Goal: Information Seeking & Learning: Learn about a topic

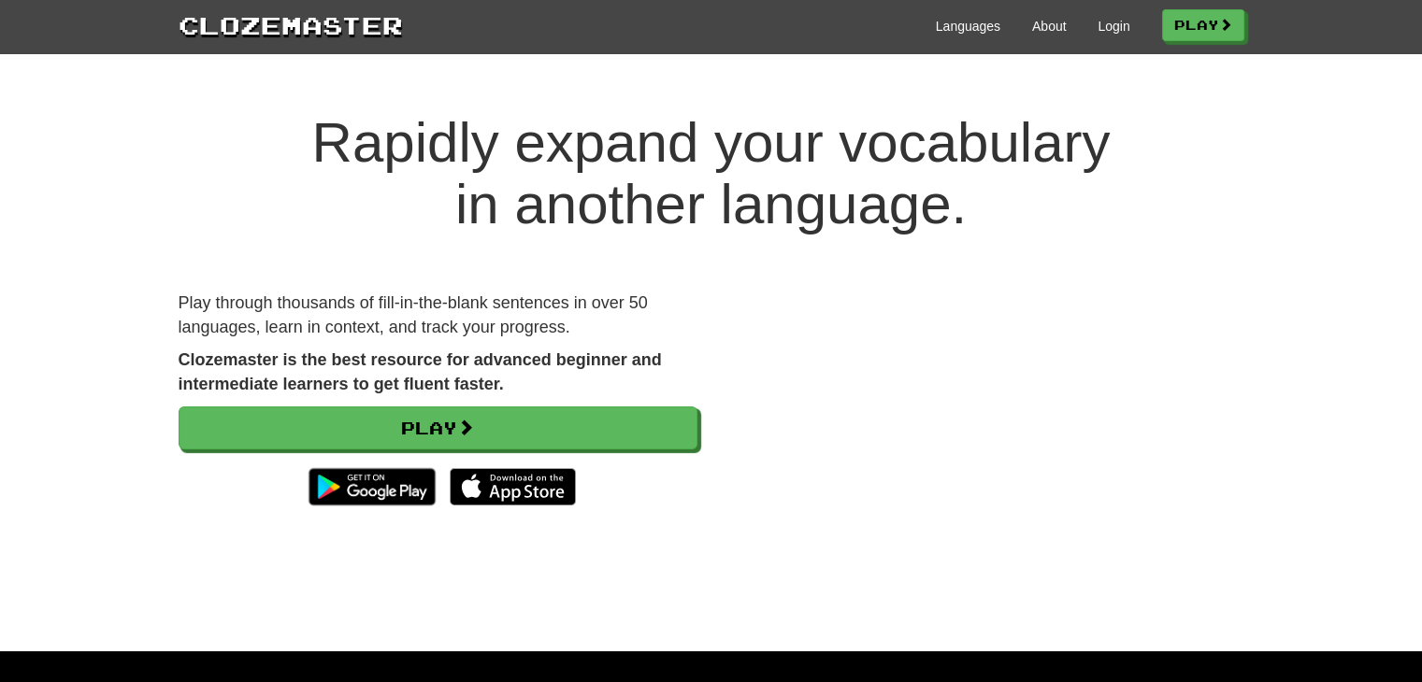
click at [1124, 24] on link "Login" at bounding box center [1114, 26] width 32 height 19
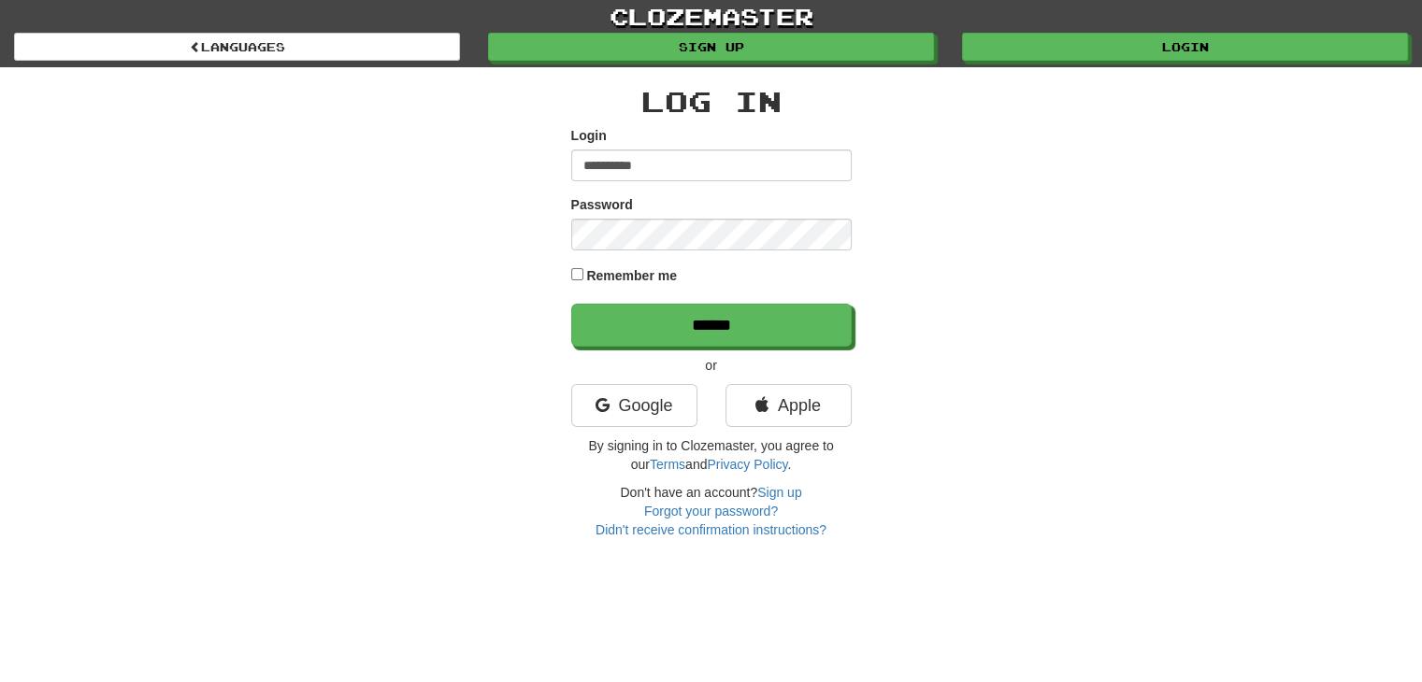
click at [708, 165] on input "**********" at bounding box center [711, 166] width 280 height 32
type input "**********"
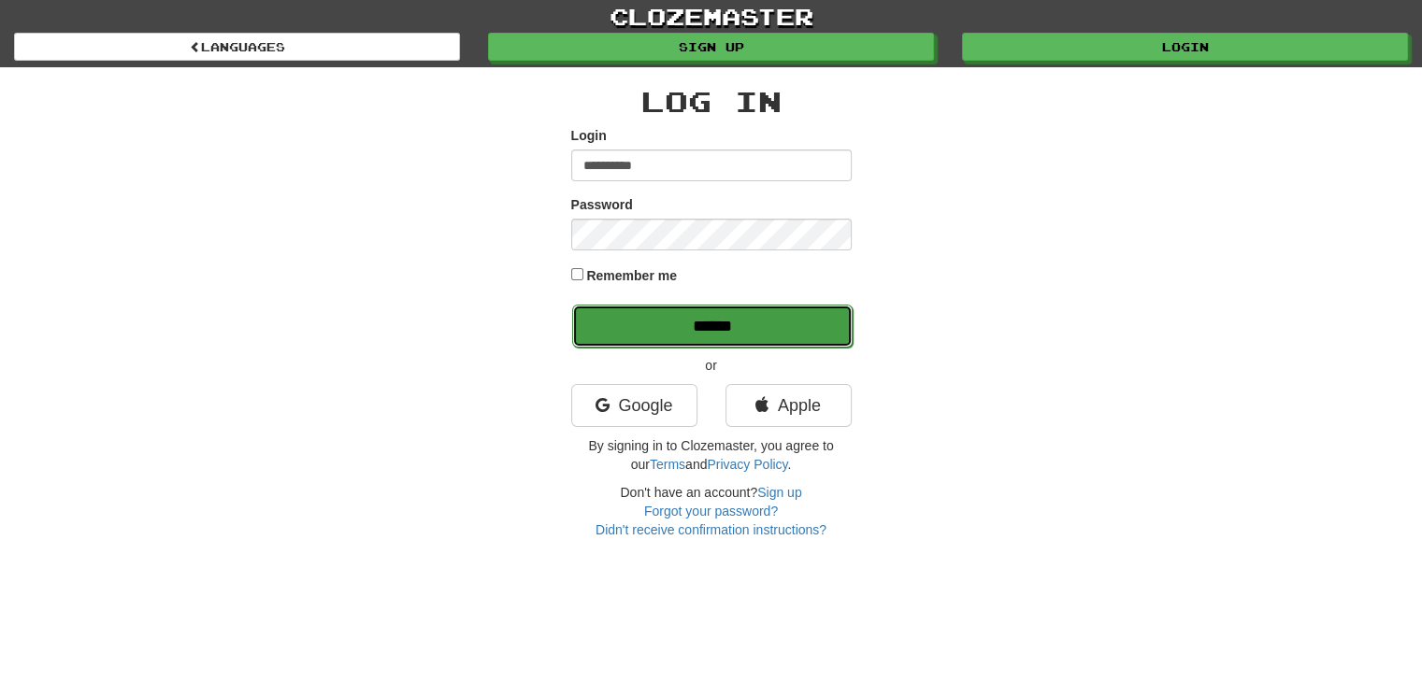
click at [762, 333] on input "******" at bounding box center [712, 326] width 280 height 43
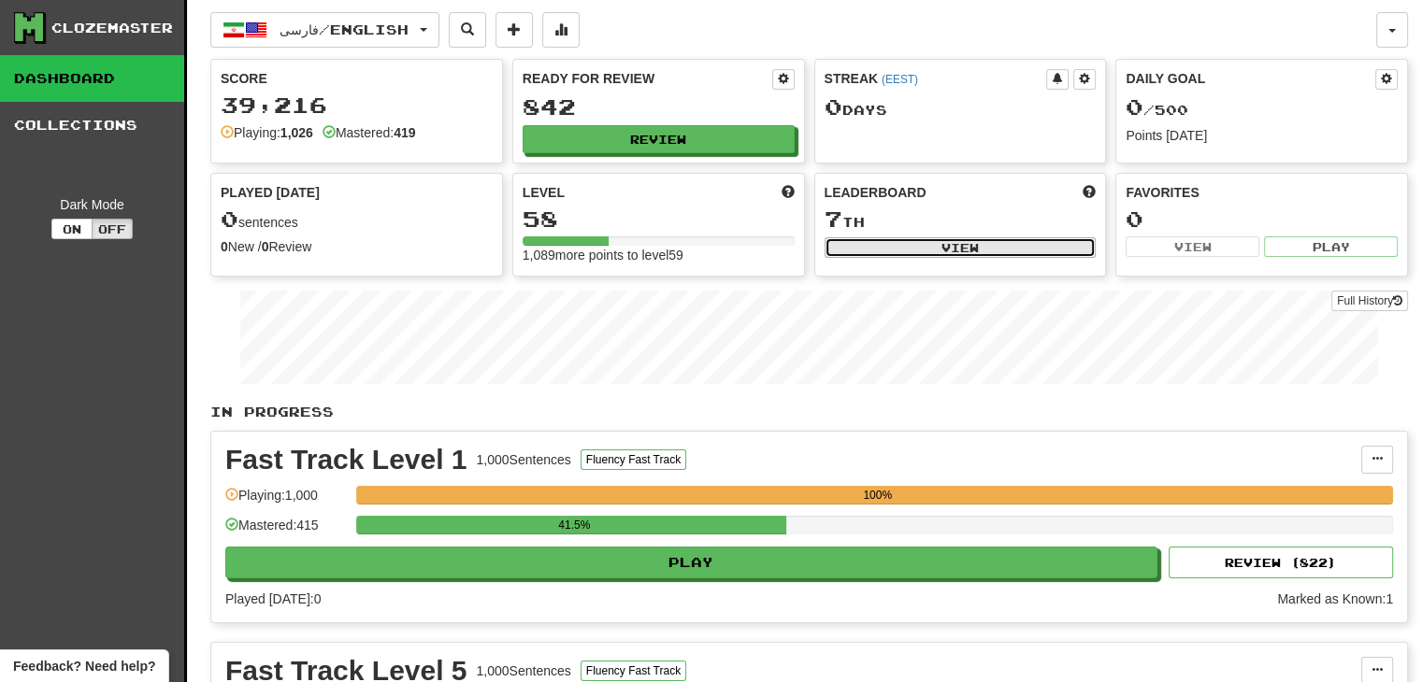
click at [903, 248] on button "View" at bounding box center [961, 247] width 272 height 21
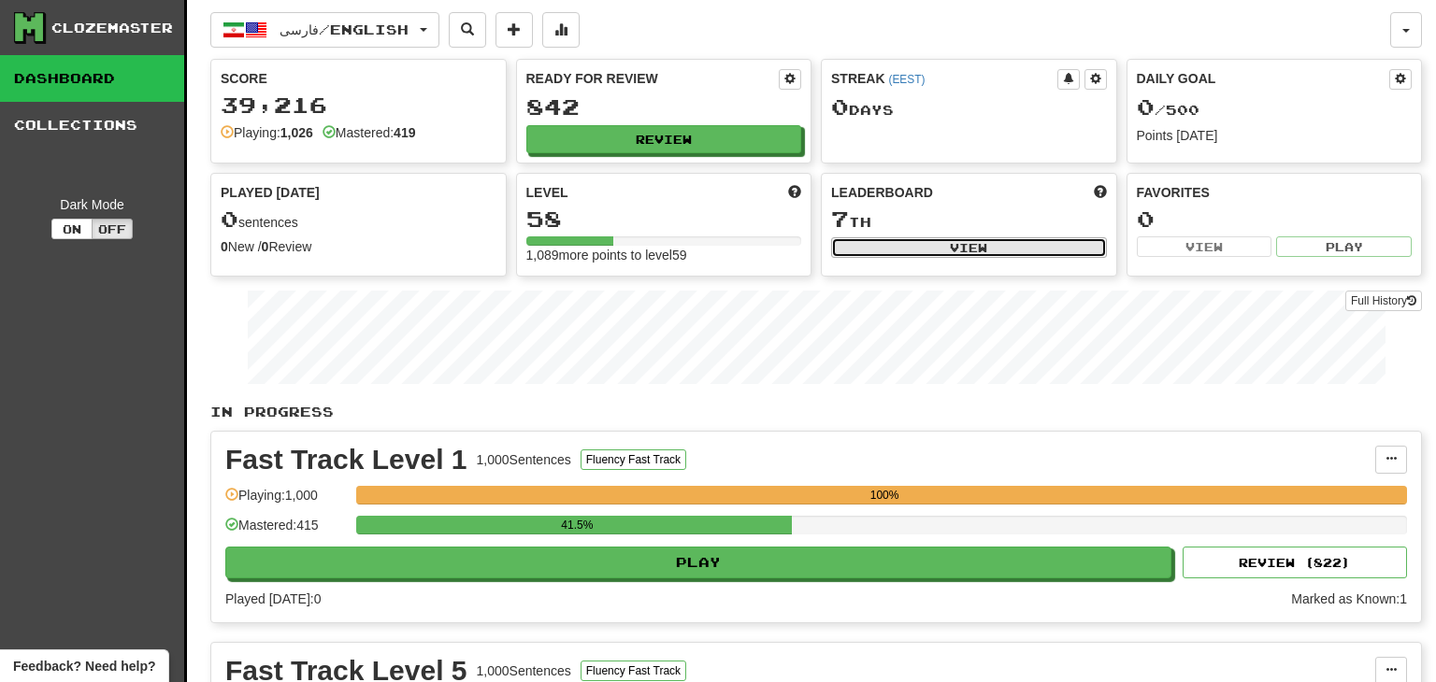
select select "**********"
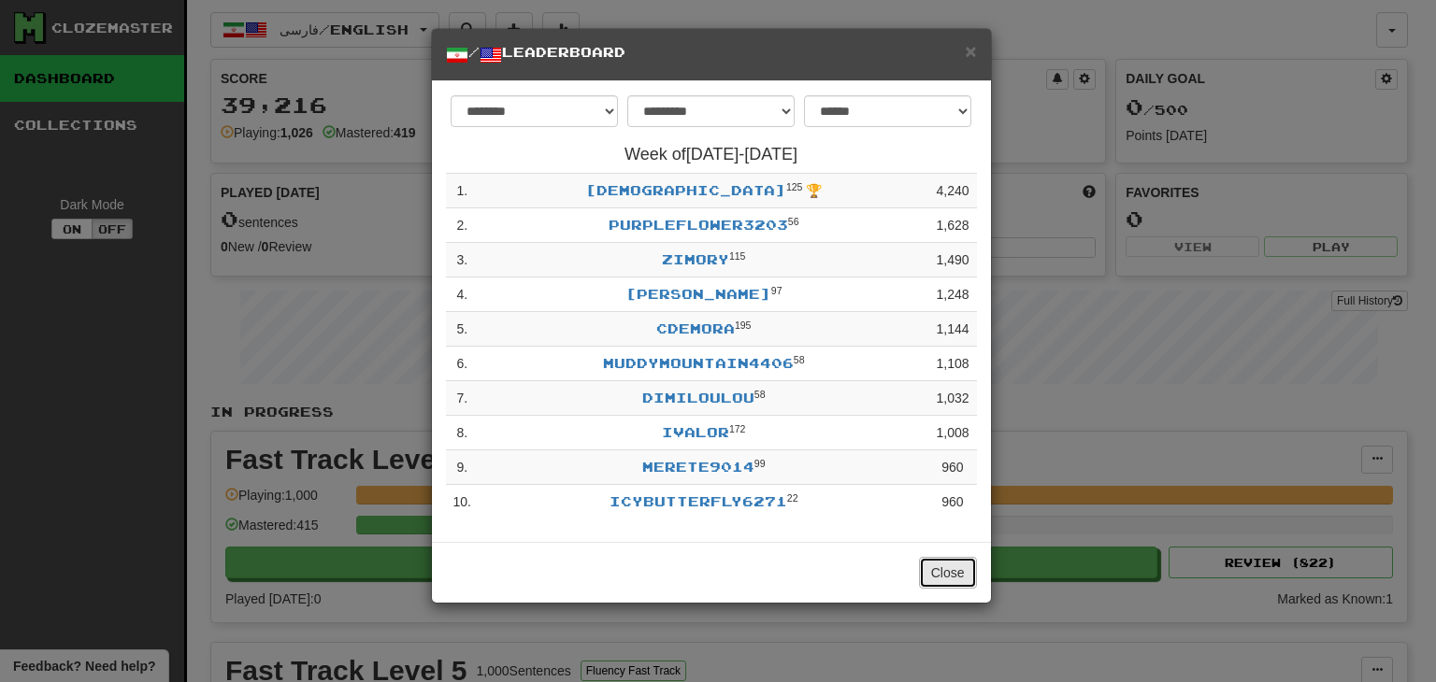
click at [940, 573] on button "Close" at bounding box center [948, 573] width 58 height 32
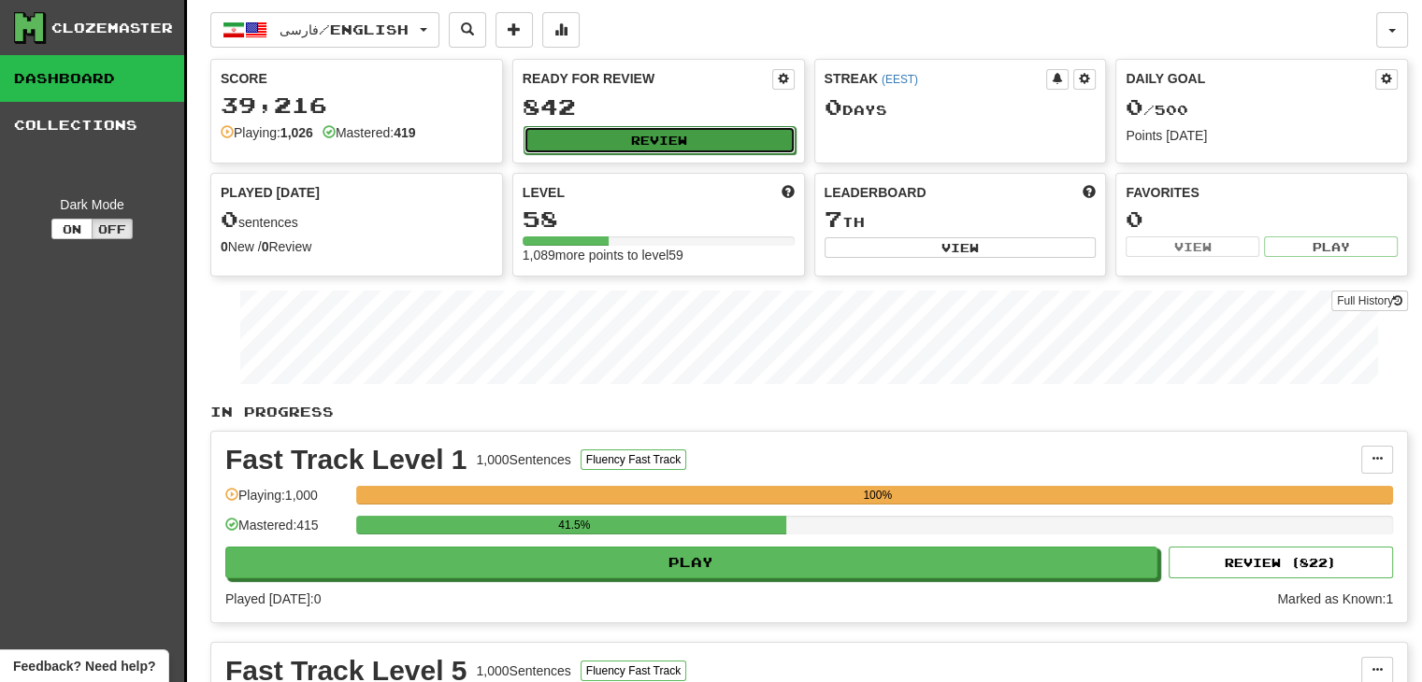
click at [681, 144] on button "Review" at bounding box center [660, 140] width 272 height 28
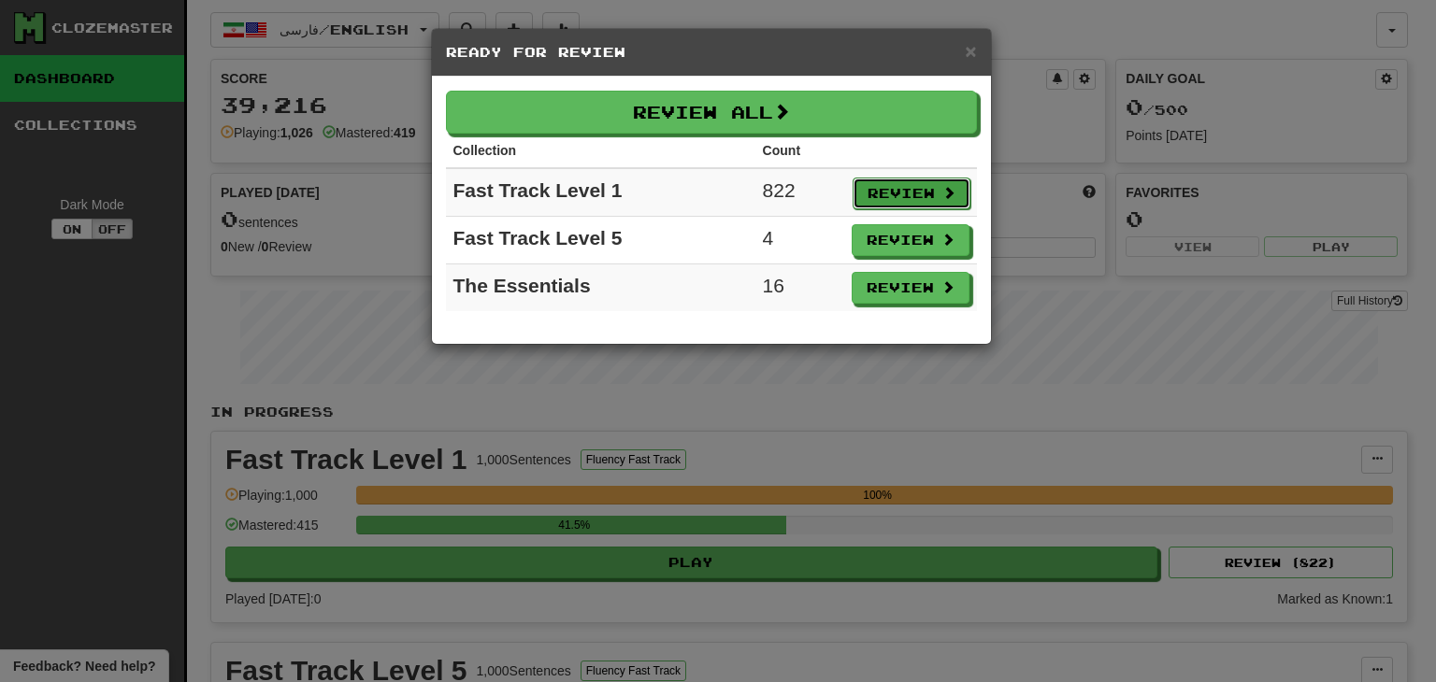
click at [891, 195] on button "Review" at bounding box center [912, 194] width 118 height 32
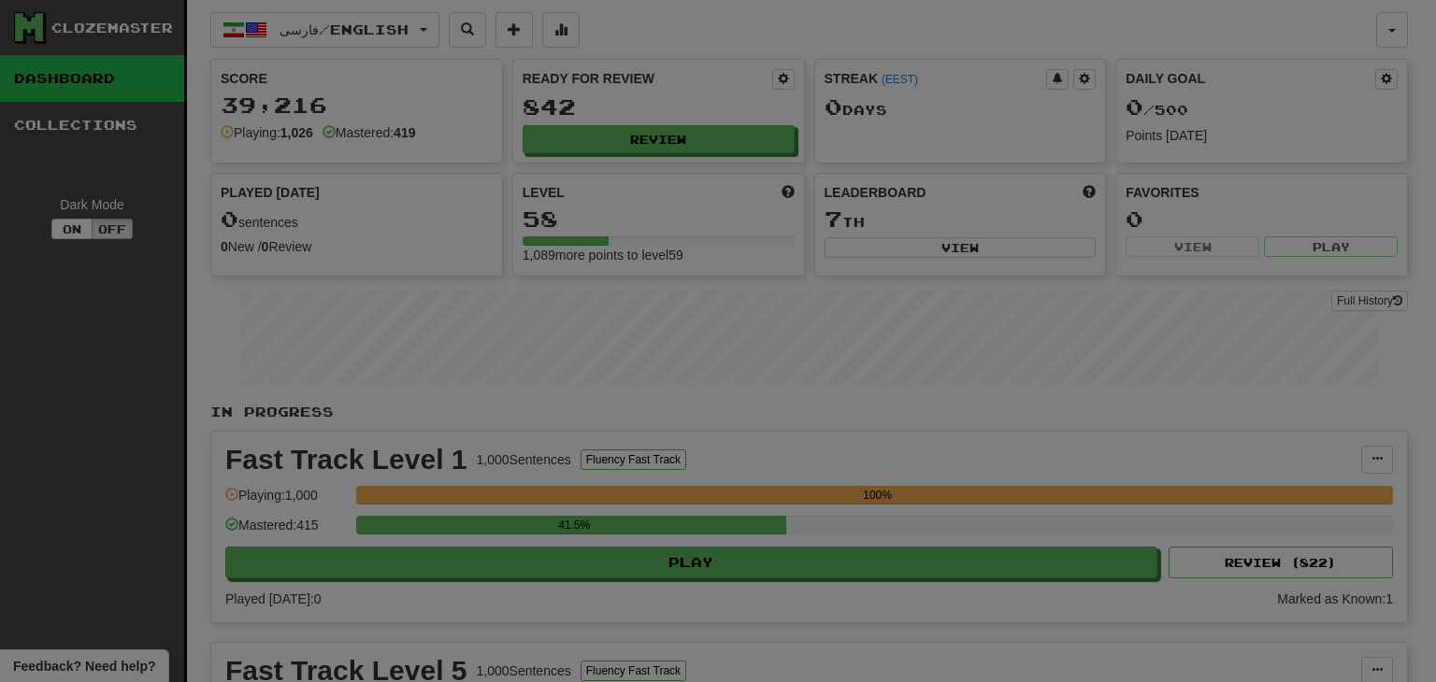
select select "**"
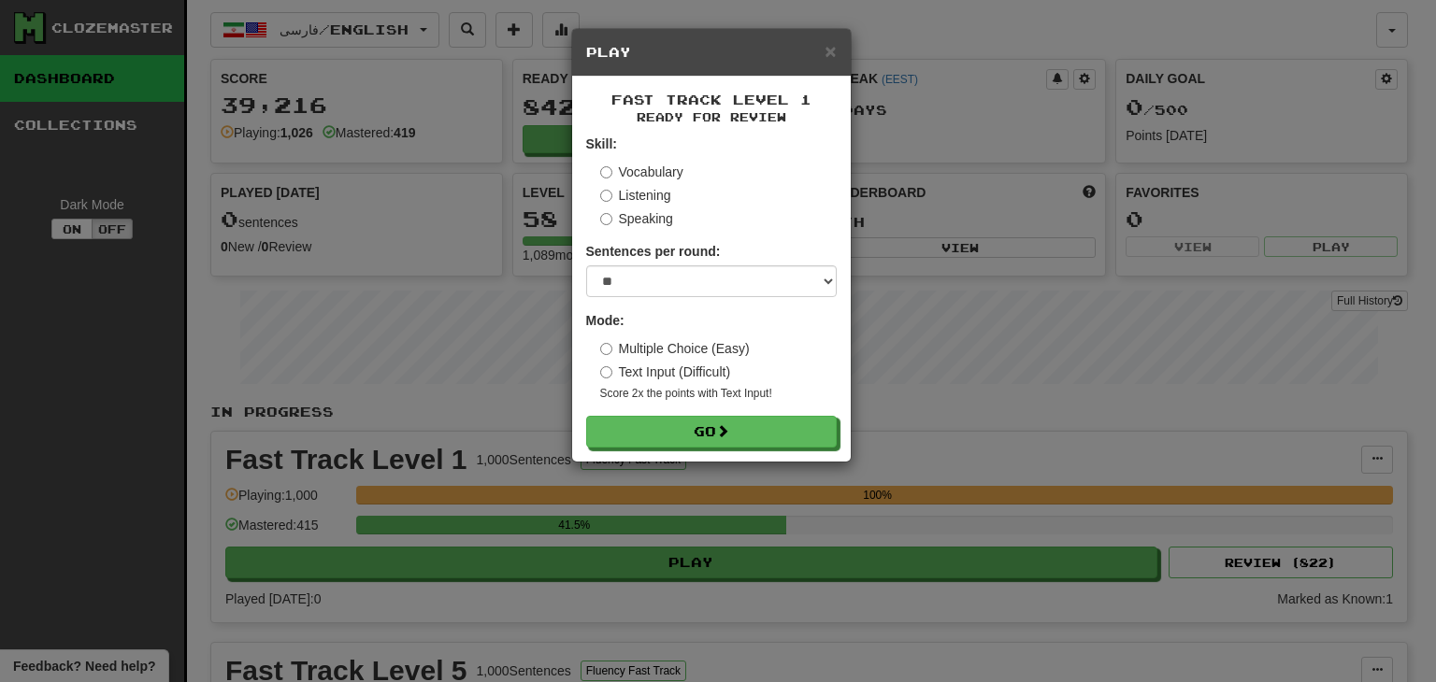
click at [718, 449] on div "Fast Track Level 1 Ready for Review Skill: Vocabulary Listening Speaking Senten…" at bounding box center [711, 269] width 279 height 385
click at [702, 438] on button "Go" at bounding box center [712, 433] width 251 height 32
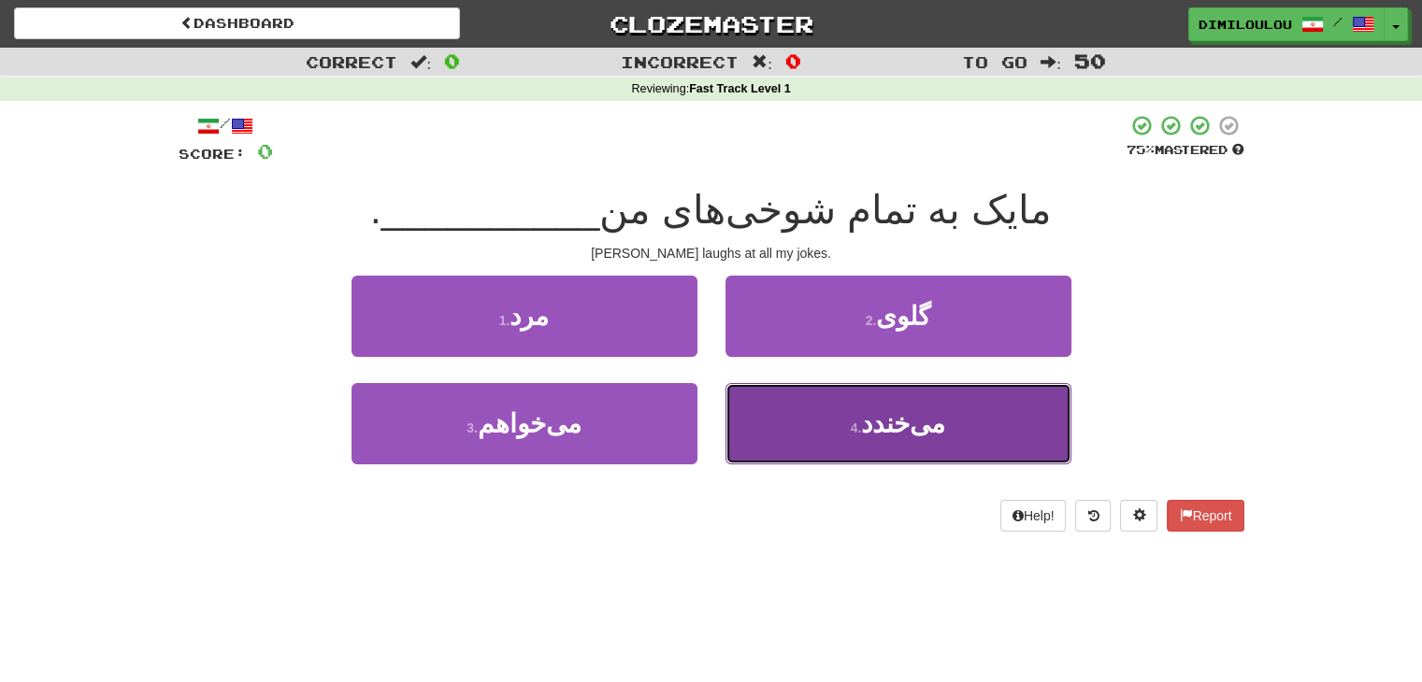
click at [886, 423] on span "می‌خندد" at bounding box center [903, 423] width 84 height 29
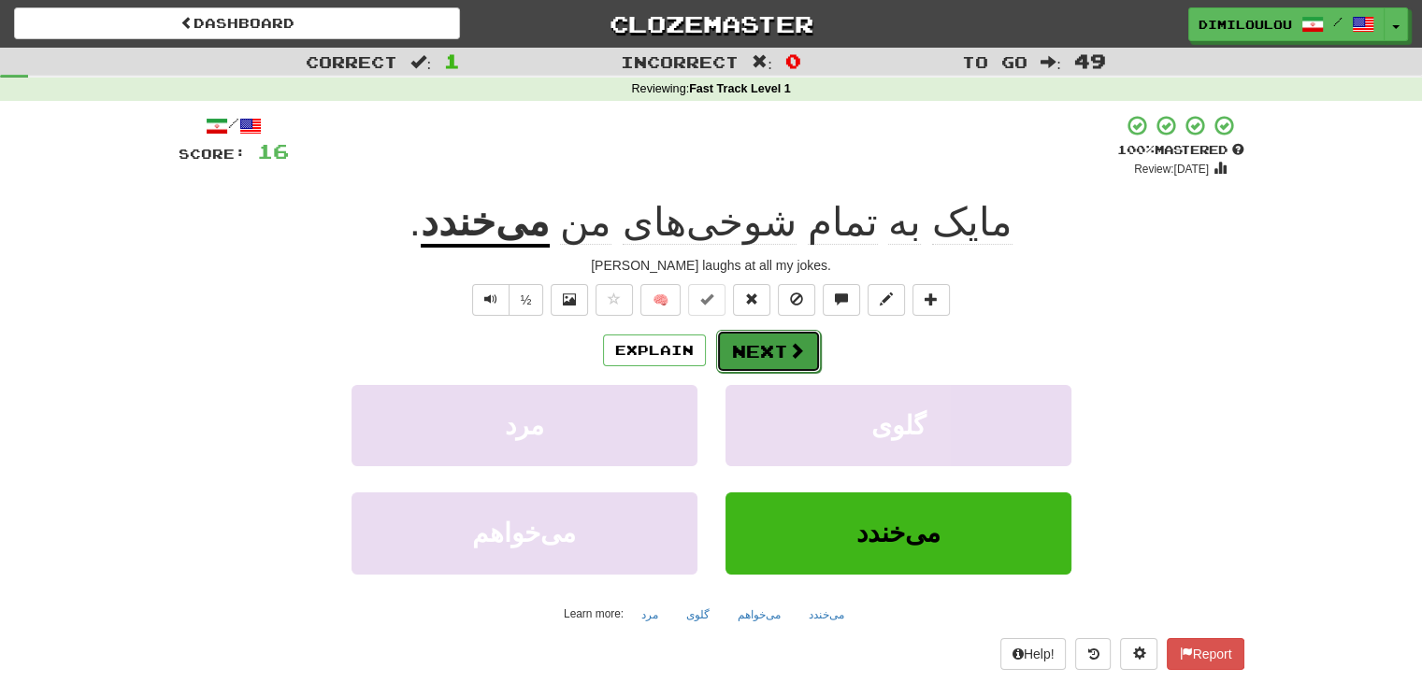
click at [814, 348] on button "Next" at bounding box center [768, 351] width 105 height 43
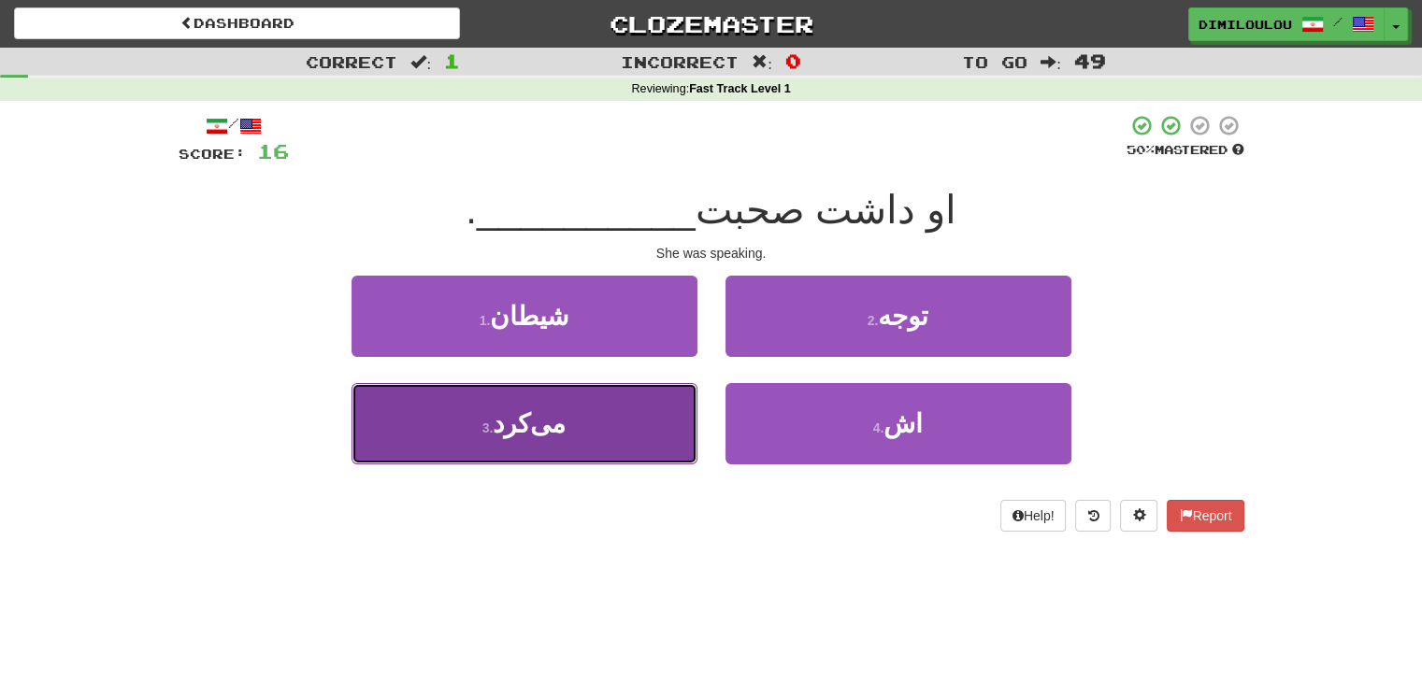
click at [617, 436] on button "3 . می‌کرد" at bounding box center [525, 423] width 346 height 81
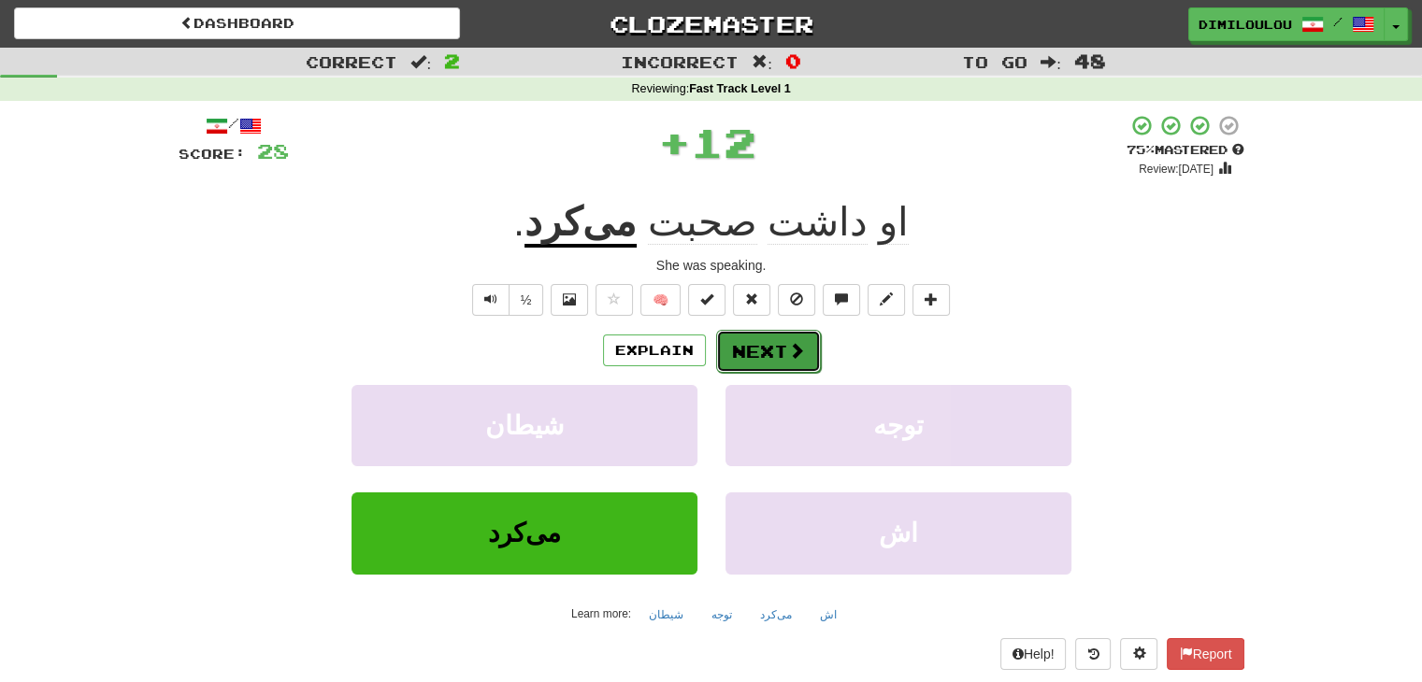
click at [771, 358] on button "Next" at bounding box center [768, 351] width 105 height 43
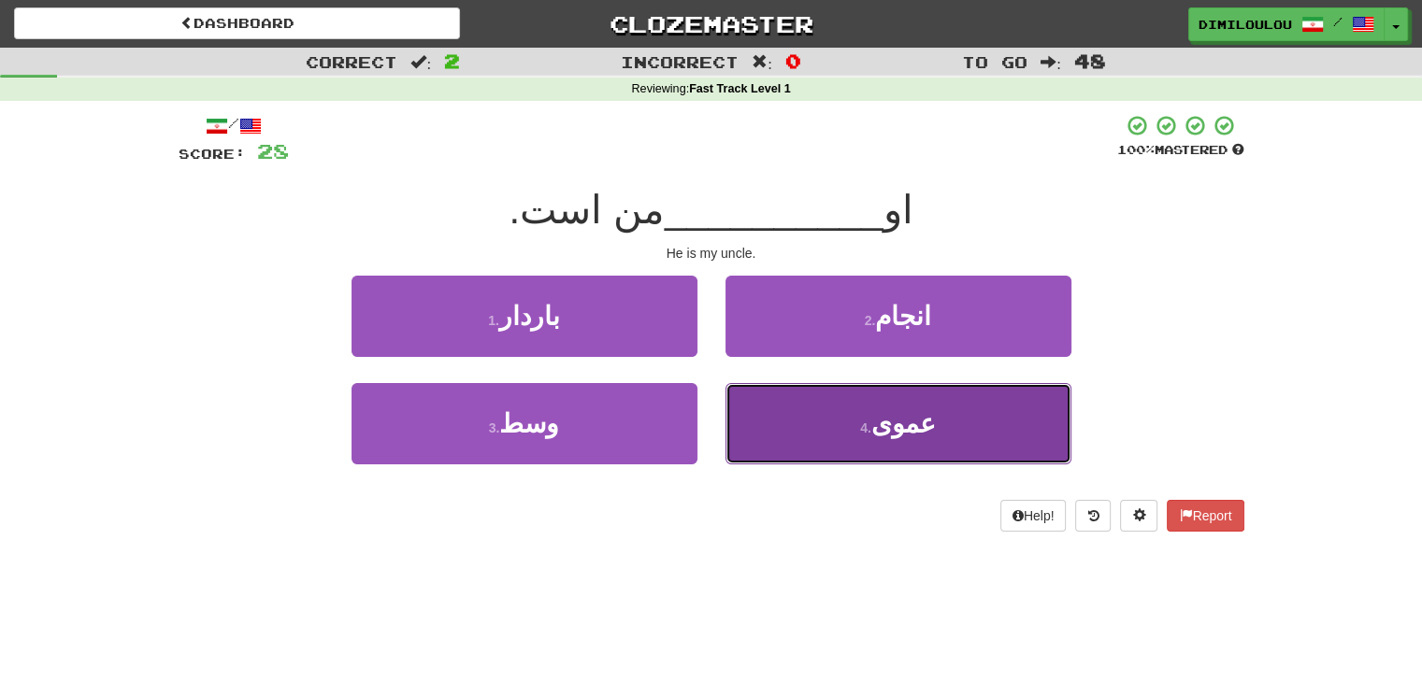
click at [960, 445] on button "4 . عموی" at bounding box center [898, 423] width 346 height 81
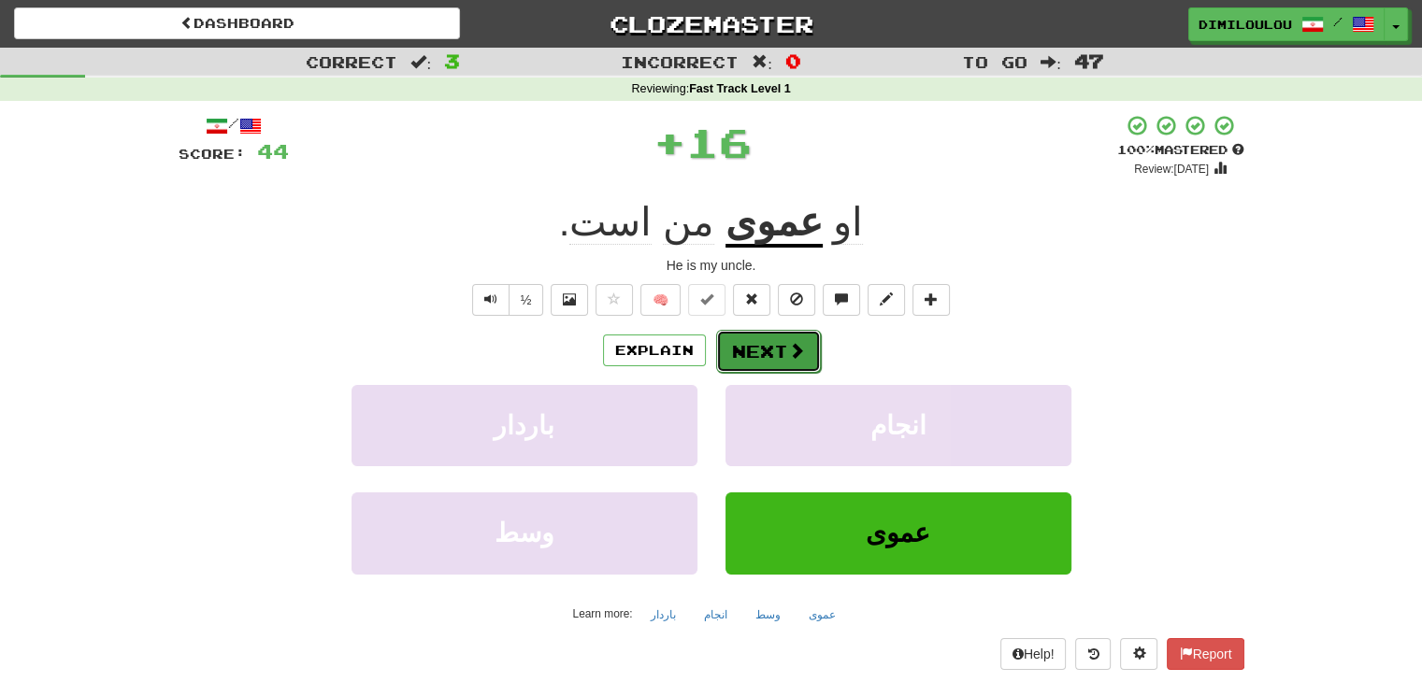
click at [742, 349] on button "Next" at bounding box center [768, 351] width 105 height 43
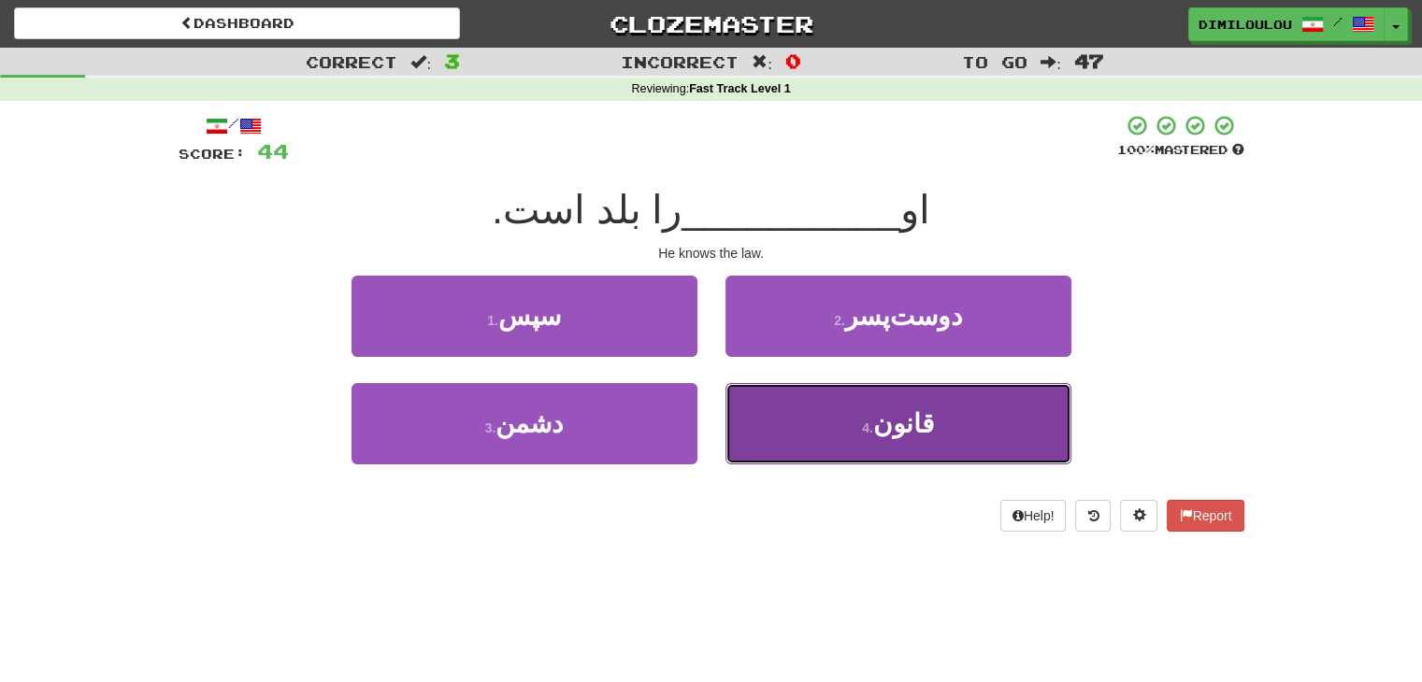
click at [935, 427] on button "4 . قانون" at bounding box center [898, 423] width 346 height 81
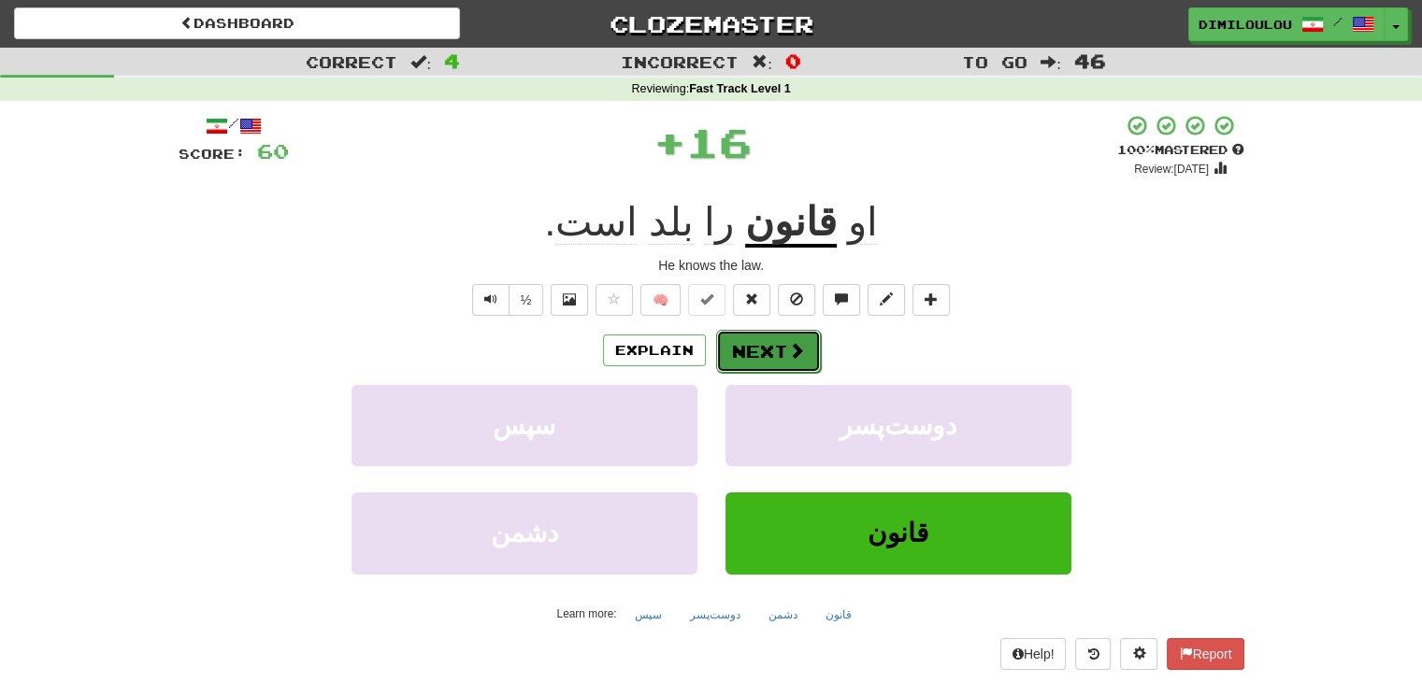
click at [795, 356] on span at bounding box center [796, 350] width 17 height 17
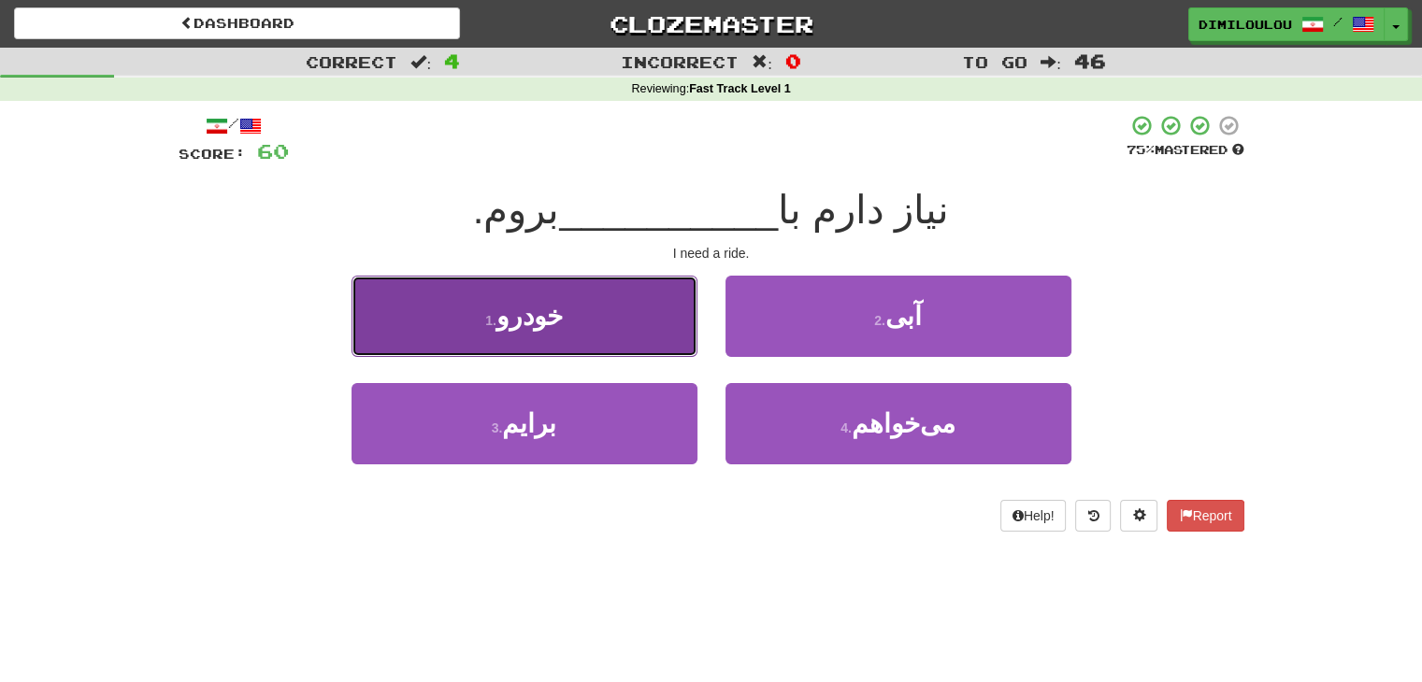
click at [553, 316] on span "خودرو" at bounding box center [529, 316] width 66 height 29
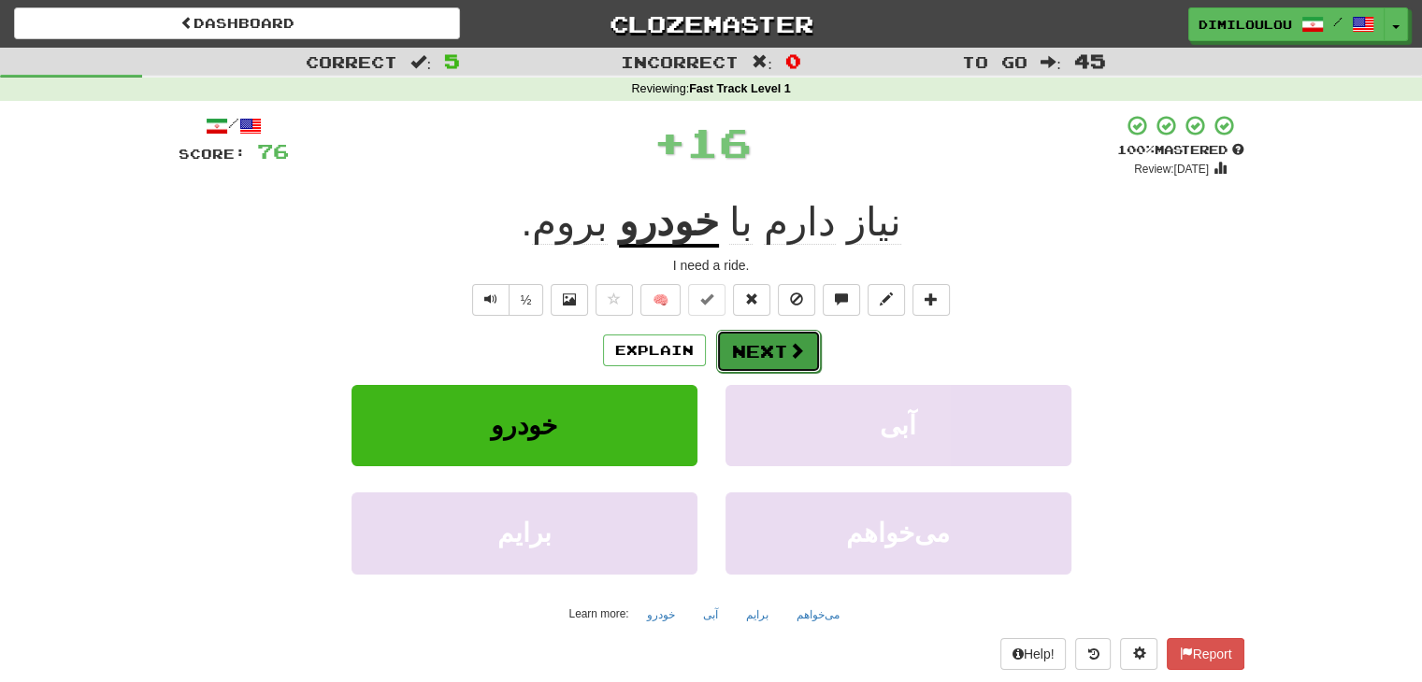
click at [744, 352] on button "Next" at bounding box center [768, 351] width 105 height 43
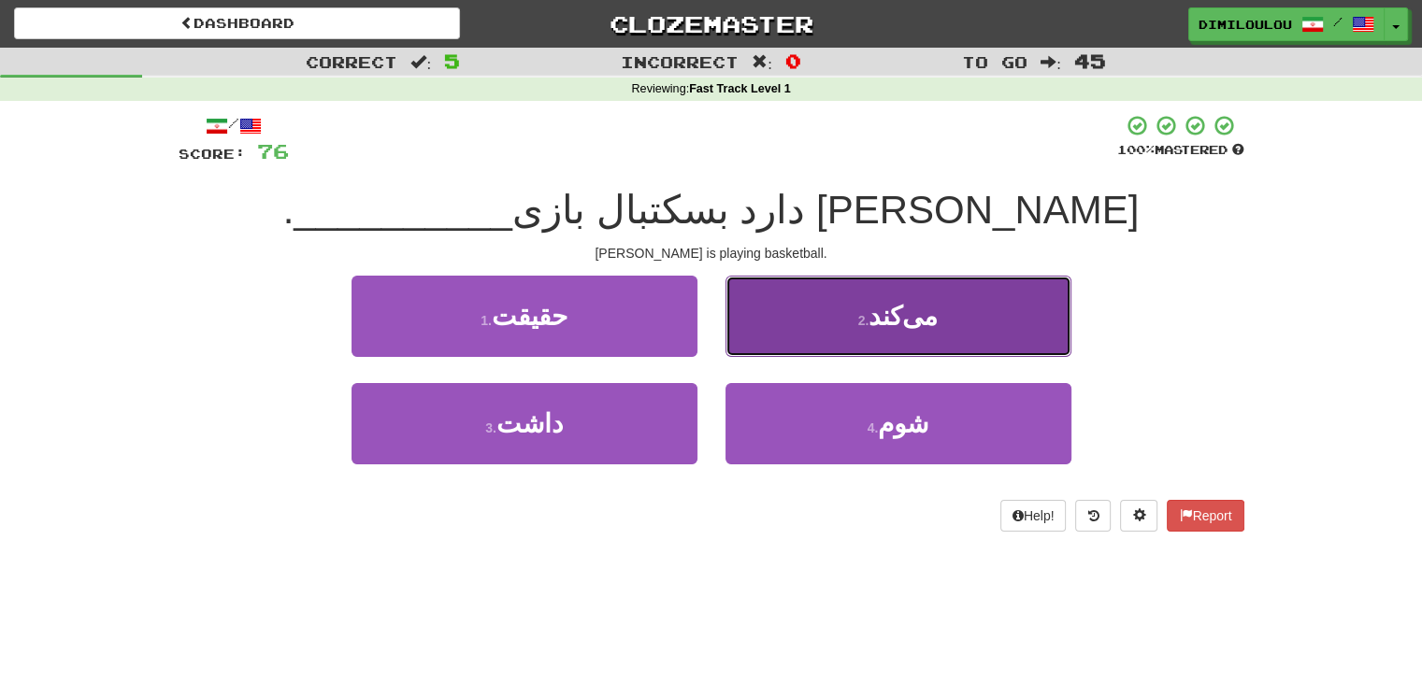
click at [970, 303] on button "2 . می‌کند" at bounding box center [898, 316] width 346 height 81
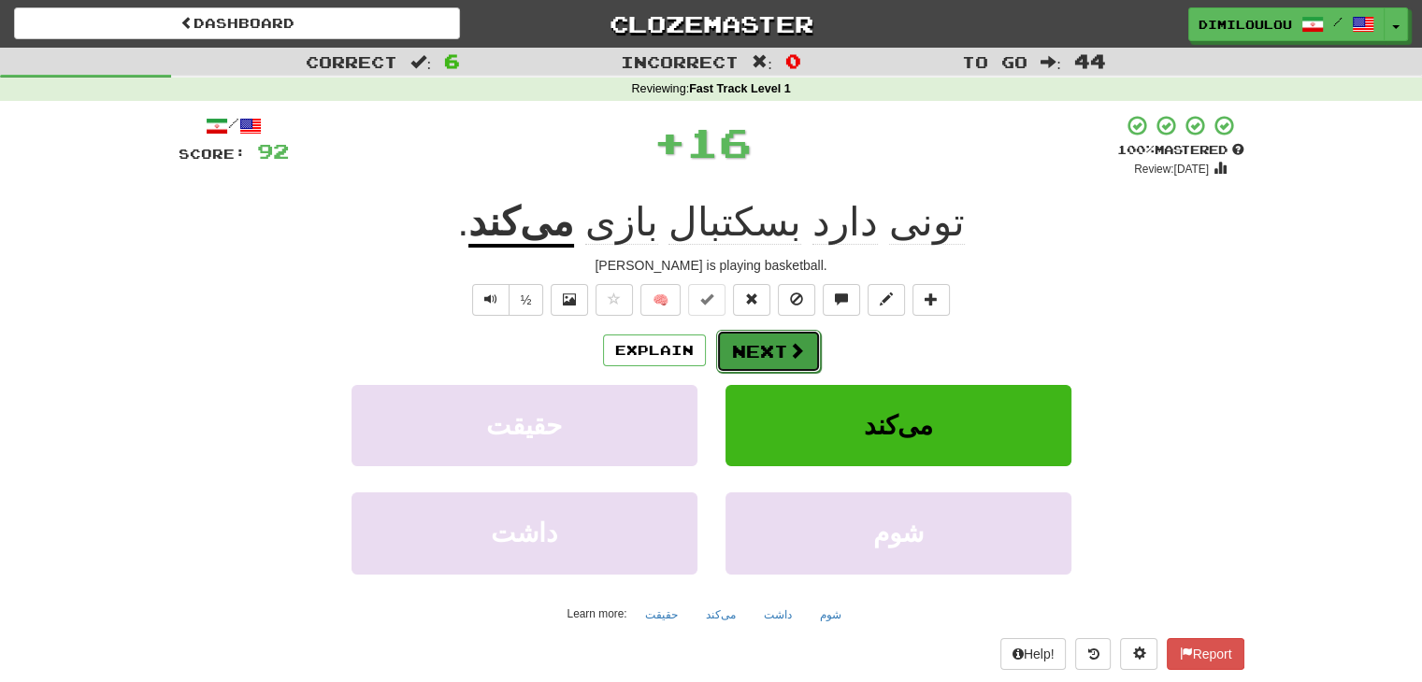
click at [784, 357] on button "Next" at bounding box center [768, 351] width 105 height 43
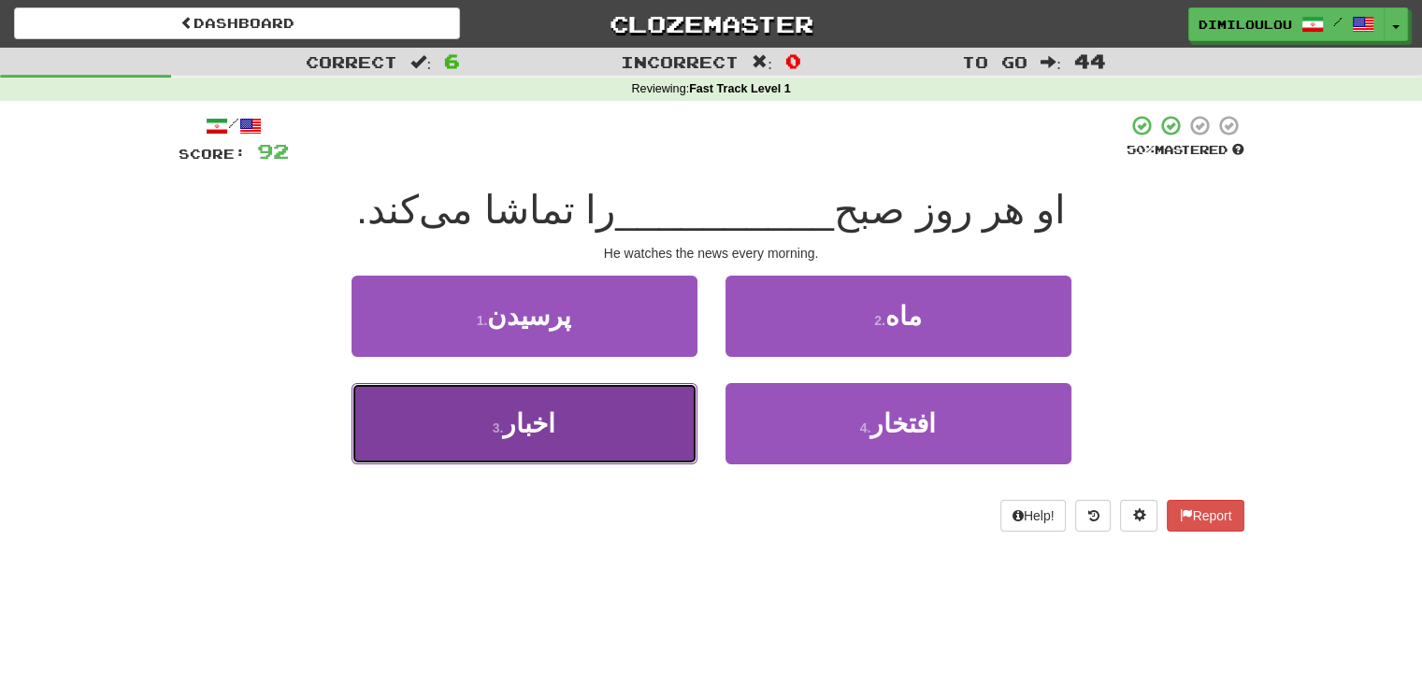
click at [561, 429] on button "3 . اخبار" at bounding box center [525, 423] width 346 height 81
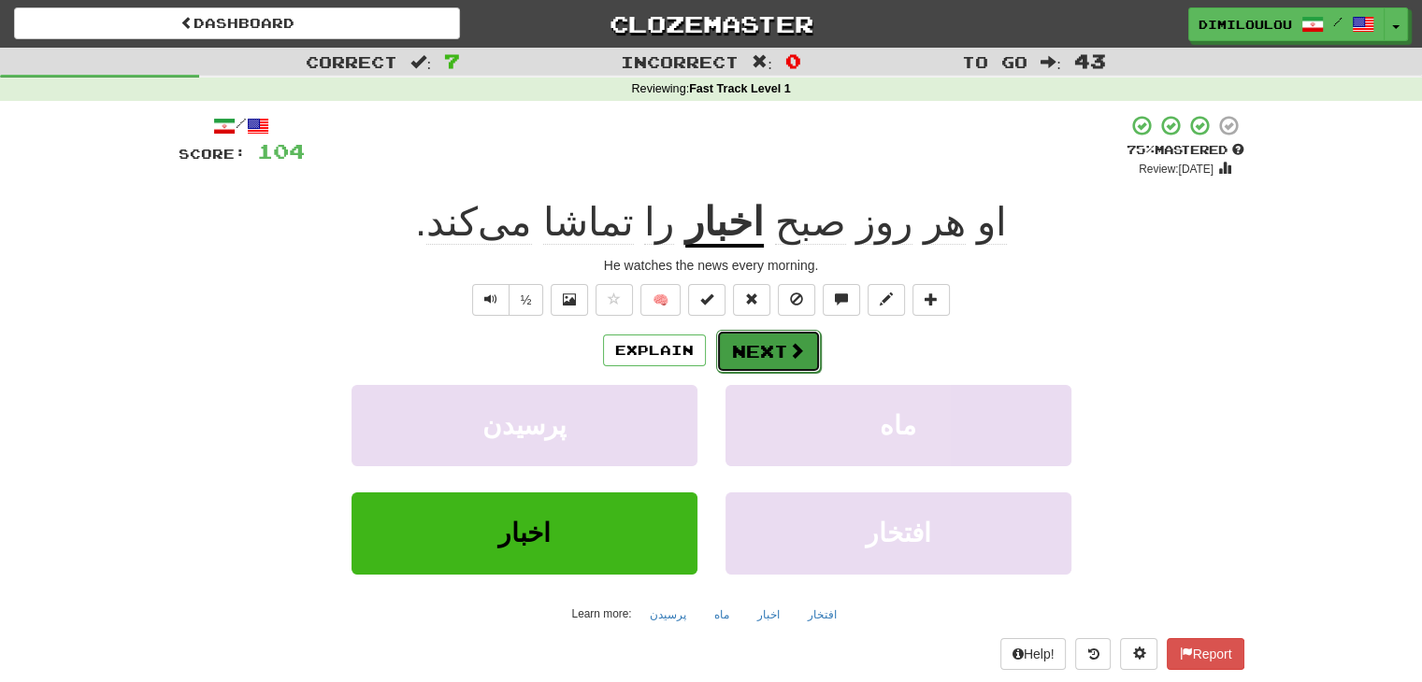
click at [796, 359] on span at bounding box center [796, 350] width 17 height 17
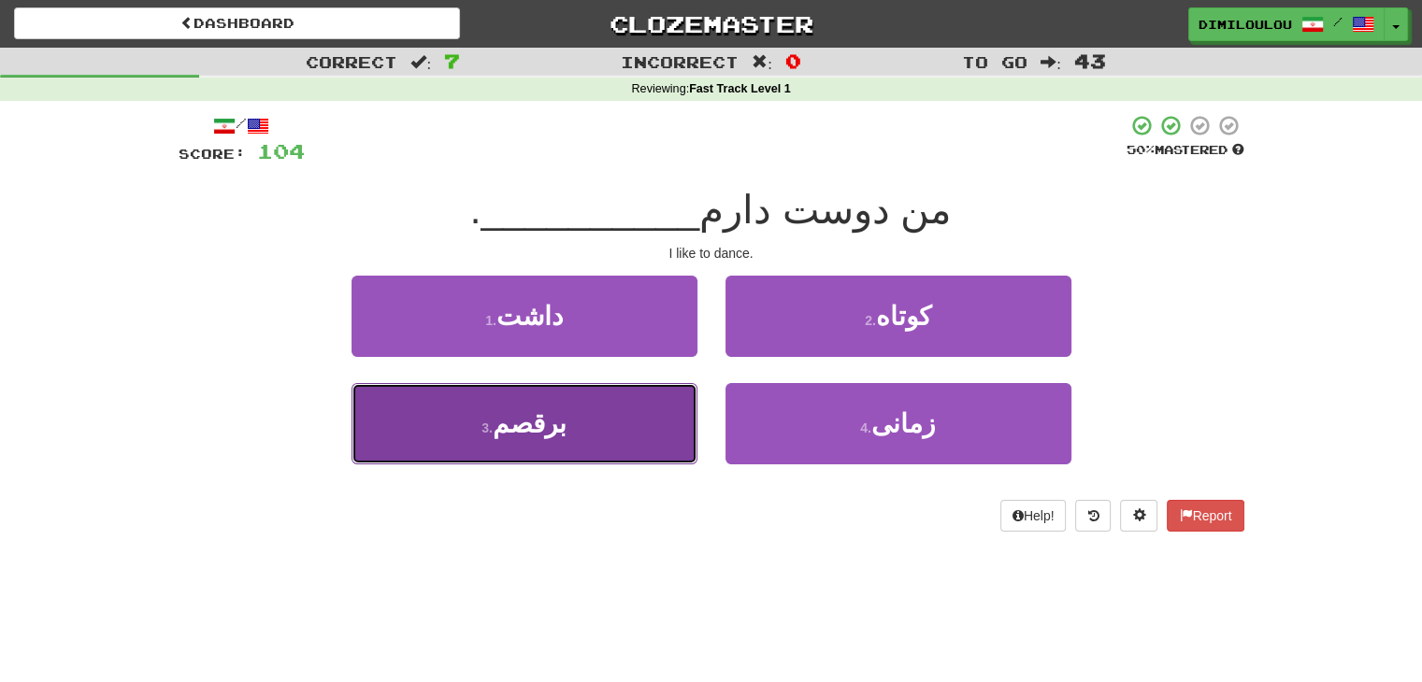
click at [611, 415] on button "3 . برقصم" at bounding box center [525, 423] width 346 height 81
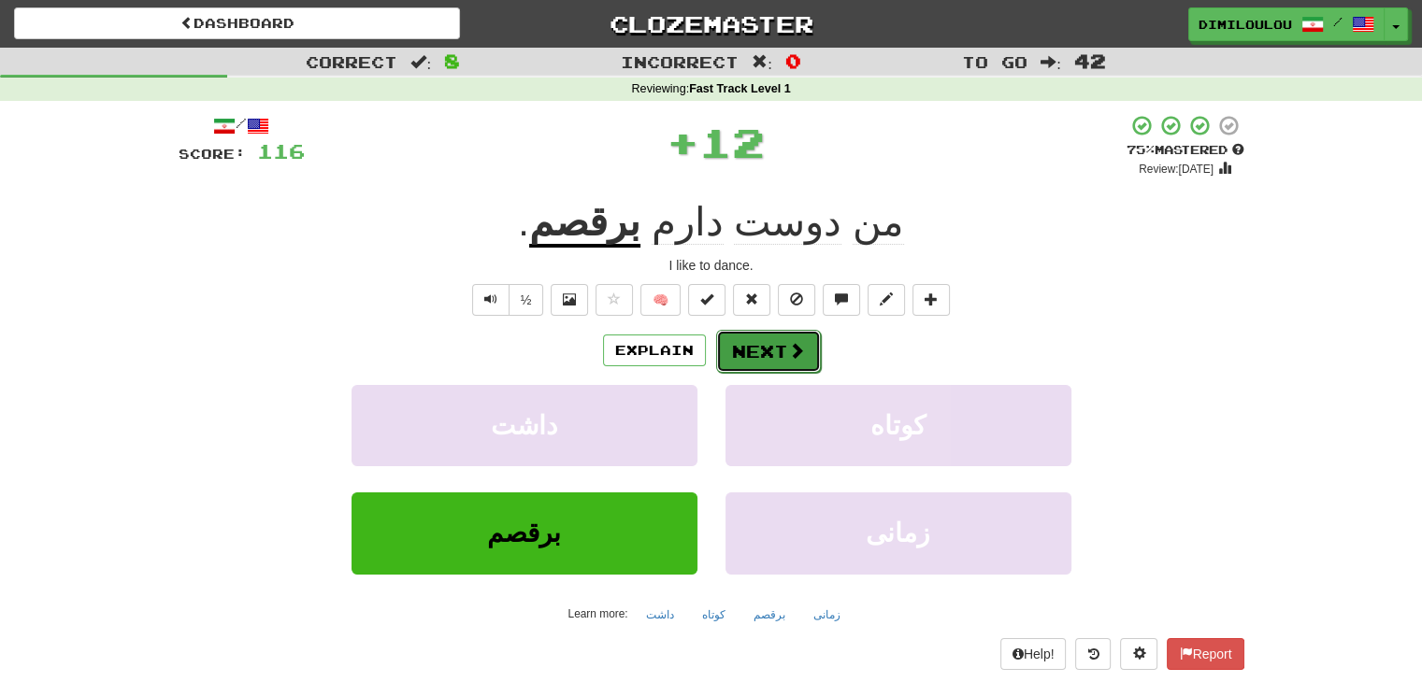
click at [782, 346] on button "Next" at bounding box center [768, 351] width 105 height 43
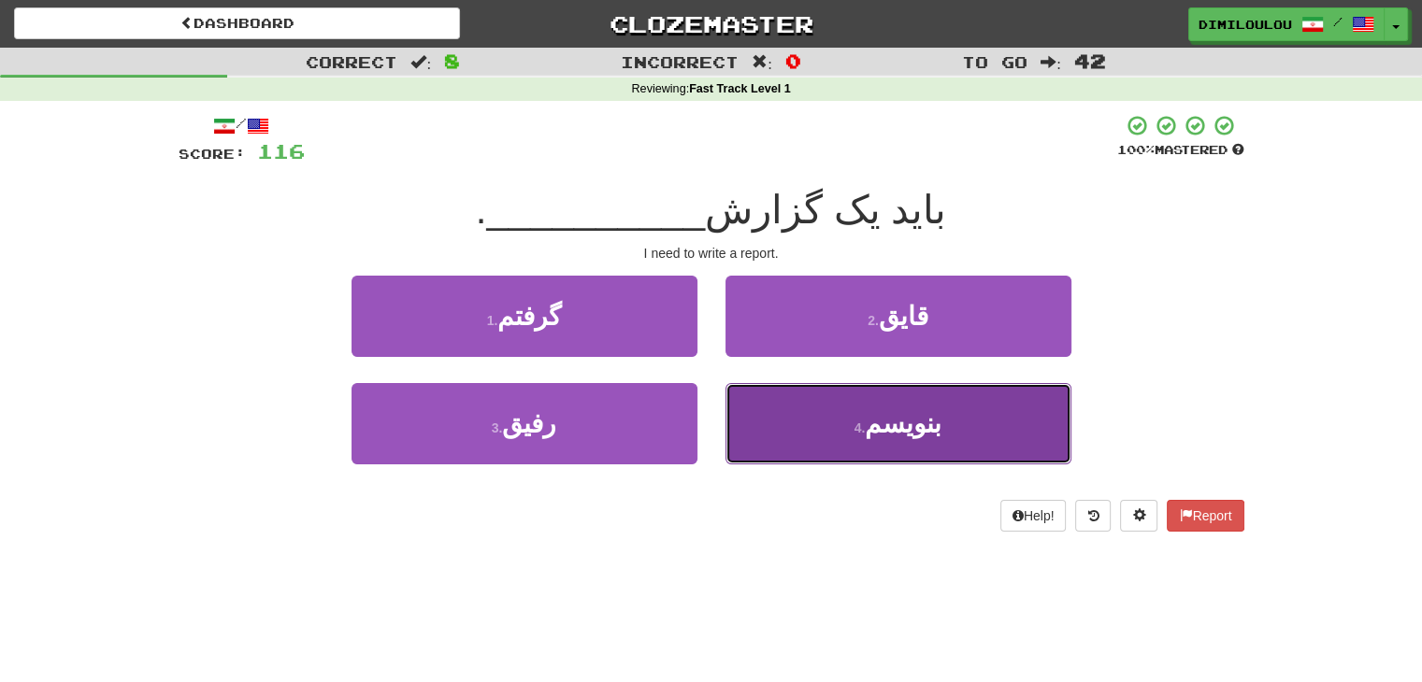
click at [983, 436] on button "4 . بنویسم" at bounding box center [898, 423] width 346 height 81
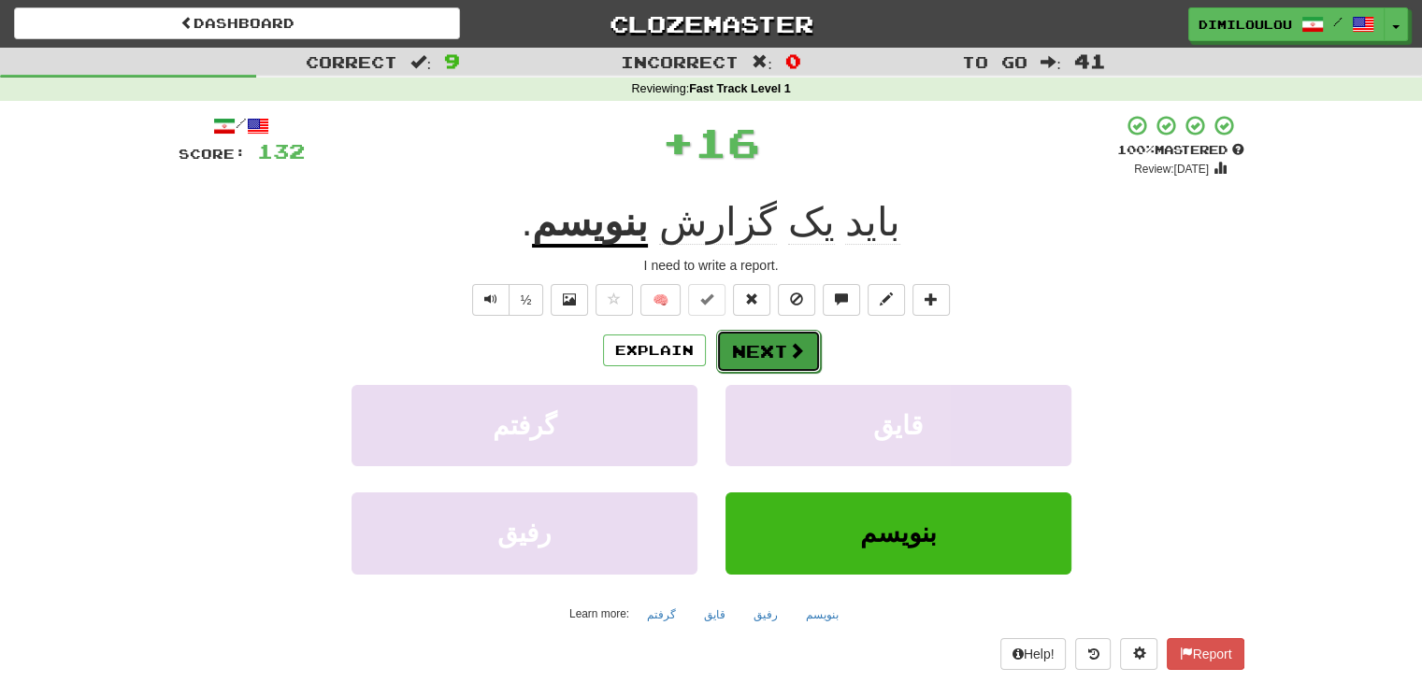
click at [792, 342] on span at bounding box center [796, 350] width 17 height 17
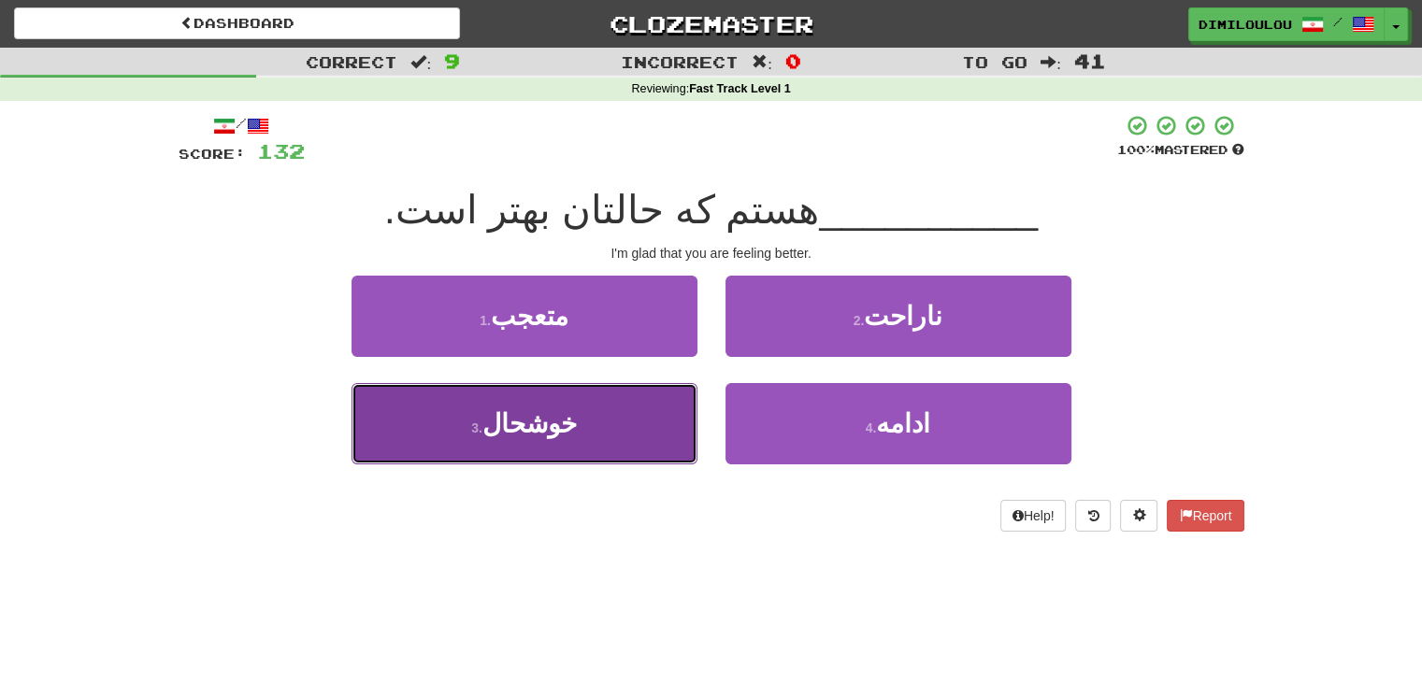
click at [538, 420] on span "خوشحال" at bounding box center [529, 423] width 94 height 29
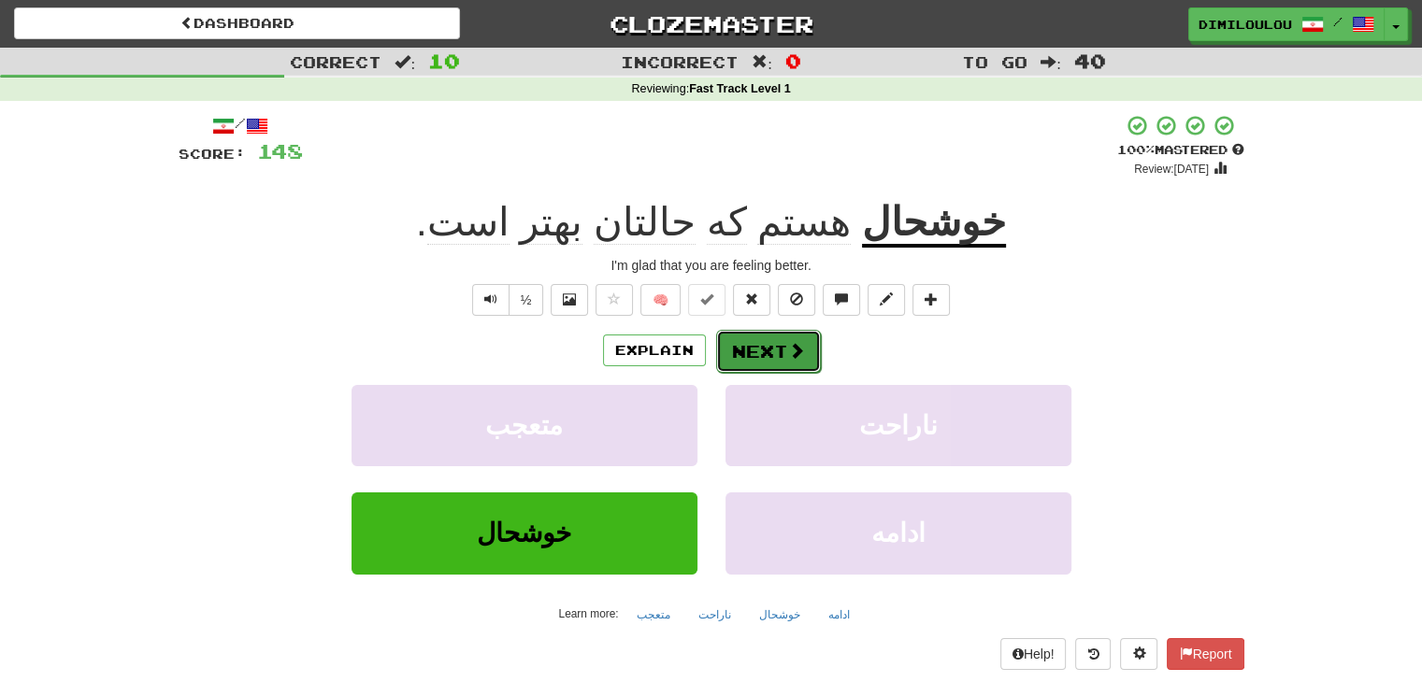
click at [796, 351] on span at bounding box center [796, 350] width 17 height 17
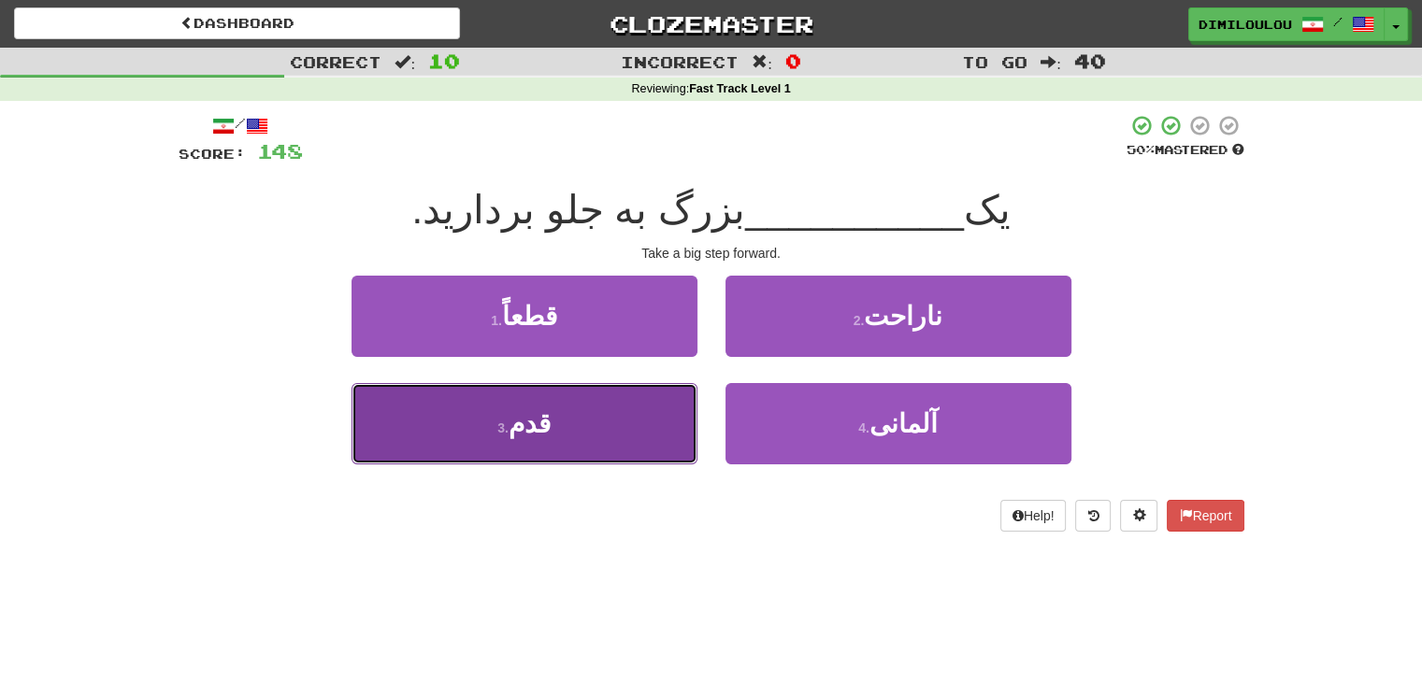
click at [606, 414] on button "3 . قدم" at bounding box center [525, 423] width 346 height 81
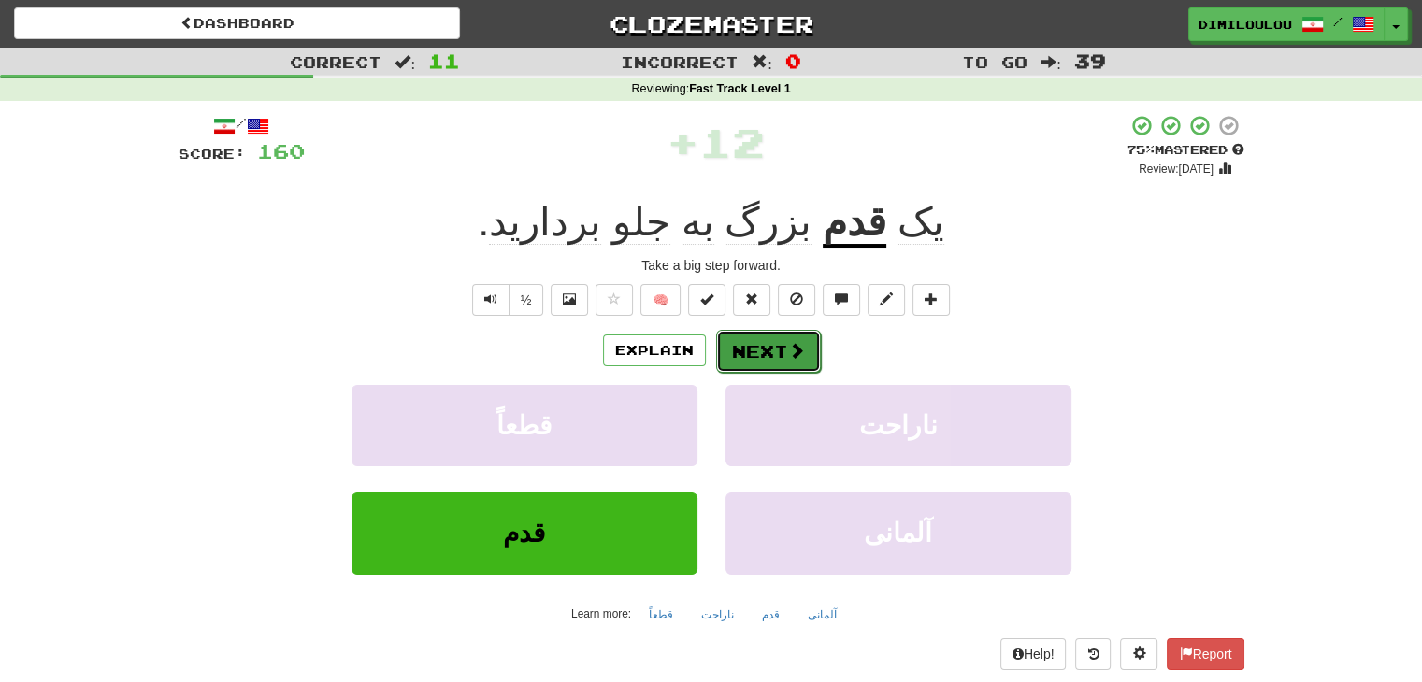
click at [783, 340] on button "Next" at bounding box center [768, 351] width 105 height 43
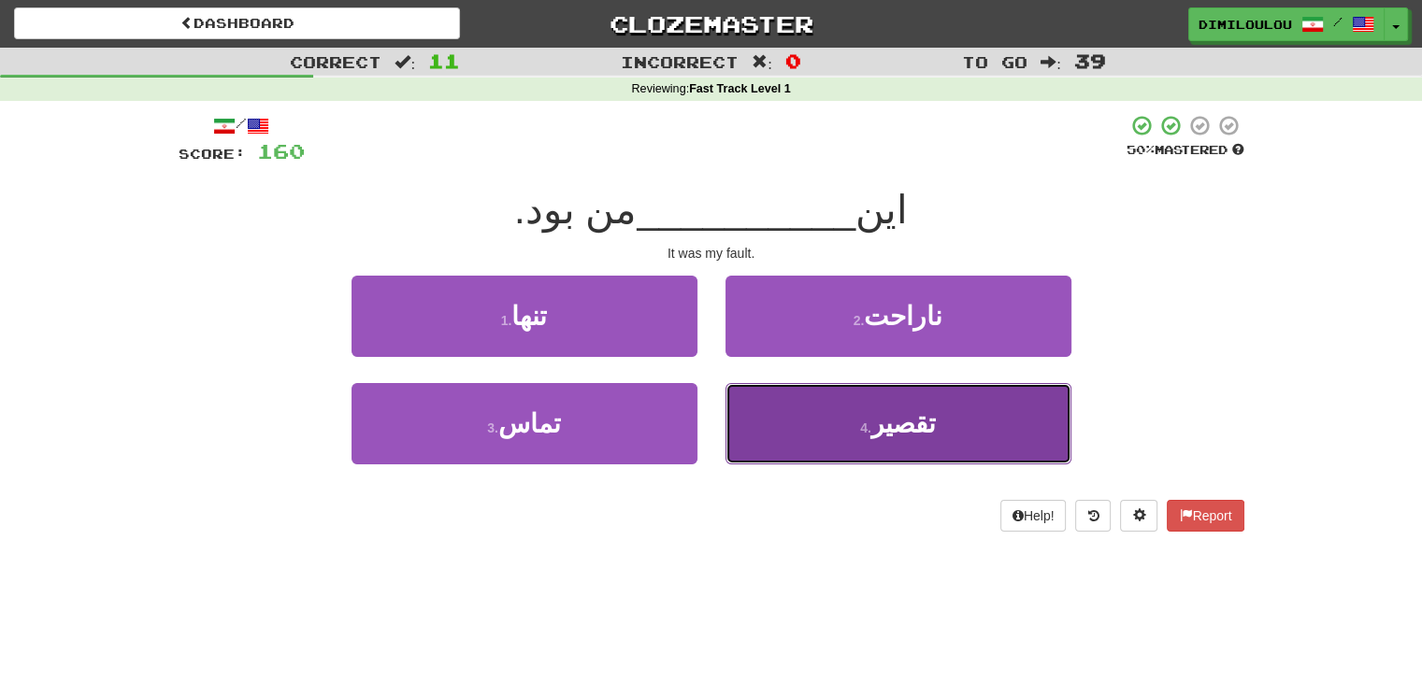
click at [970, 404] on button "4 . تقصیر" at bounding box center [898, 423] width 346 height 81
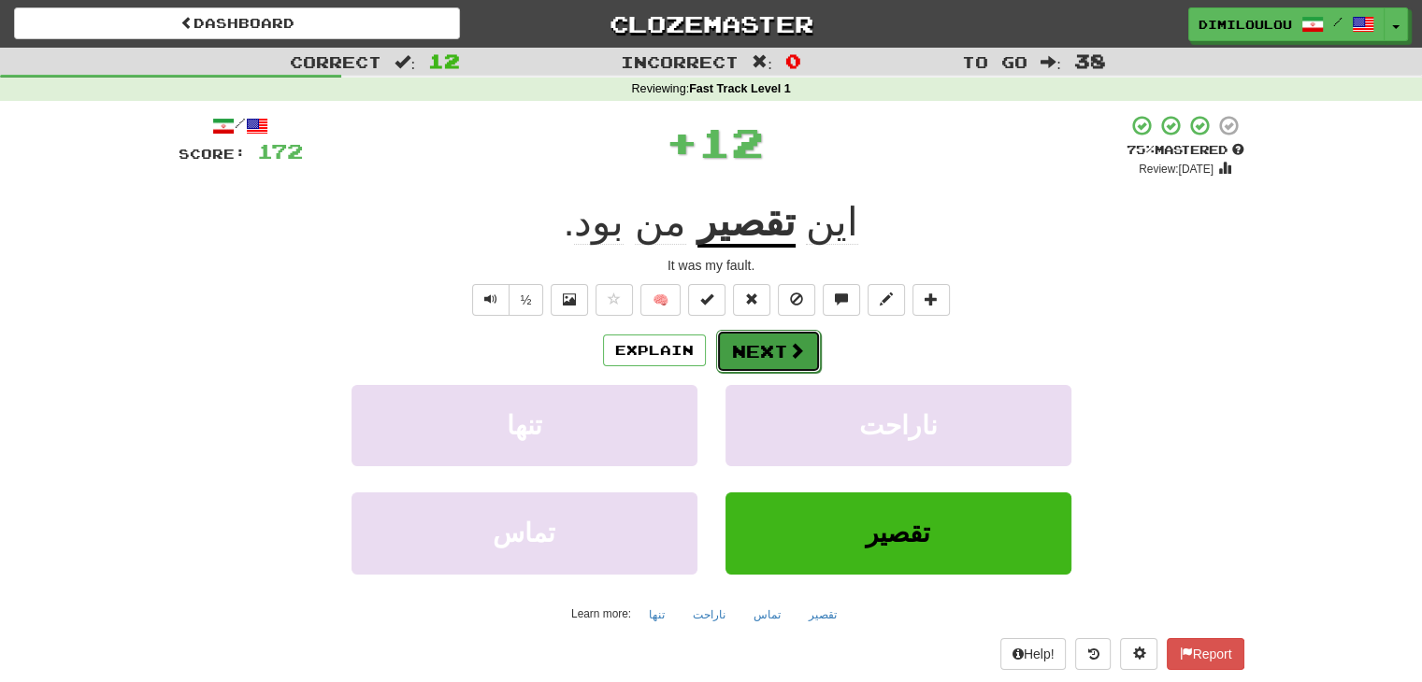
click at [765, 359] on button "Next" at bounding box center [768, 351] width 105 height 43
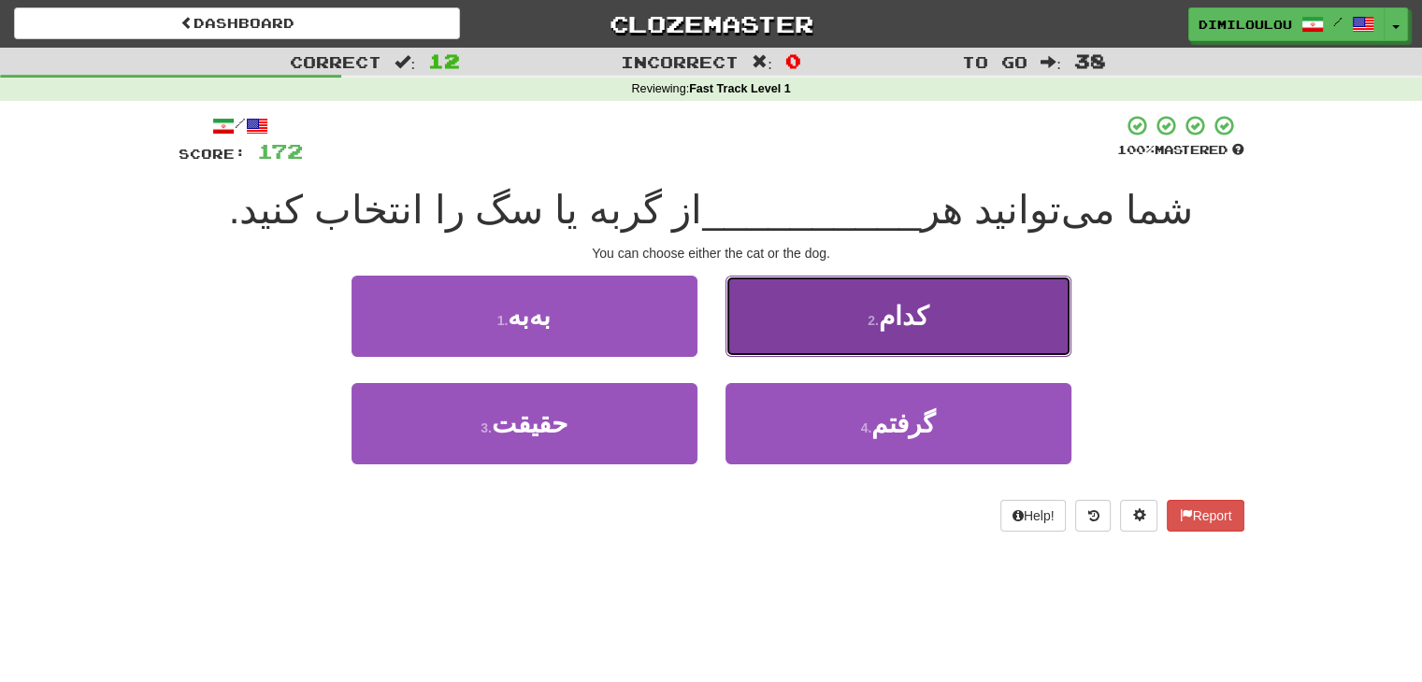
click at [844, 351] on button "2 . کدام" at bounding box center [898, 316] width 346 height 81
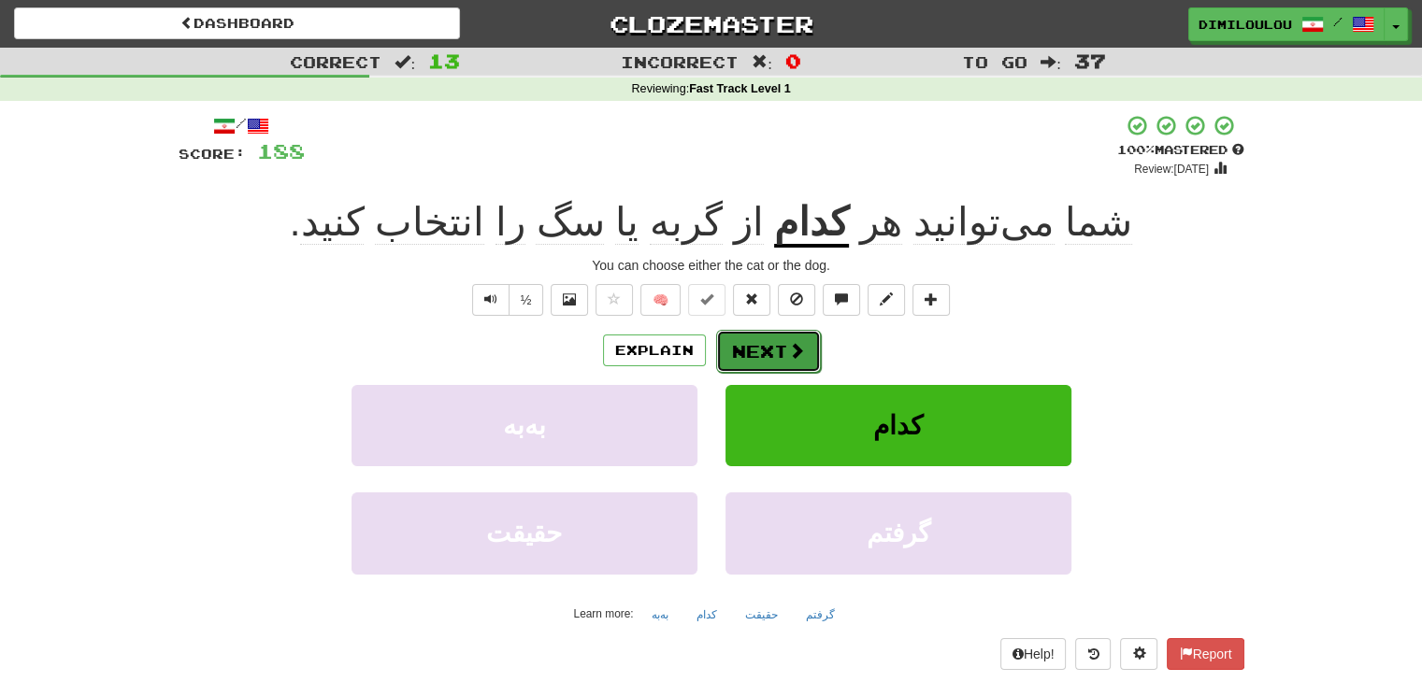
click at [767, 360] on button "Next" at bounding box center [768, 351] width 105 height 43
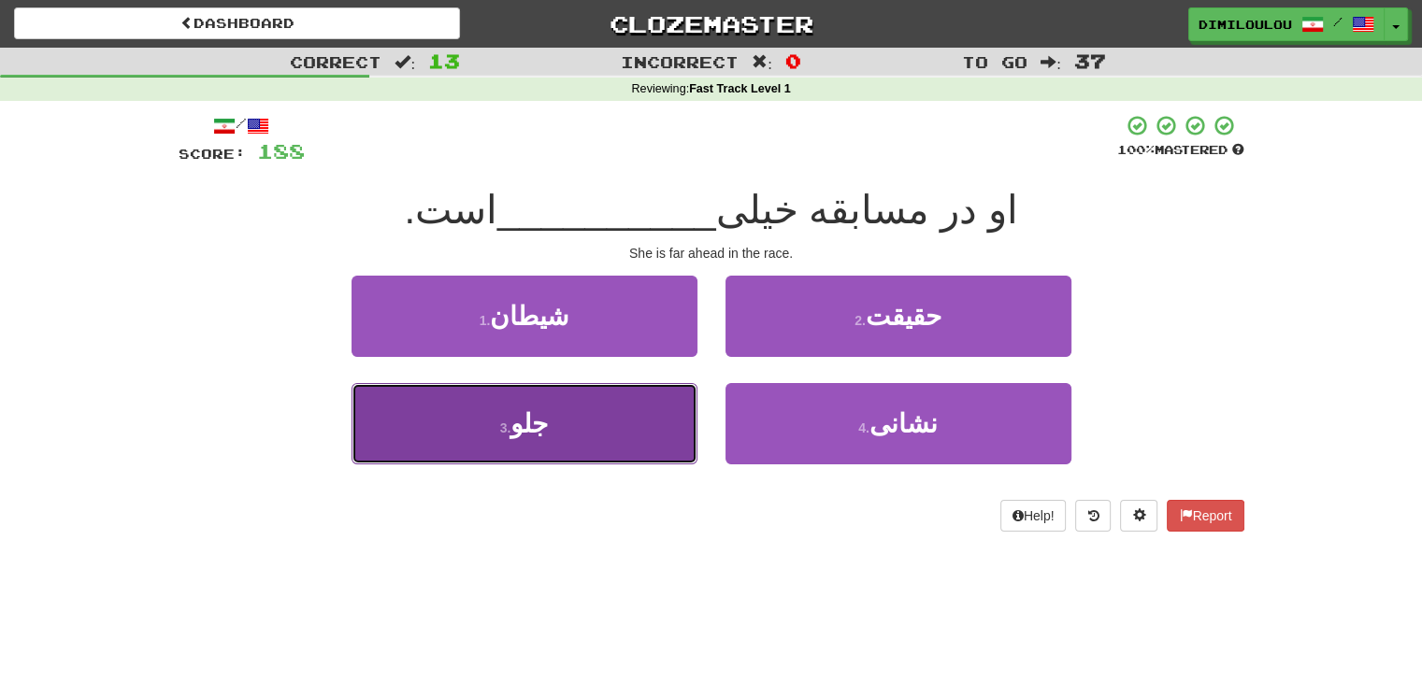
click at [591, 405] on button "3 . جلو" at bounding box center [525, 423] width 346 height 81
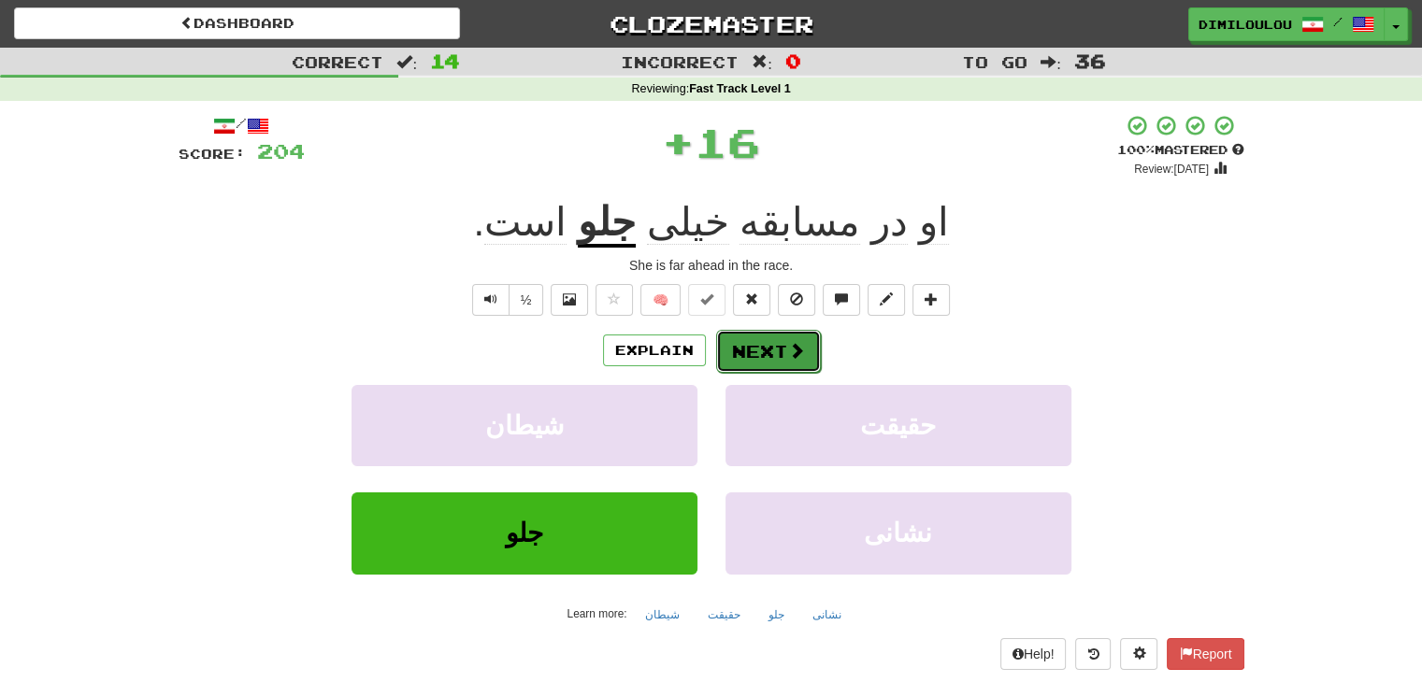
click at [784, 343] on button "Next" at bounding box center [768, 351] width 105 height 43
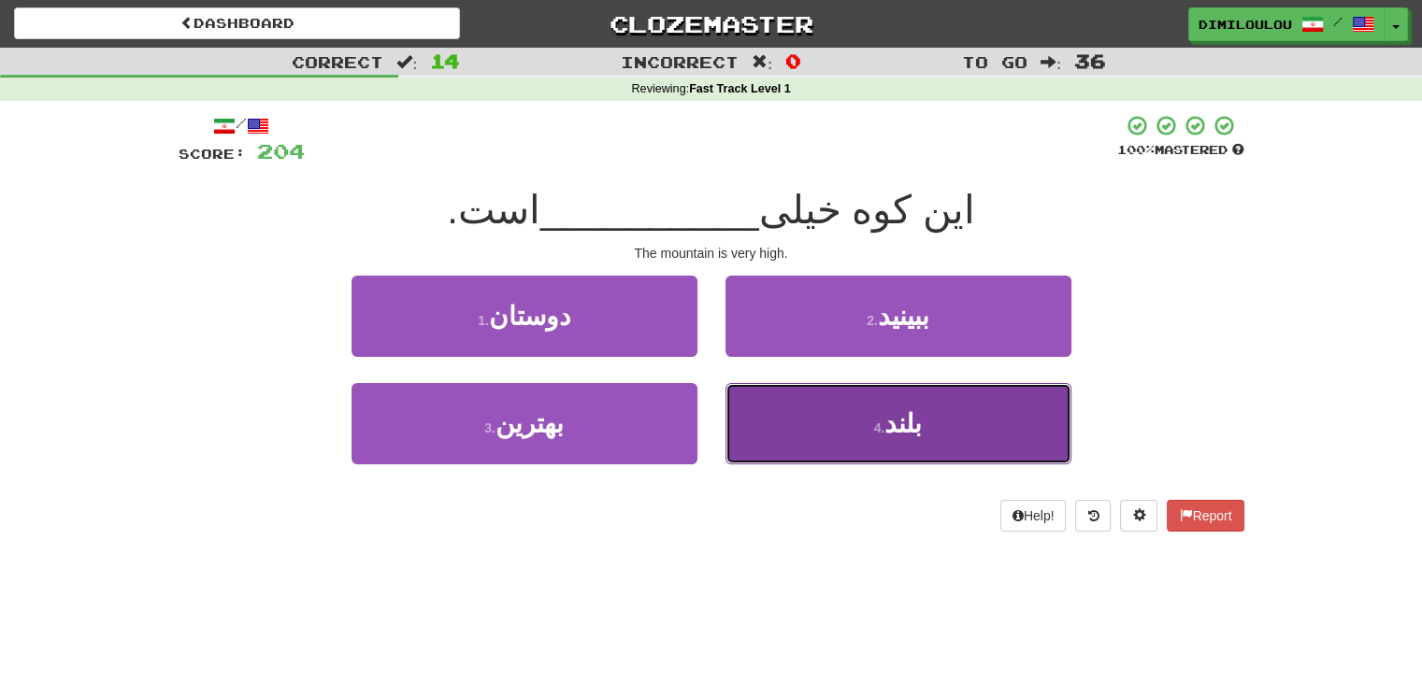
click at [878, 450] on button "4 . بلند" at bounding box center [898, 423] width 346 height 81
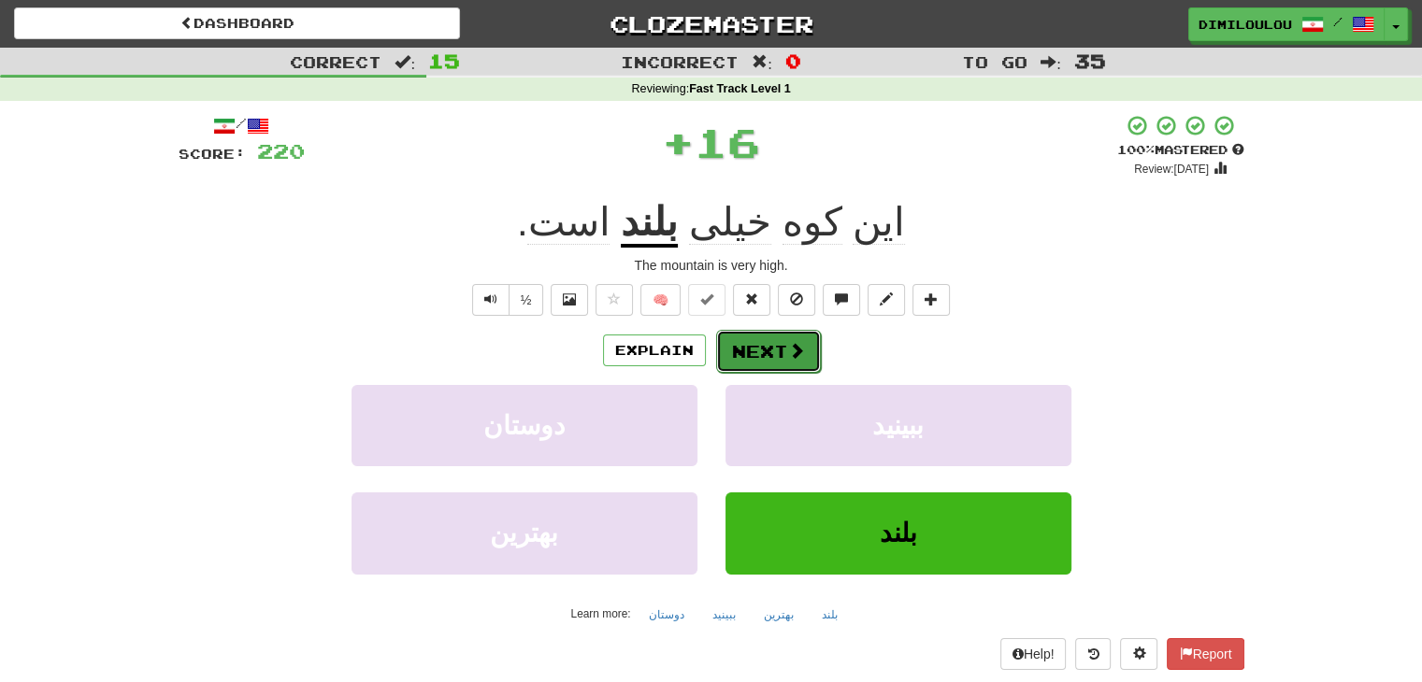
click at [802, 352] on span at bounding box center [796, 350] width 17 height 17
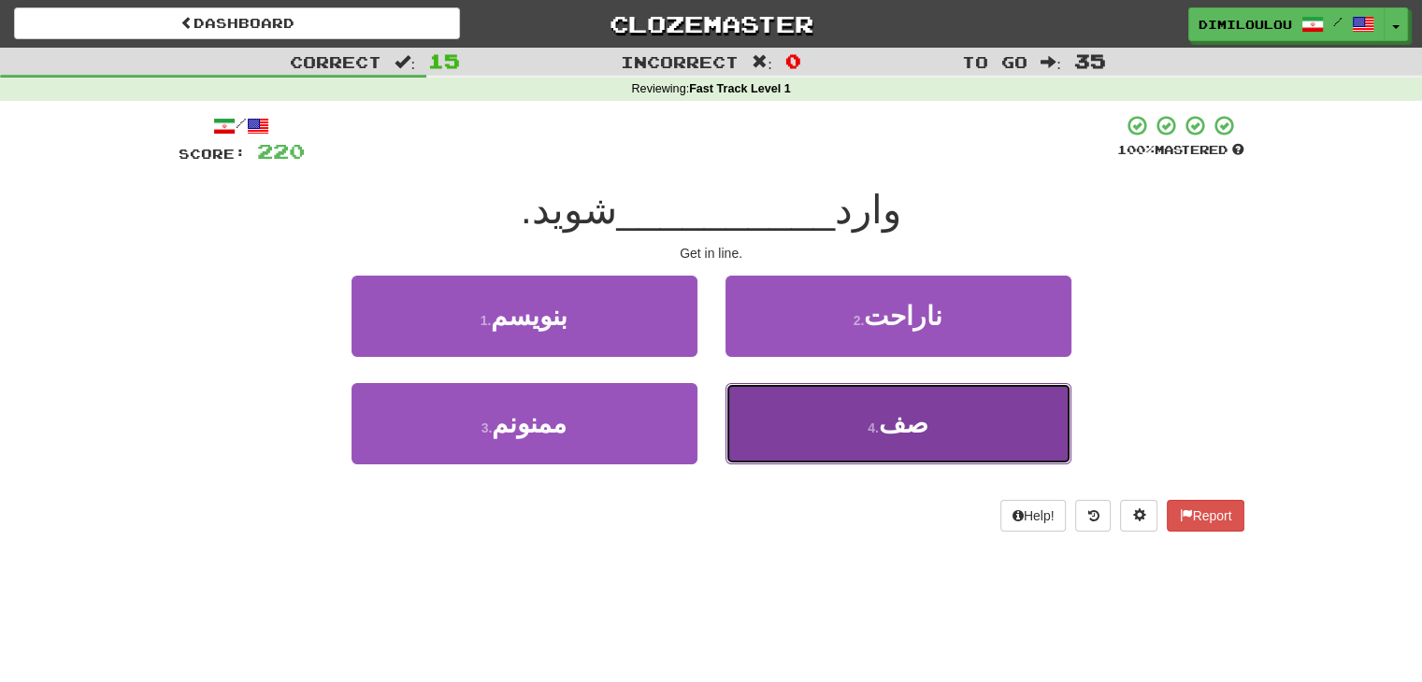
click at [920, 441] on button "4 . صف" at bounding box center [898, 423] width 346 height 81
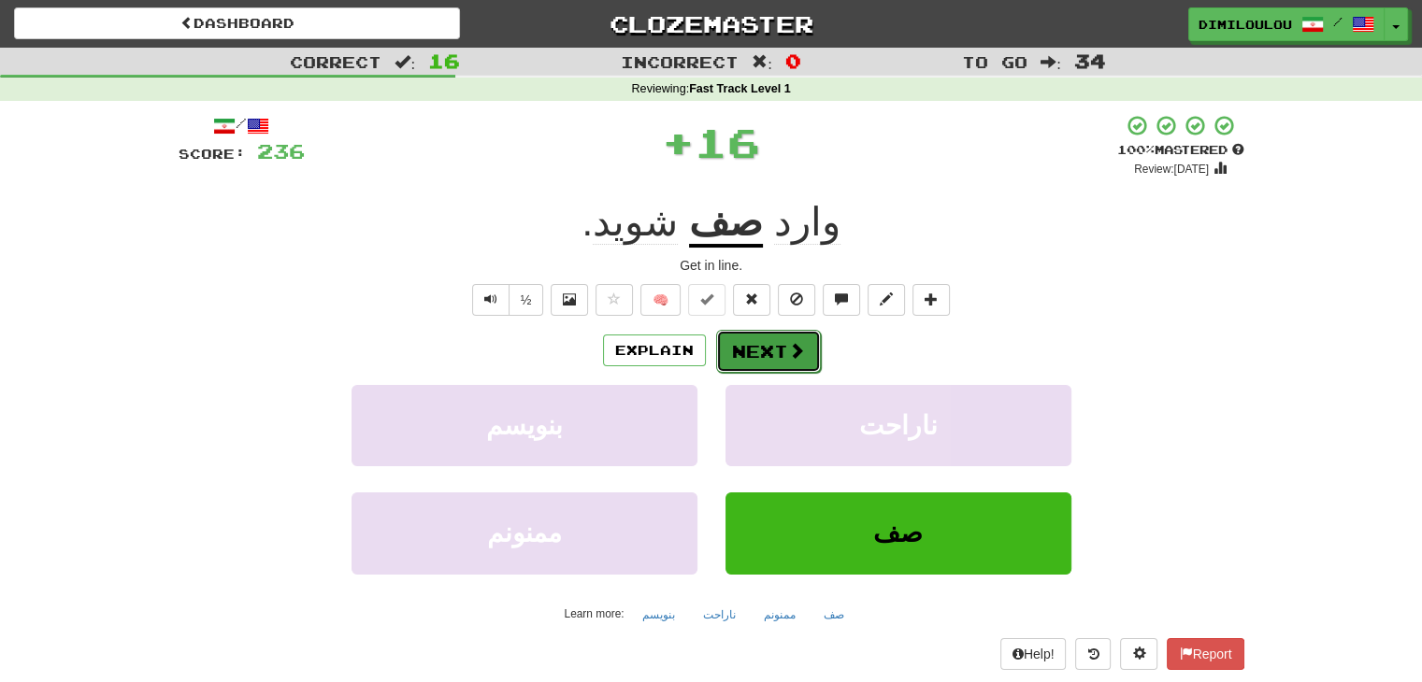
click at [766, 341] on button "Next" at bounding box center [768, 351] width 105 height 43
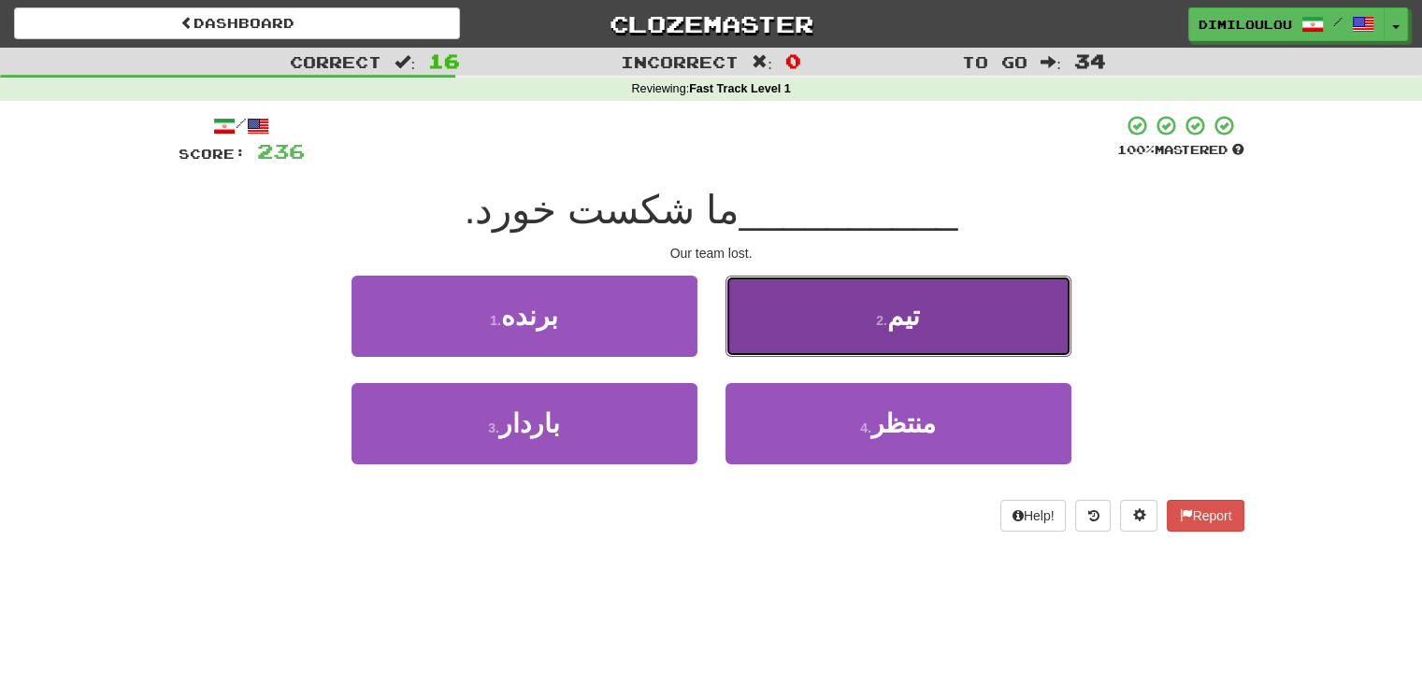
click at [959, 312] on button "2 . تیم" at bounding box center [898, 316] width 346 height 81
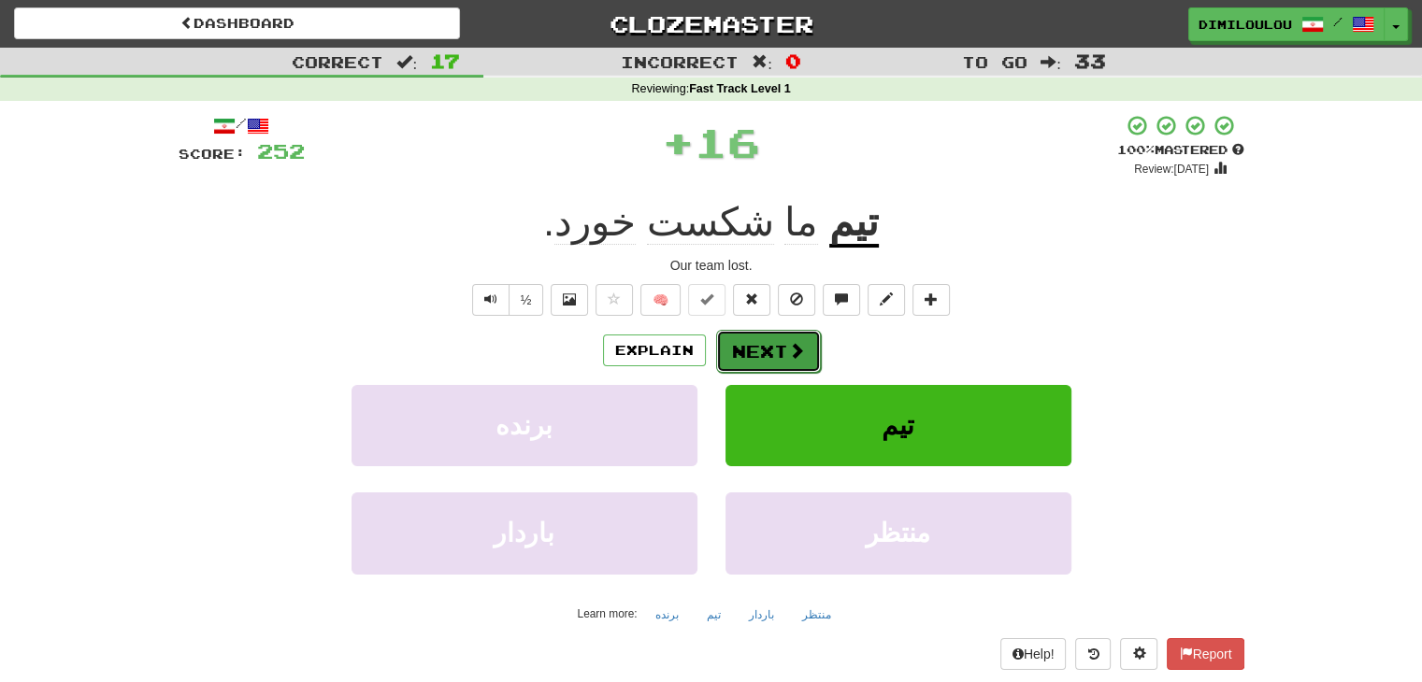
click at [737, 364] on button "Next" at bounding box center [768, 351] width 105 height 43
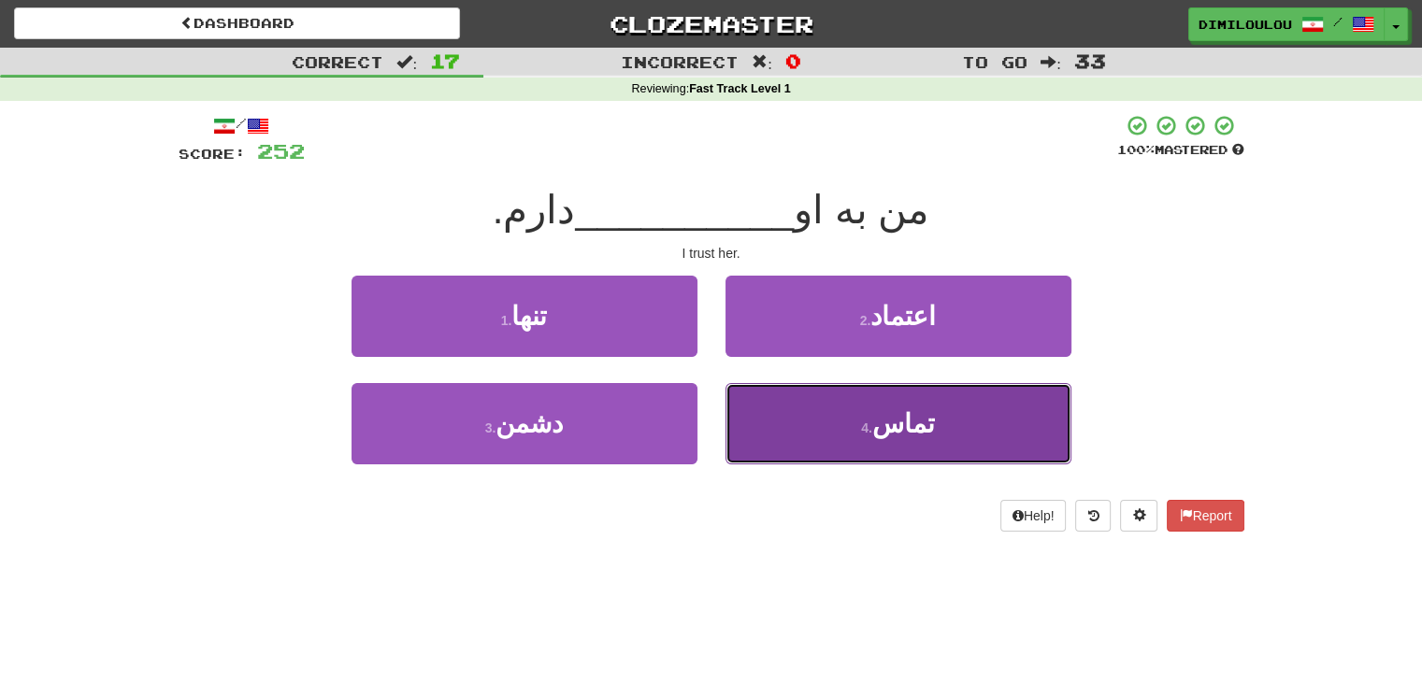
click at [910, 413] on span "تماس" at bounding box center [903, 423] width 63 height 29
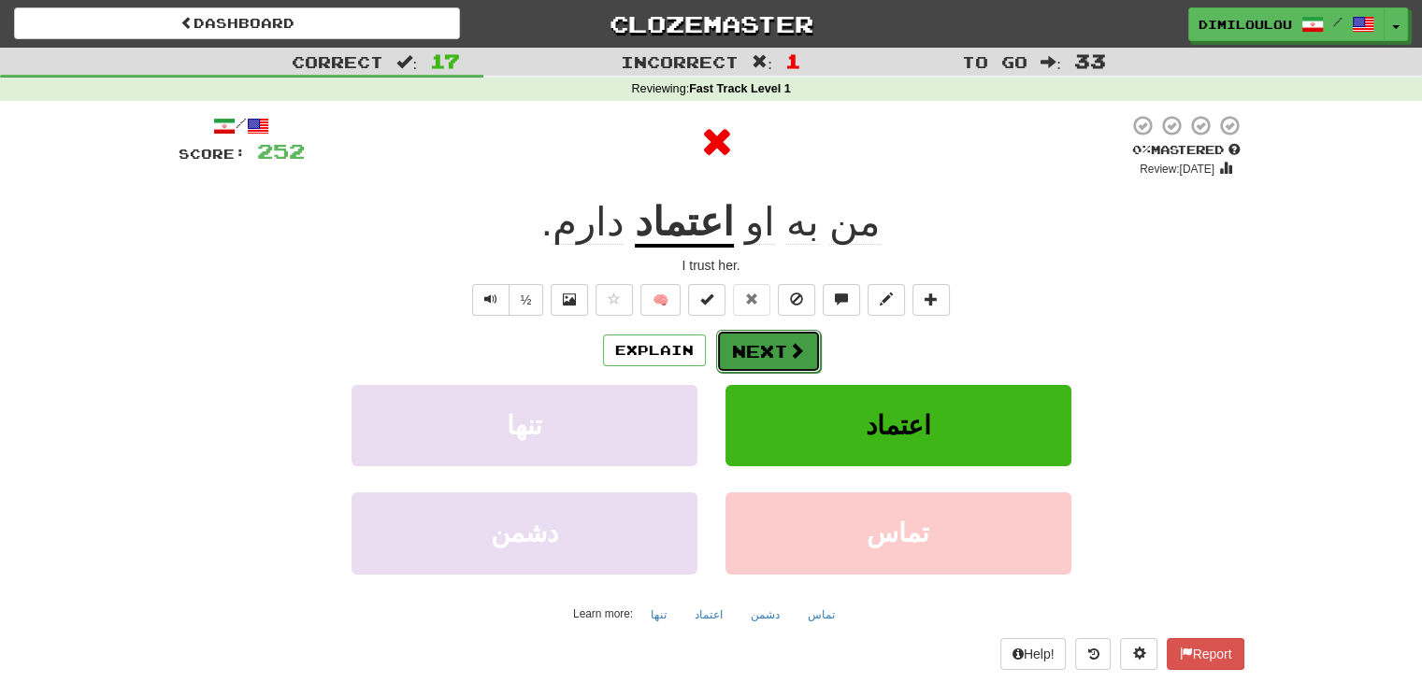
click at [774, 344] on button "Next" at bounding box center [768, 351] width 105 height 43
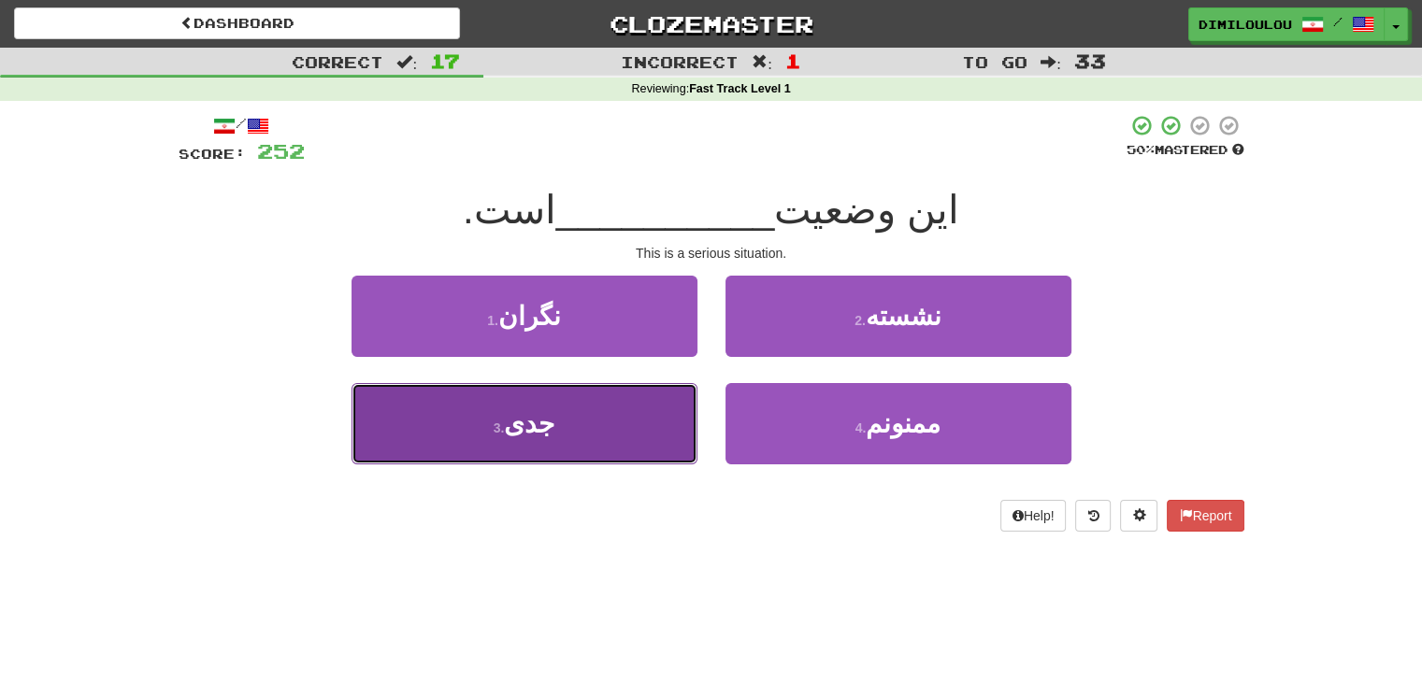
click at [586, 447] on button "3 . جدی" at bounding box center [525, 423] width 346 height 81
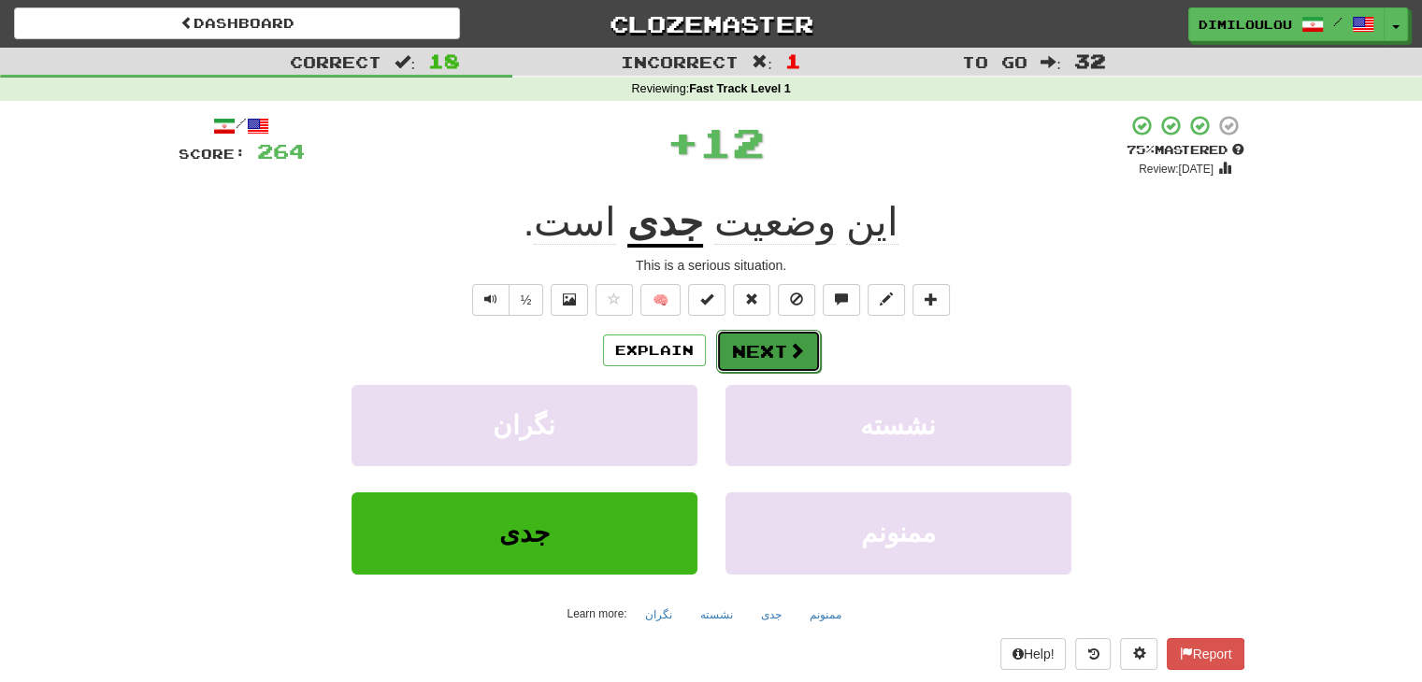
click at [758, 350] on button "Next" at bounding box center [768, 351] width 105 height 43
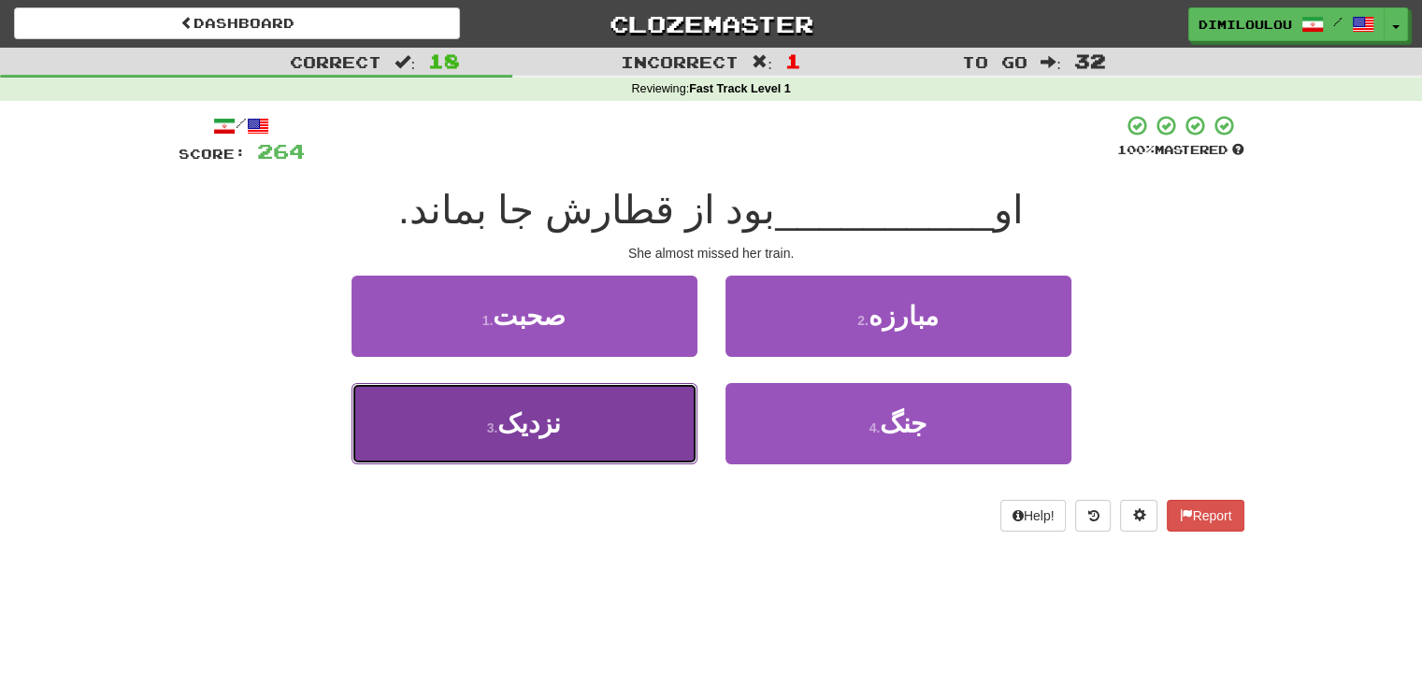
click at [643, 405] on button "3 . نزدیک" at bounding box center [525, 423] width 346 height 81
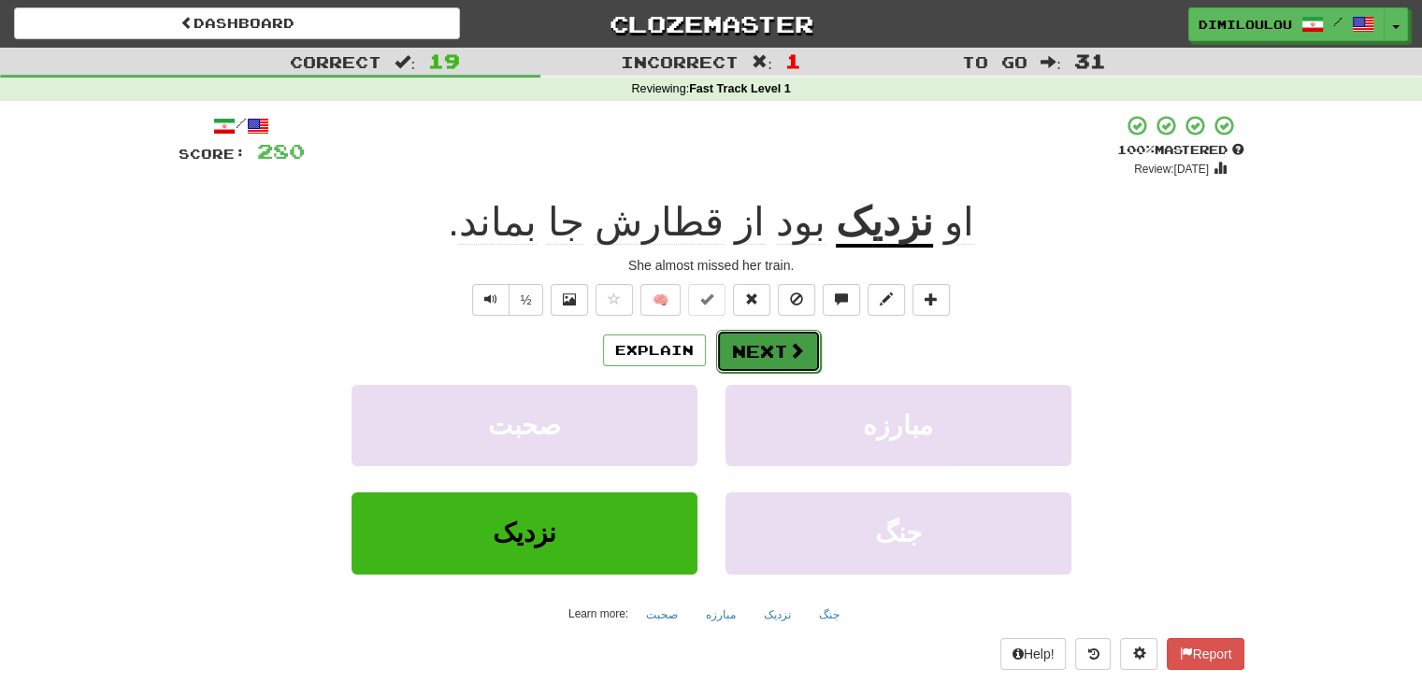
click at [782, 349] on button "Next" at bounding box center [768, 351] width 105 height 43
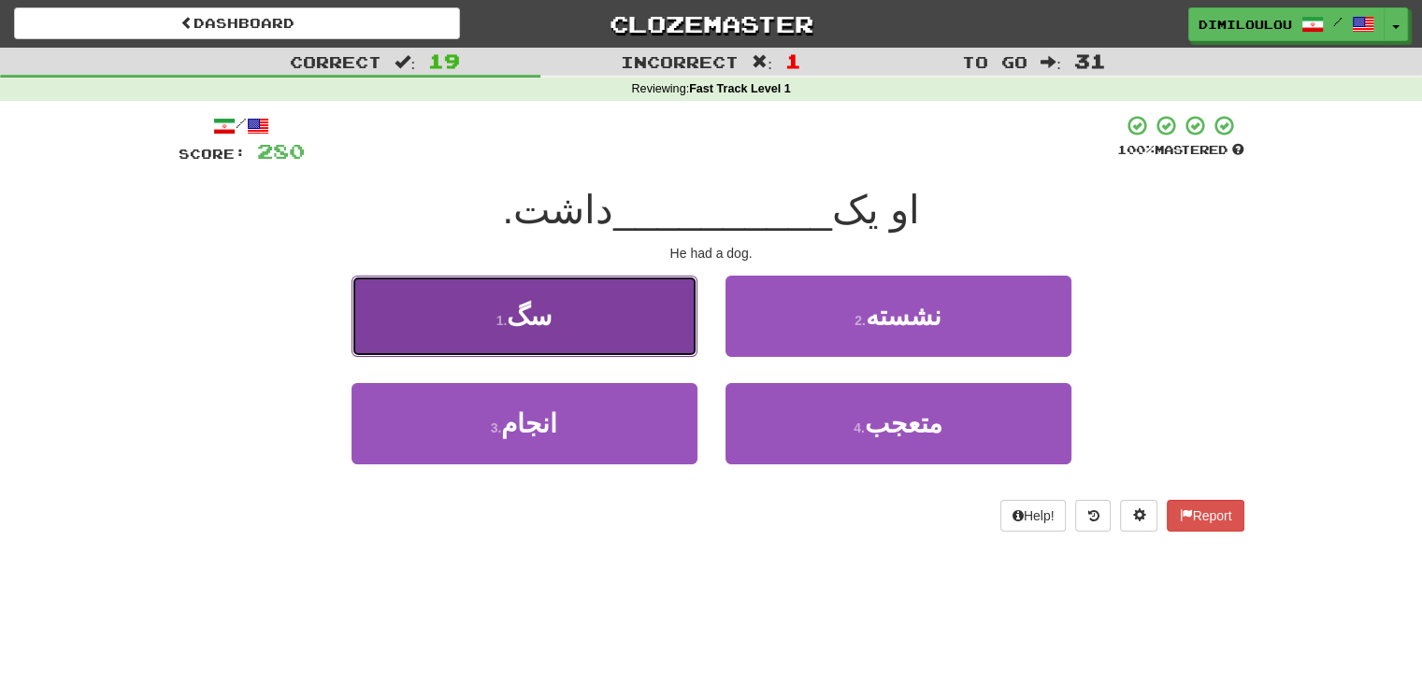
click at [641, 334] on button "1 . سگ" at bounding box center [525, 316] width 346 height 81
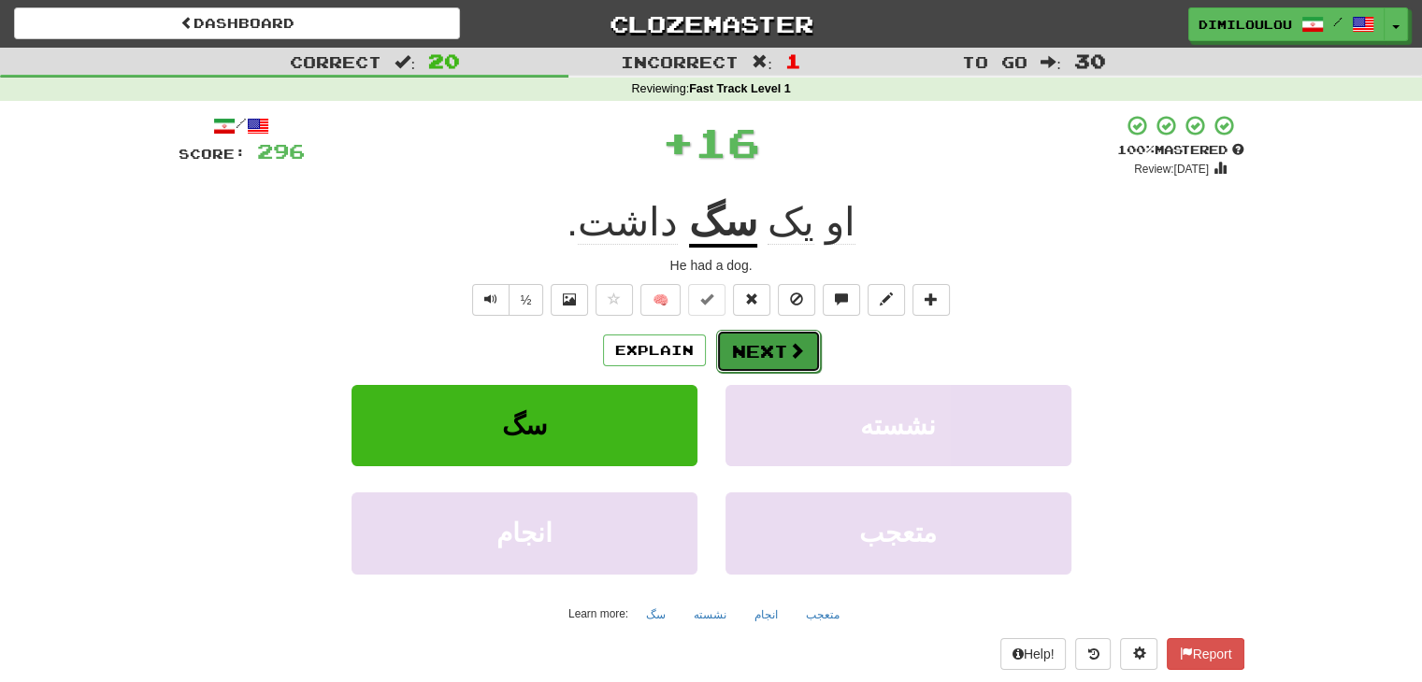
click at [768, 345] on button "Next" at bounding box center [768, 351] width 105 height 43
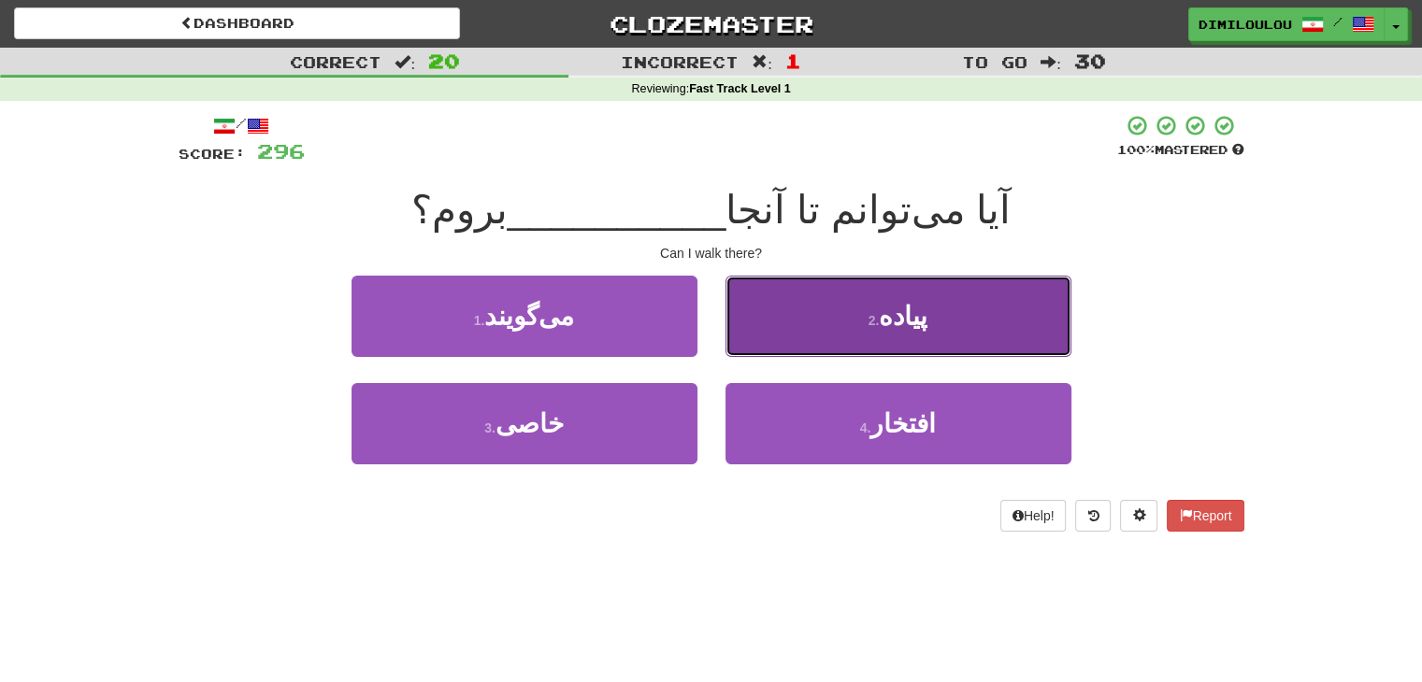
click at [968, 326] on button "2 . پیاده" at bounding box center [898, 316] width 346 height 81
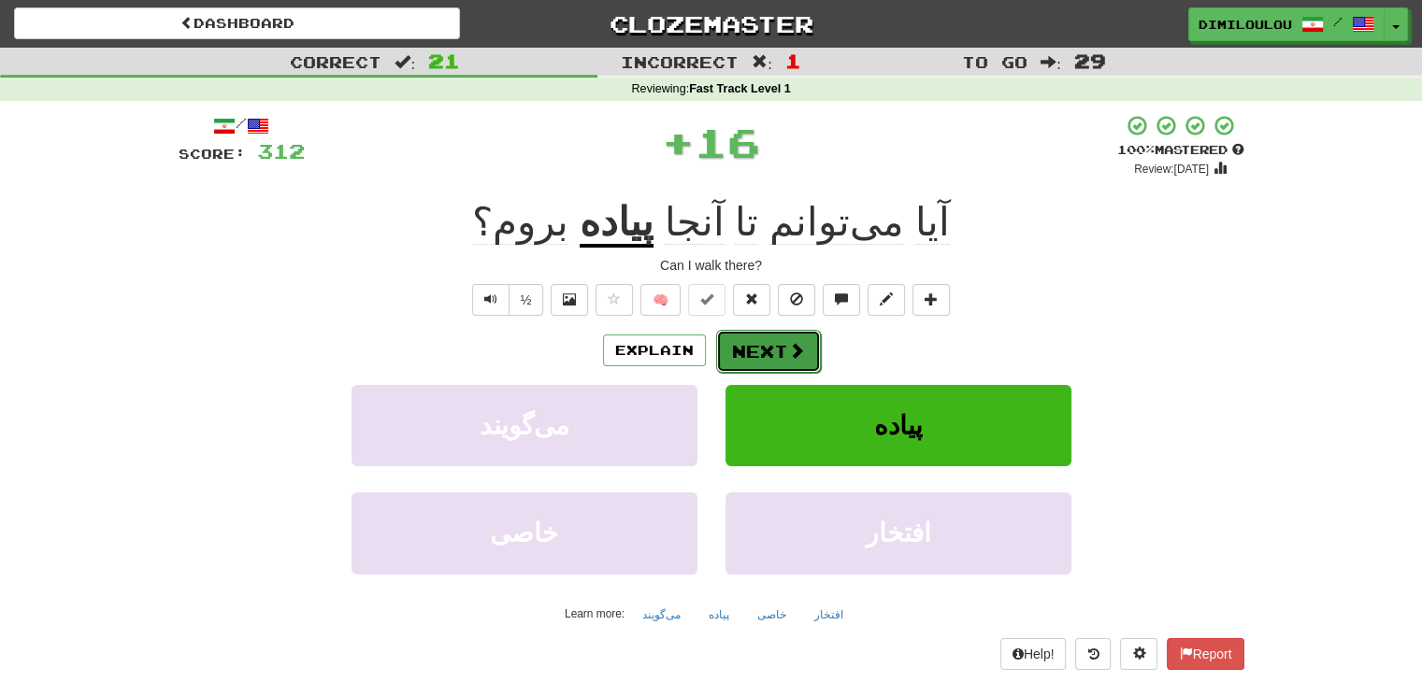
click at [798, 352] on span at bounding box center [796, 350] width 17 height 17
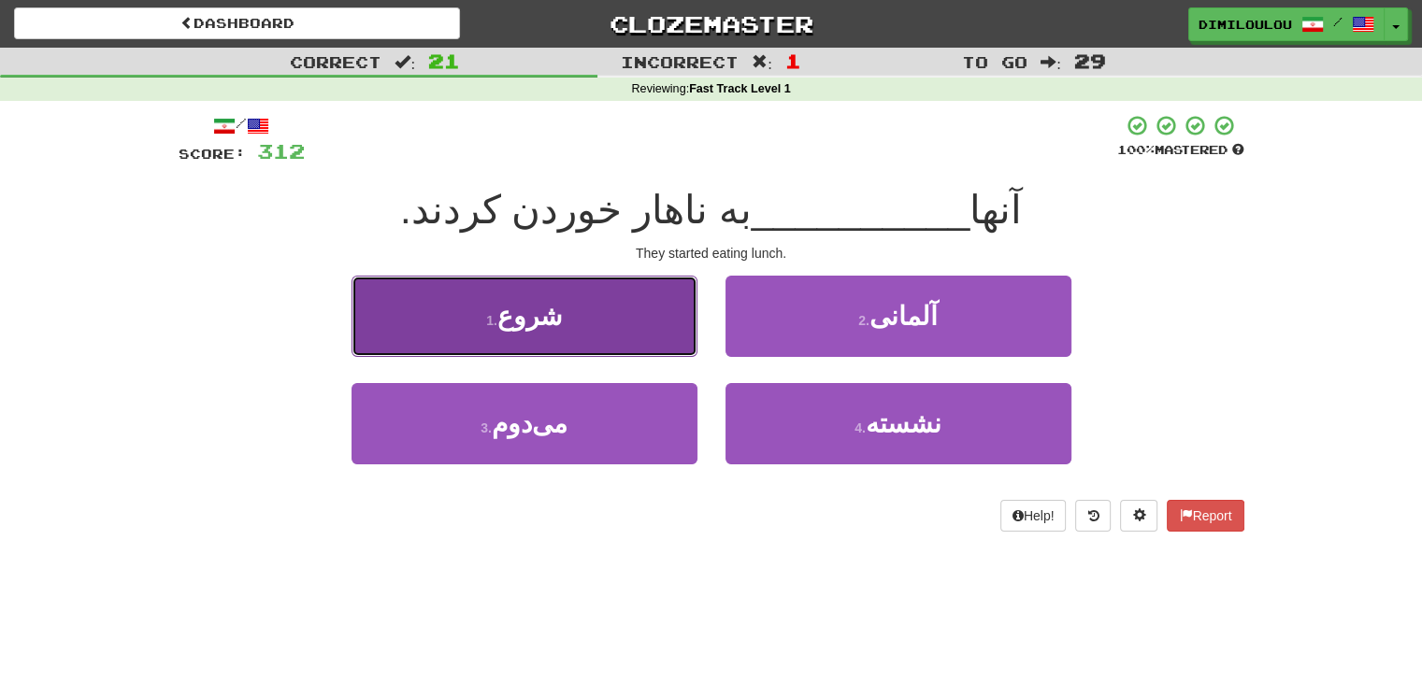
click at [654, 316] on button "1 . شروع" at bounding box center [525, 316] width 346 height 81
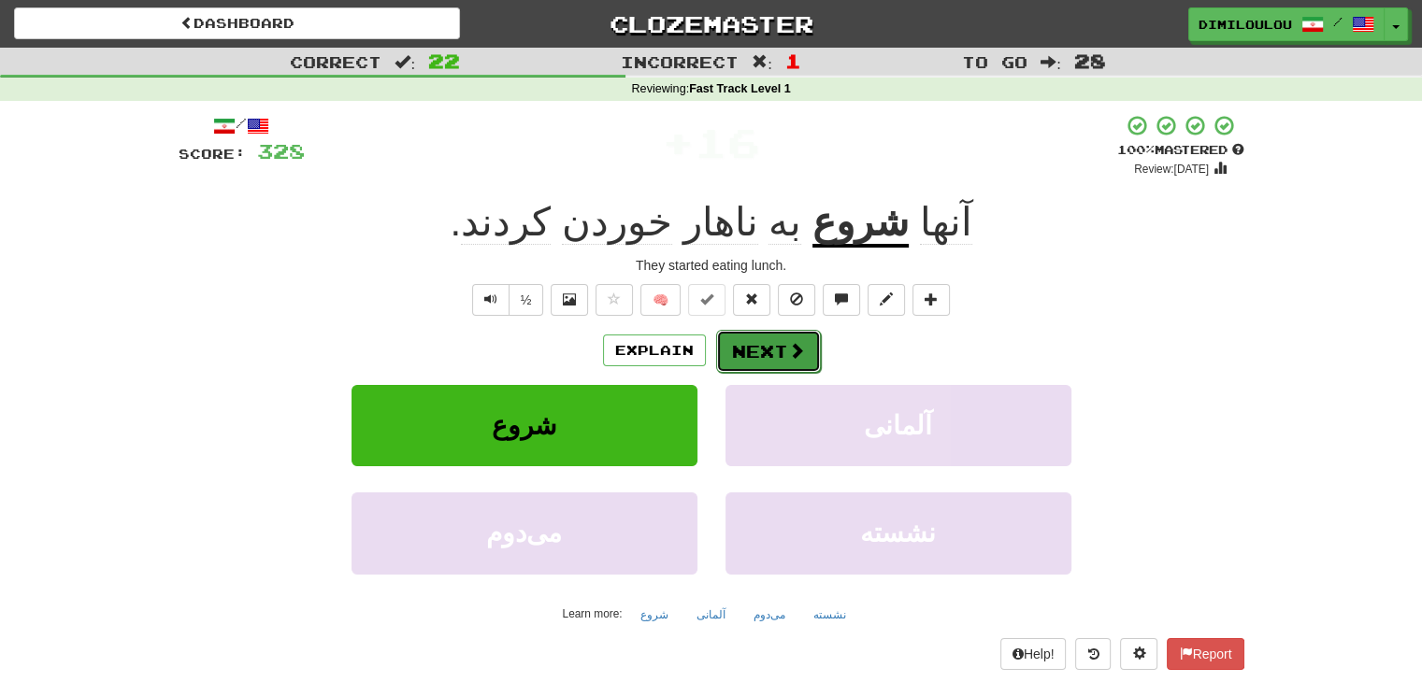
click at [769, 357] on button "Next" at bounding box center [768, 351] width 105 height 43
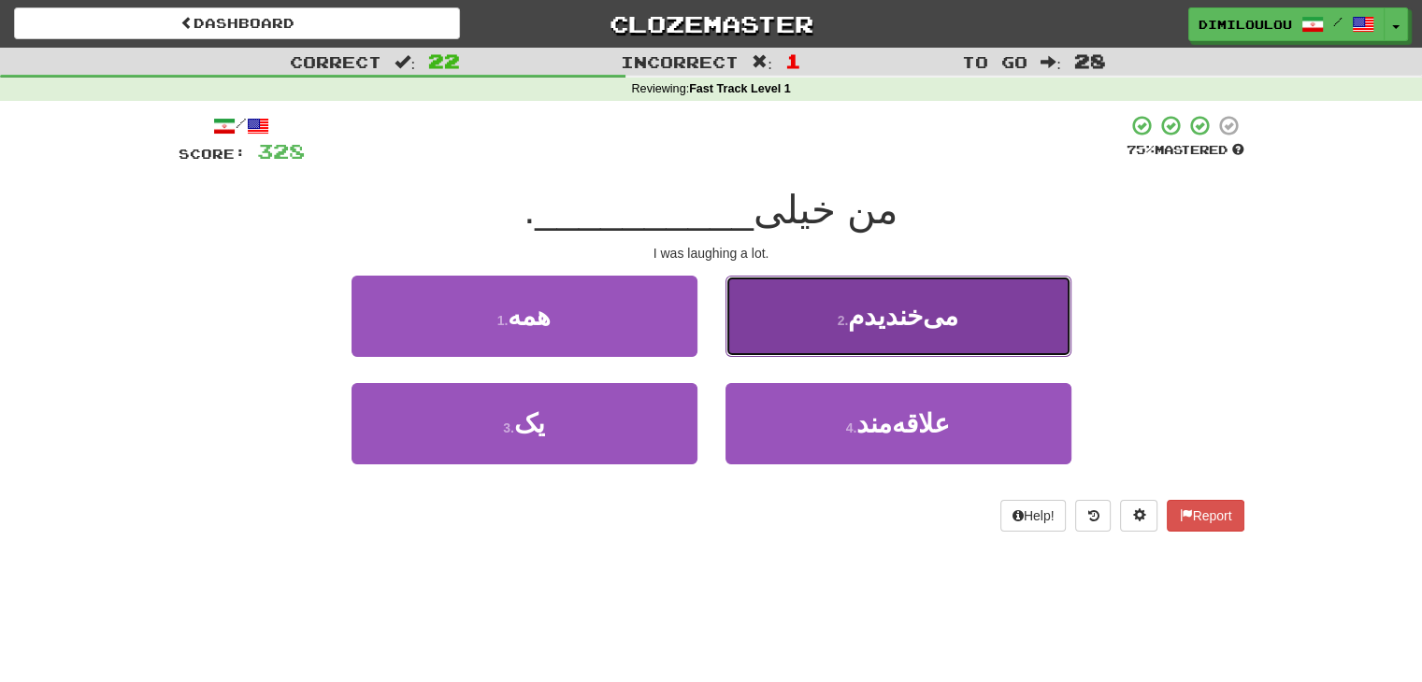
click at [886, 347] on button "2 . می‌خندیدم" at bounding box center [898, 316] width 346 height 81
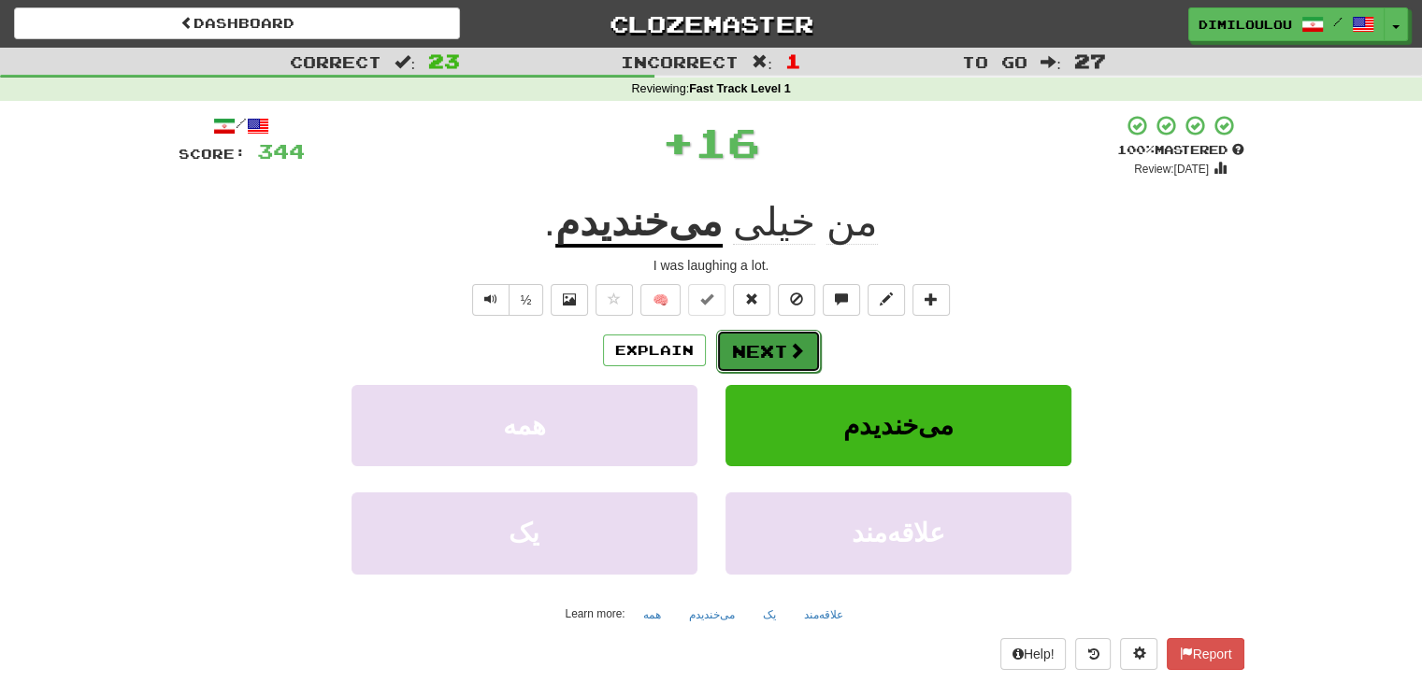
click at [785, 337] on button "Next" at bounding box center [768, 351] width 105 height 43
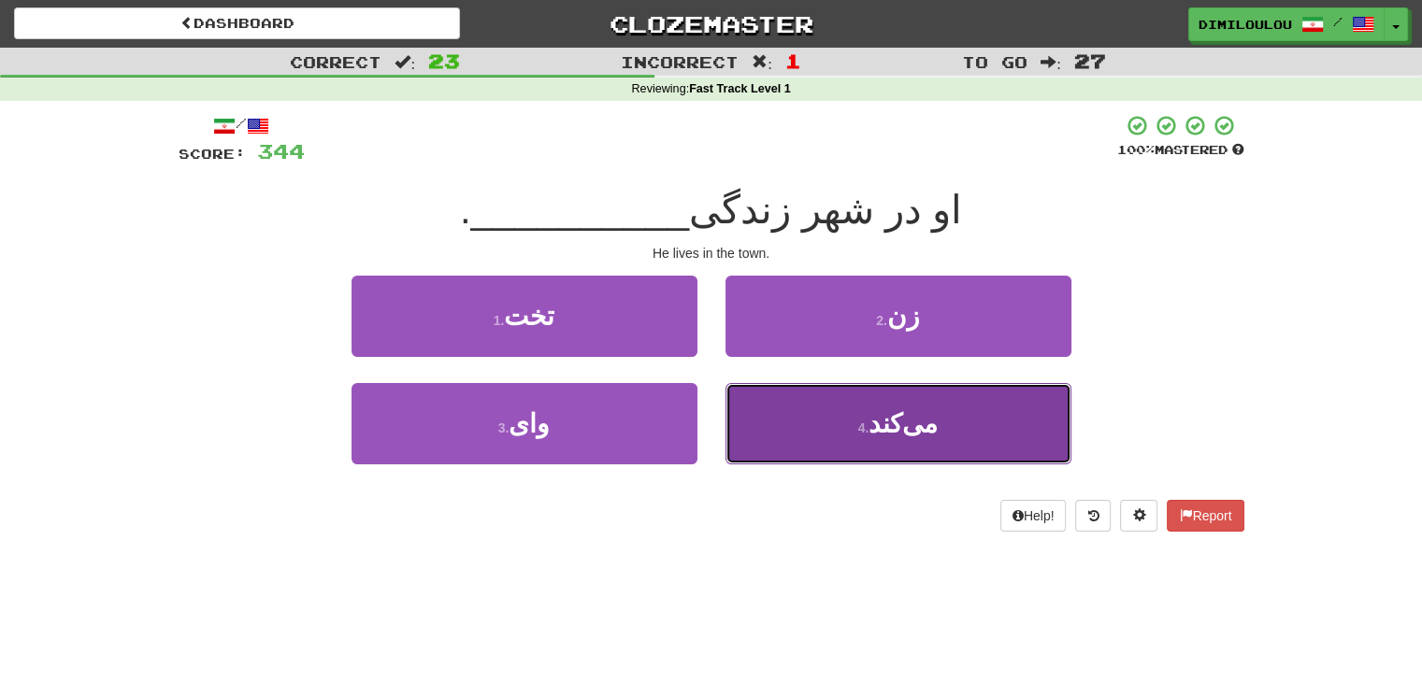
click at [988, 439] on button "4 . می‌کند" at bounding box center [898, 423] width 346 height 81
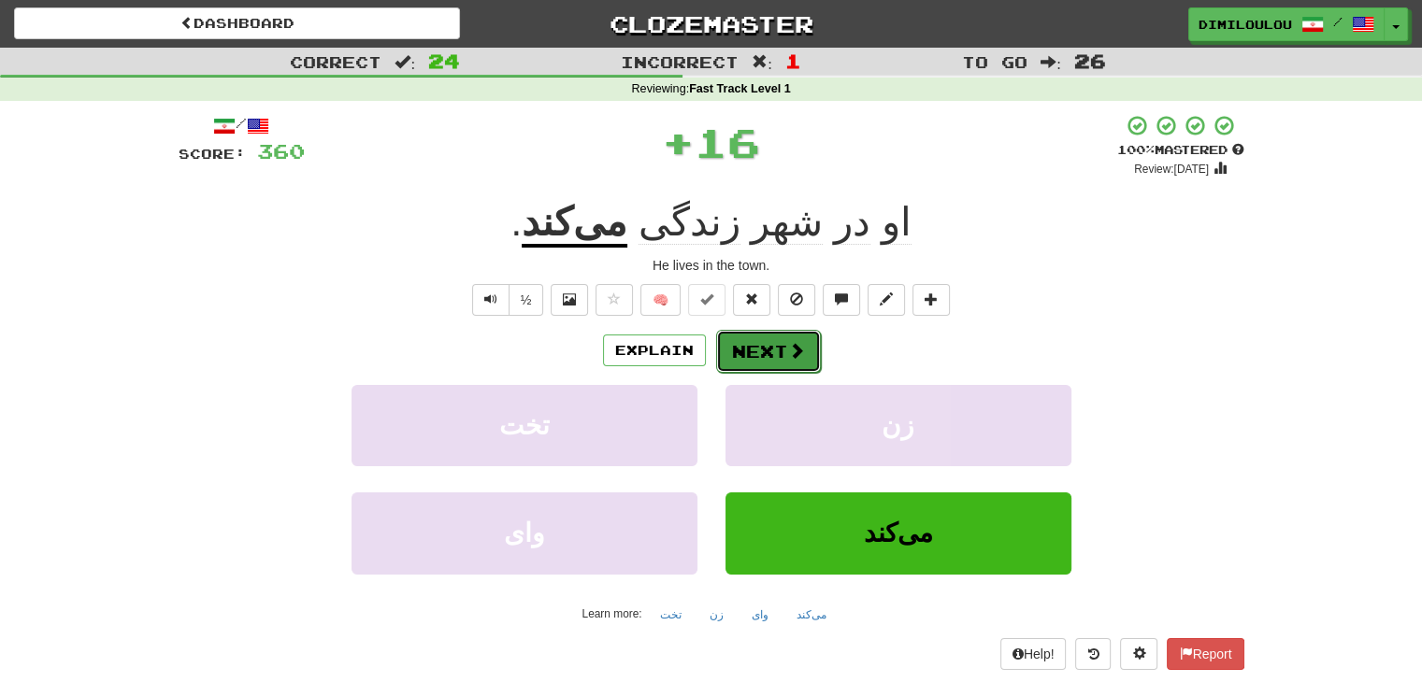
click at [767, 342] on button "Next" at bounding box center [768, 351] width 105 height 43
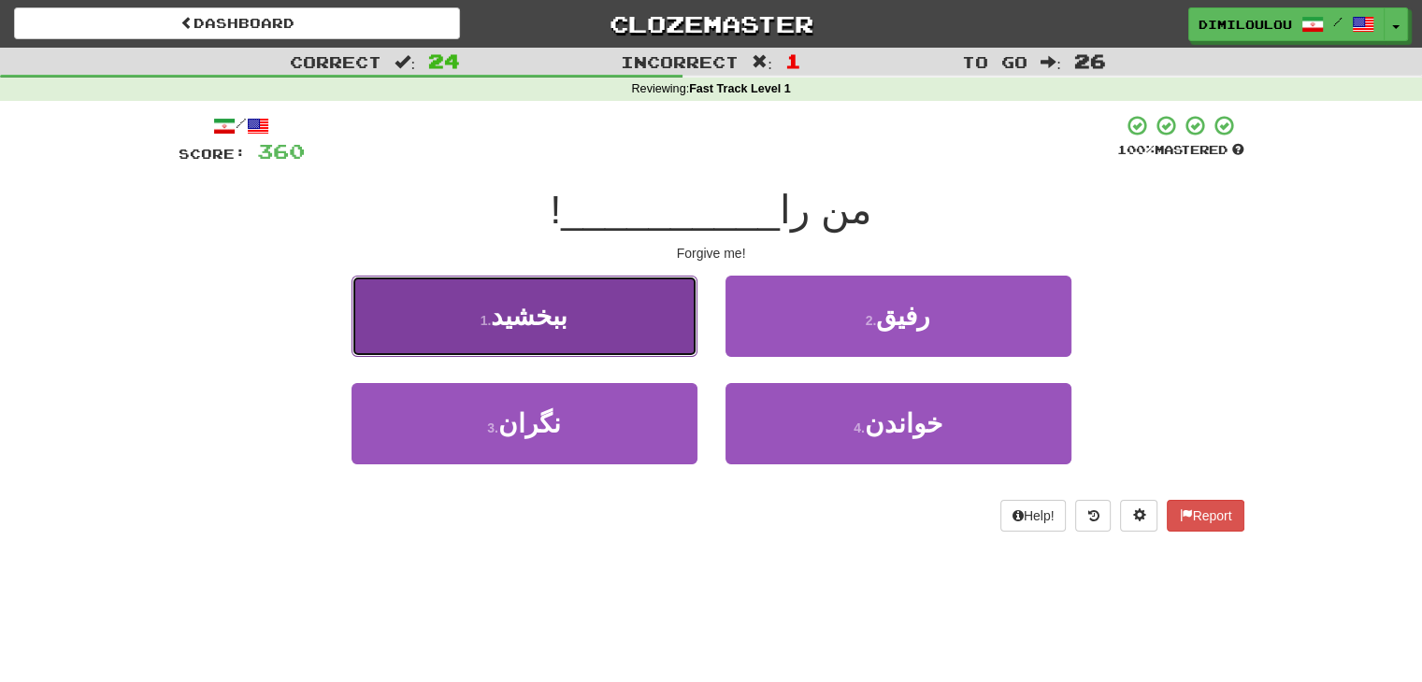
click at [546, 313] on span "ببخشید" at bounding box center [529, 316] width 77 height 29
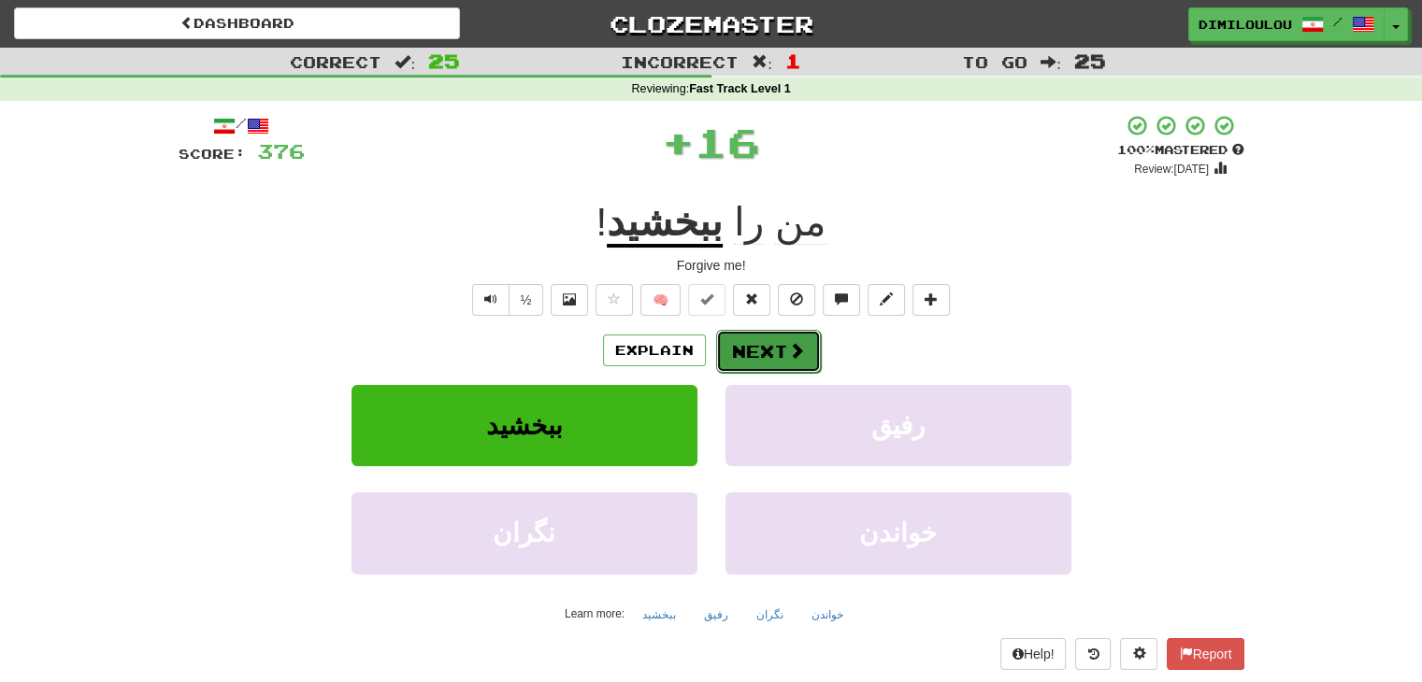
click at [753, 358] on button "Next" at bounding box center [768, 351] width 105 height 43
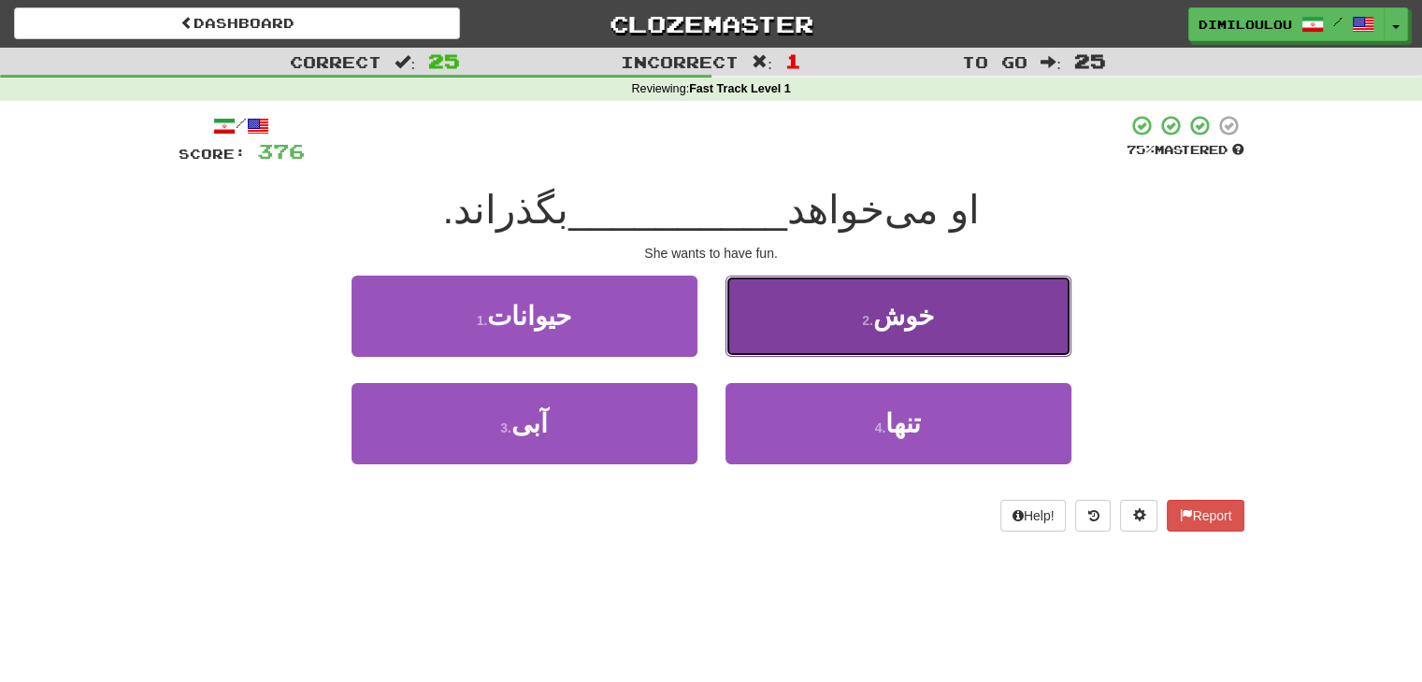
click at [916, 317] on span "خوش" at bounding box center [903, 316] width 61 height 29
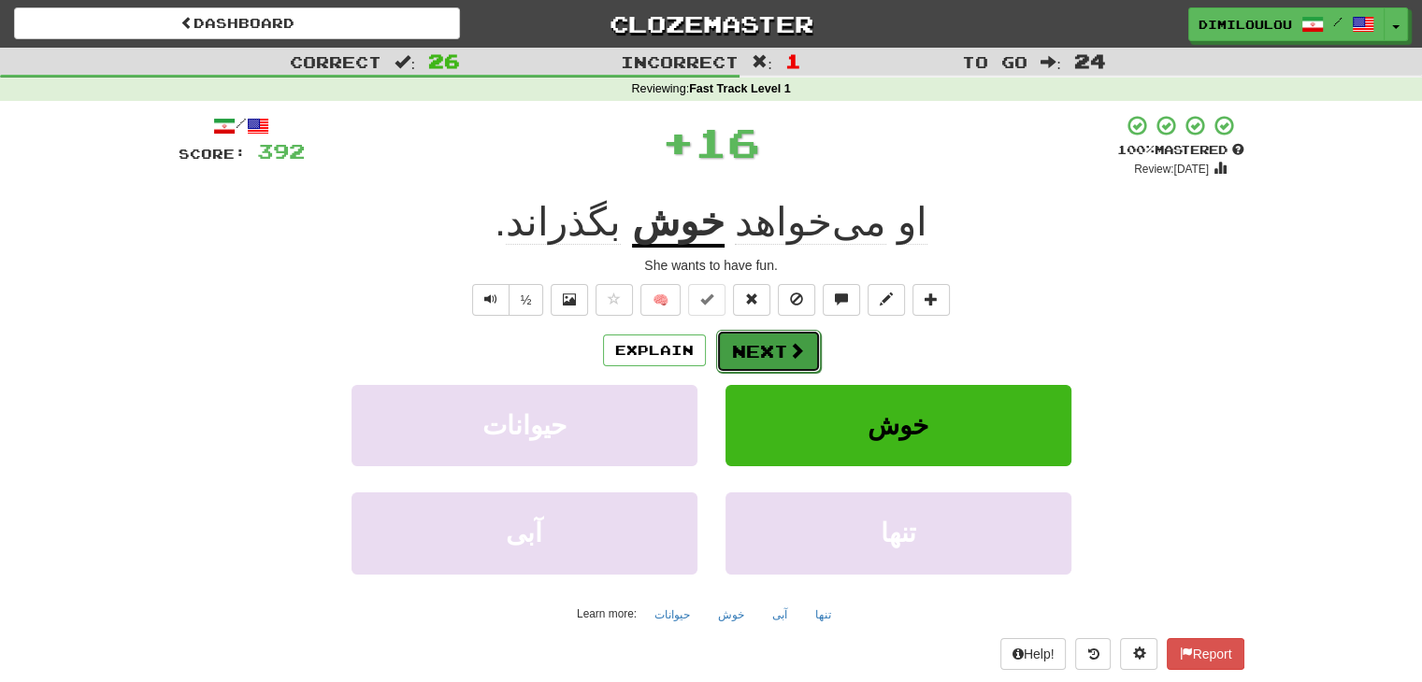
click at [793, 359] on span at bounding box center [796, 350] width 17 height 17
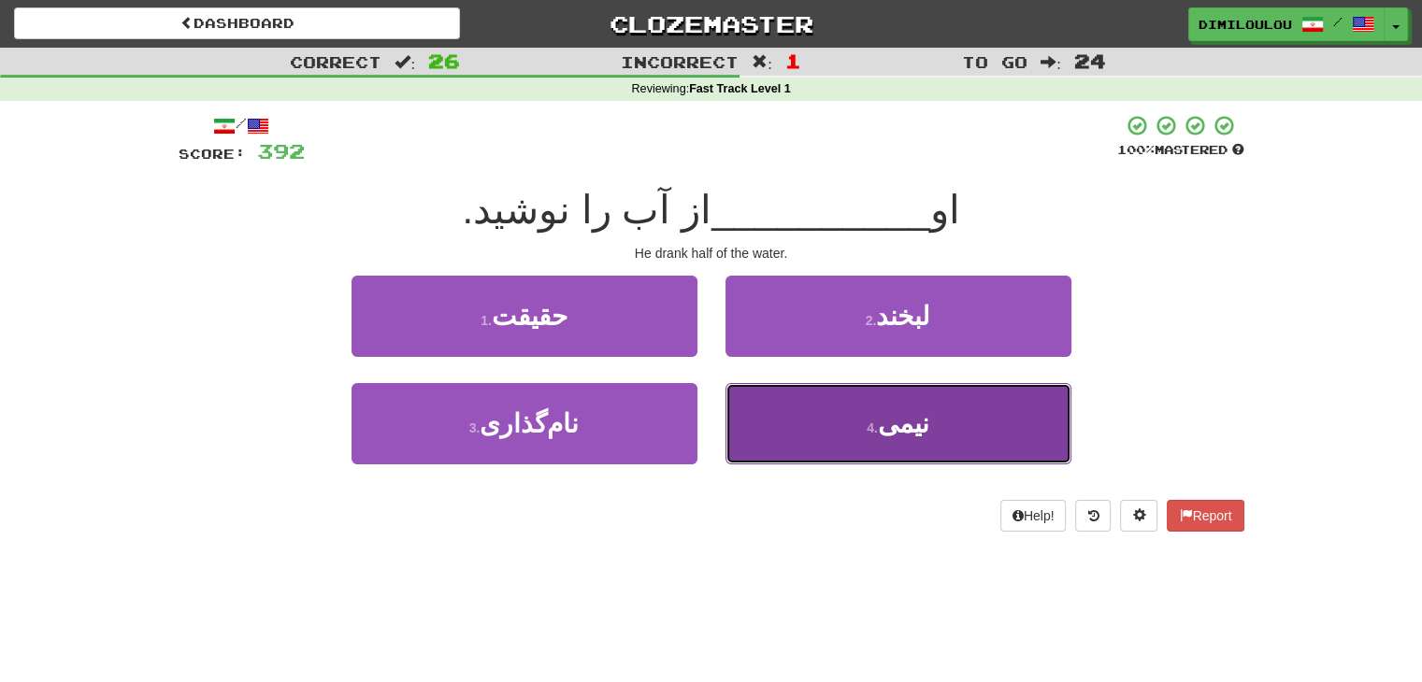
click at [1000, 423] on button "4 . نیمی" at bounding box center [898, 423] width 346 height 81
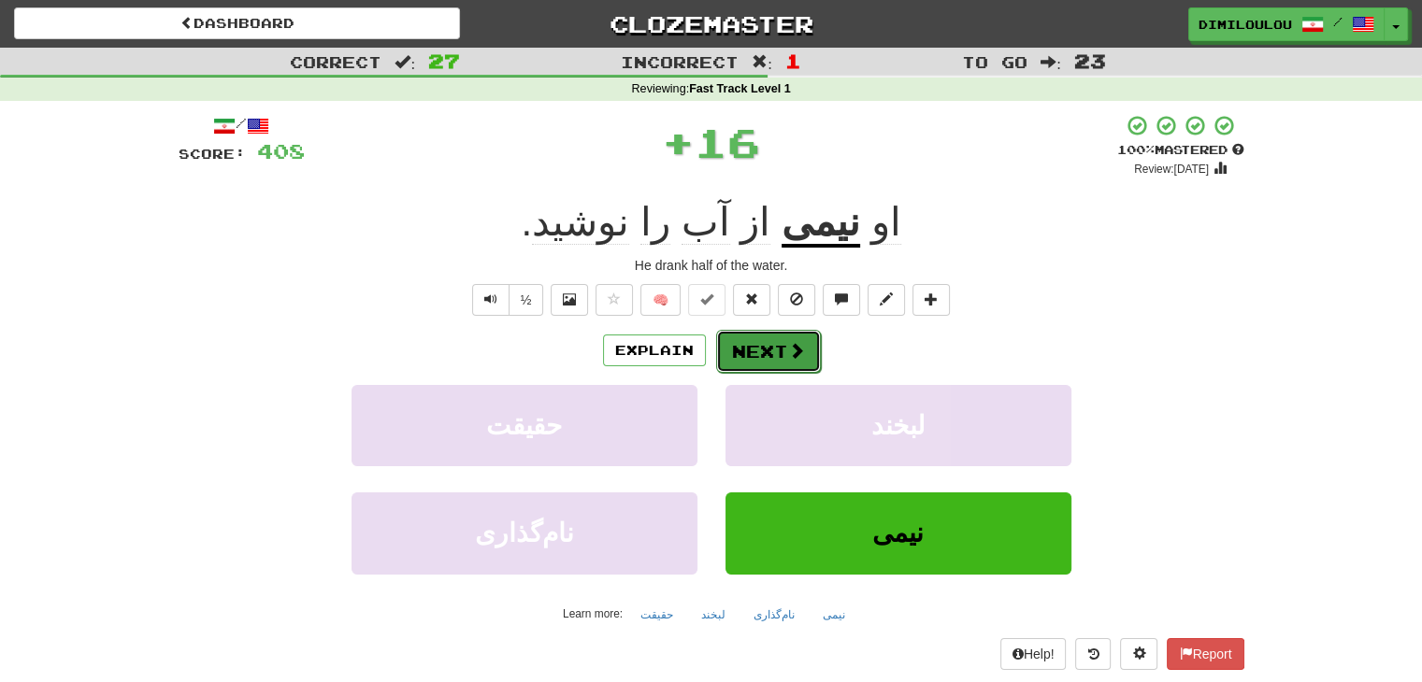
click at [793, 356] on span at bounding box center [796, 350] width 17 height 17
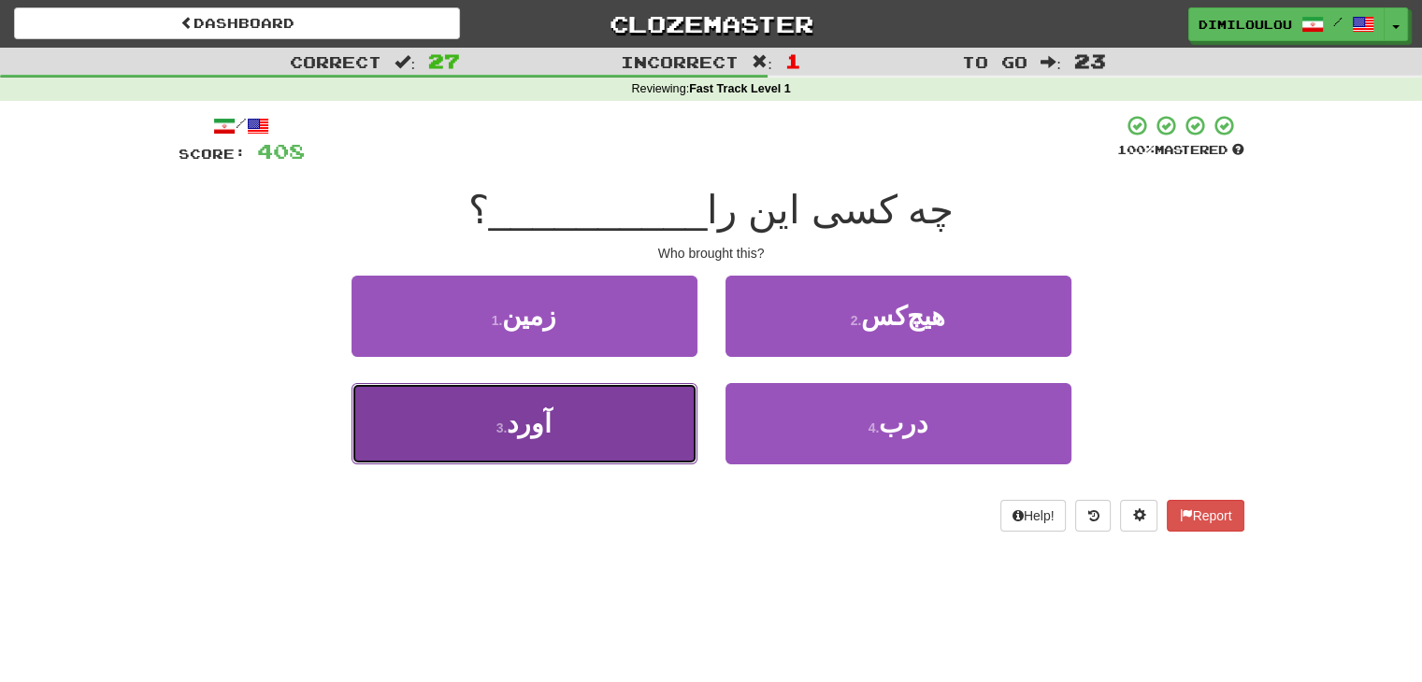
click at [499, 435] on button "3 . آورد" at bounding box center [525, 423] width 346 height 81
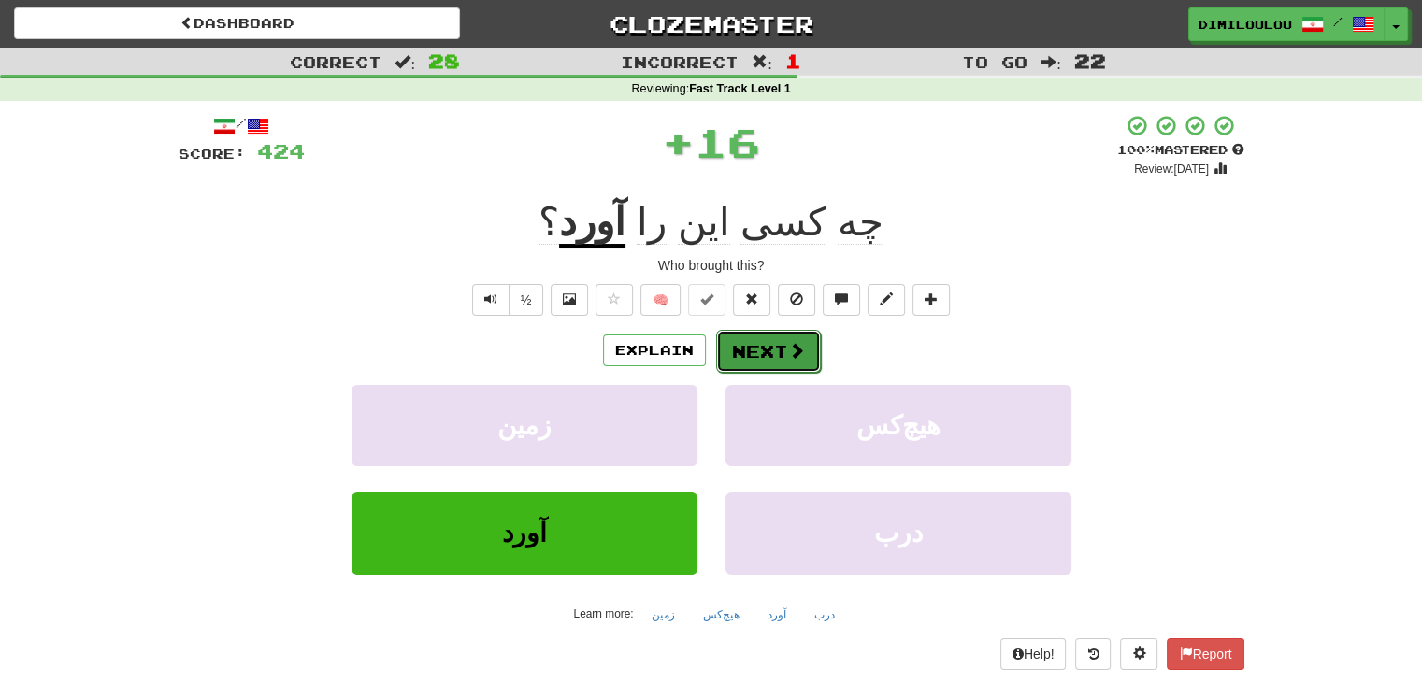
click at [768, 349] on button "Next" at bounding box center [768, 351] width 105 height 43
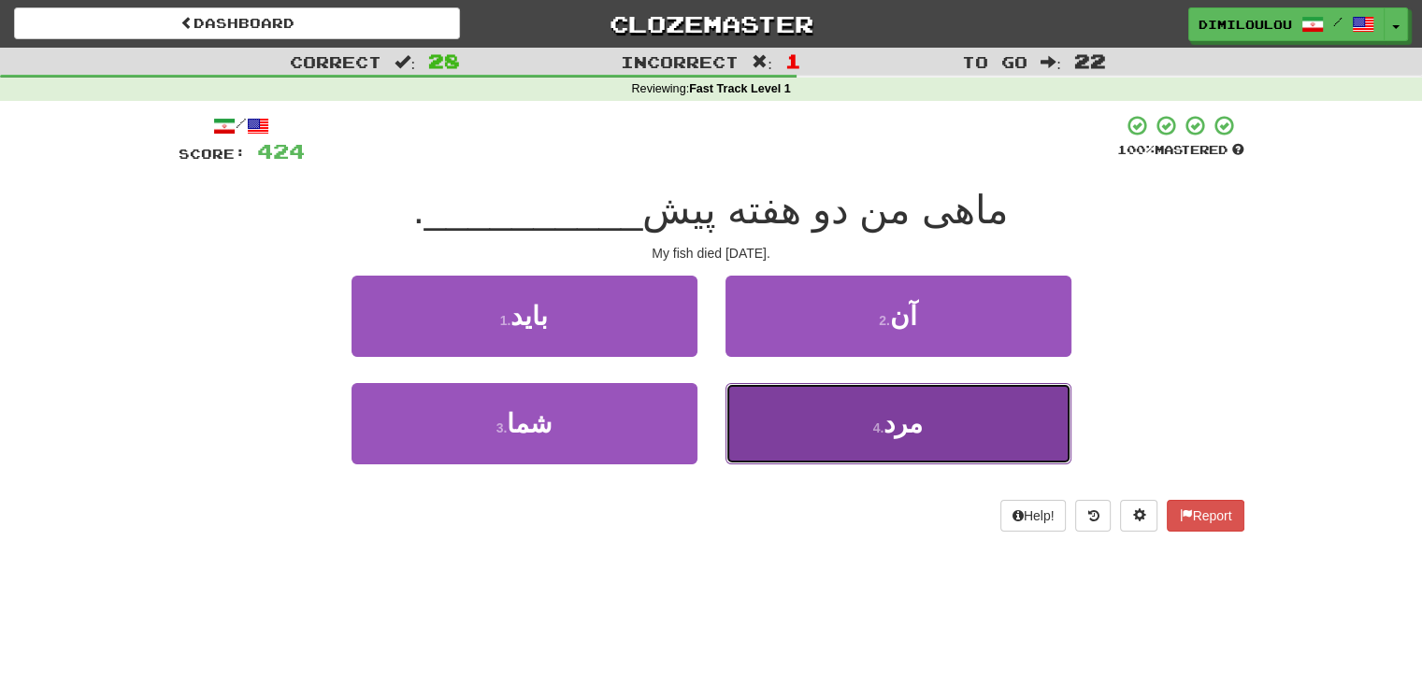
click at [898, 412] on span "مرد" at bounding box center [902, 423] width 39 height 29
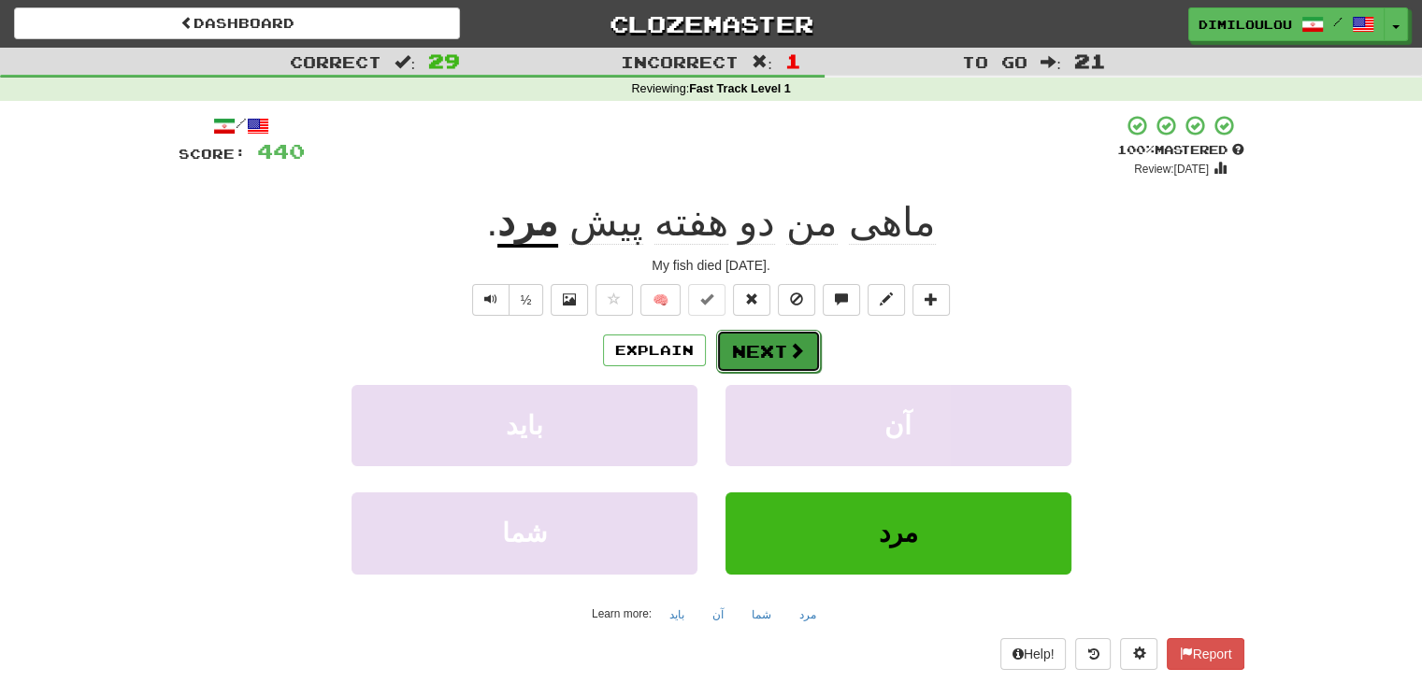
click at [751, 359] on button "Next" at bounding box center [768, 351] width 105 height 43
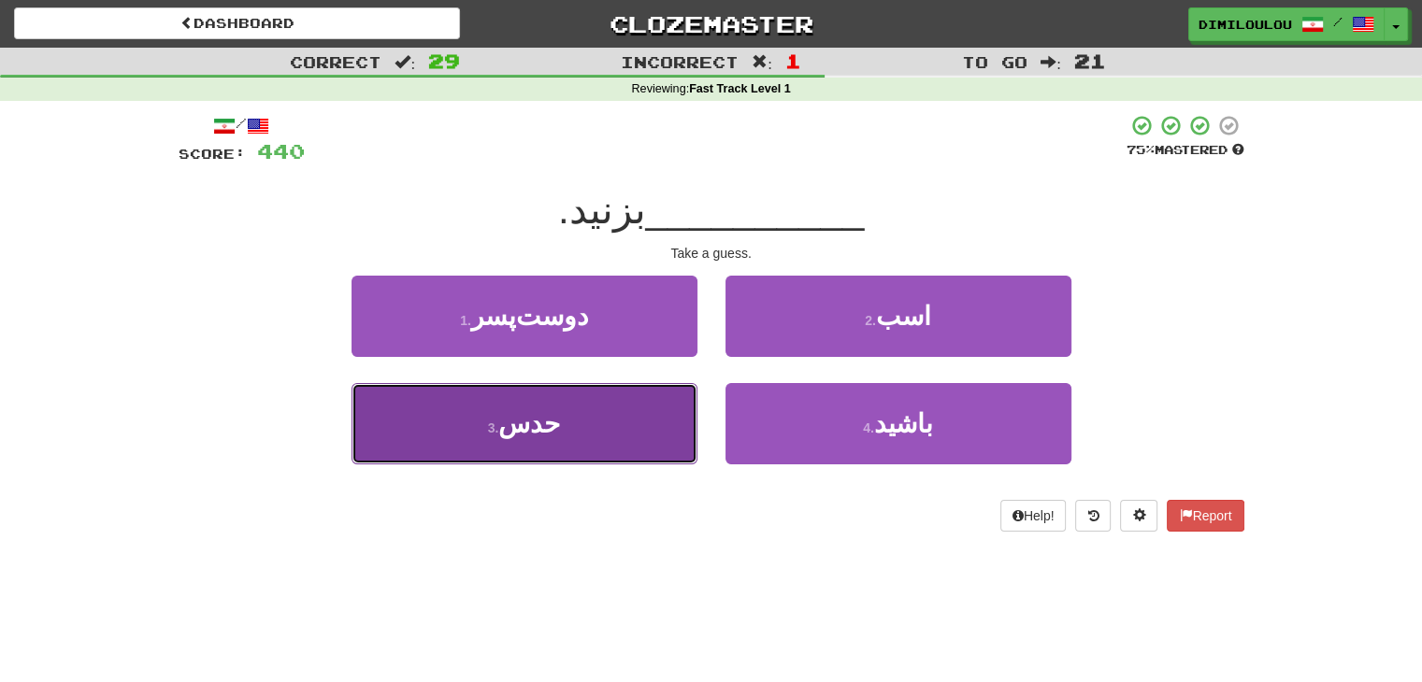
click at [581, 412] on button "3 . حدس" at bounding box center [525, 423] width 346 height 81
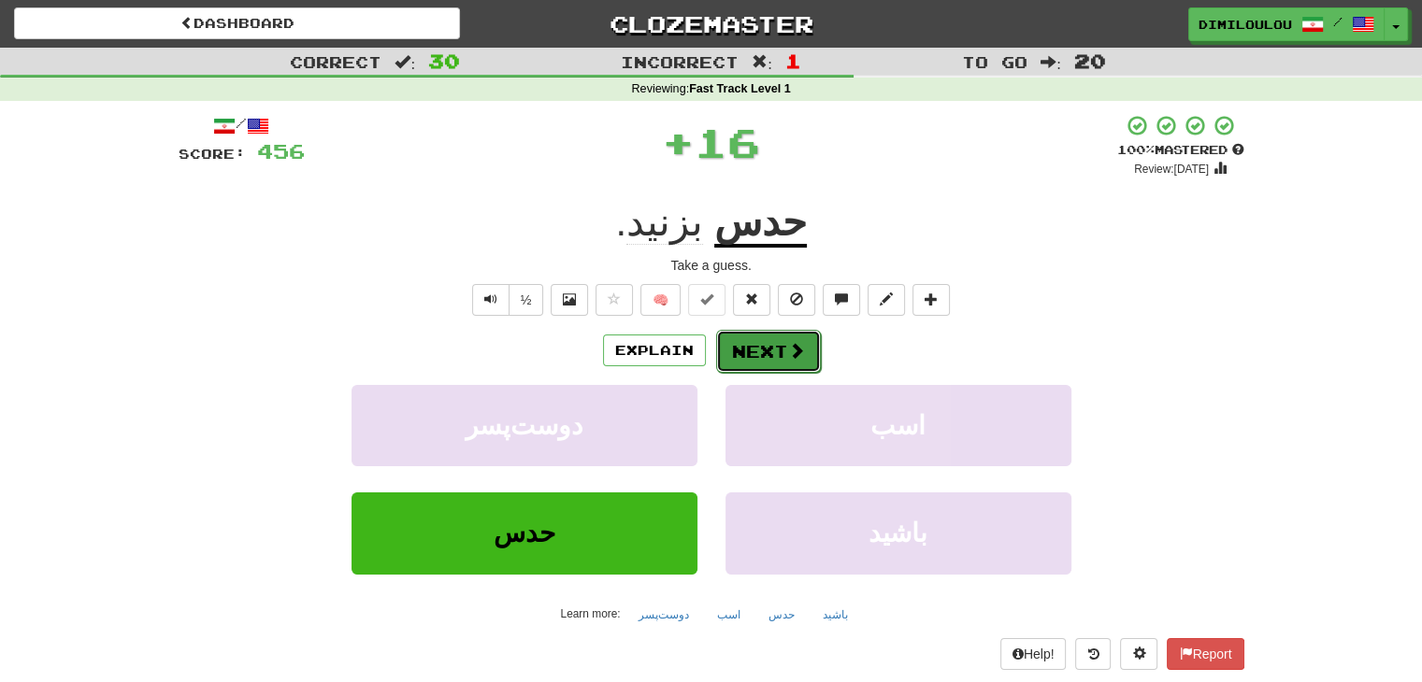
click at [781, 352] on button "Next" at bounding box center [768, 351] width 105 height 43
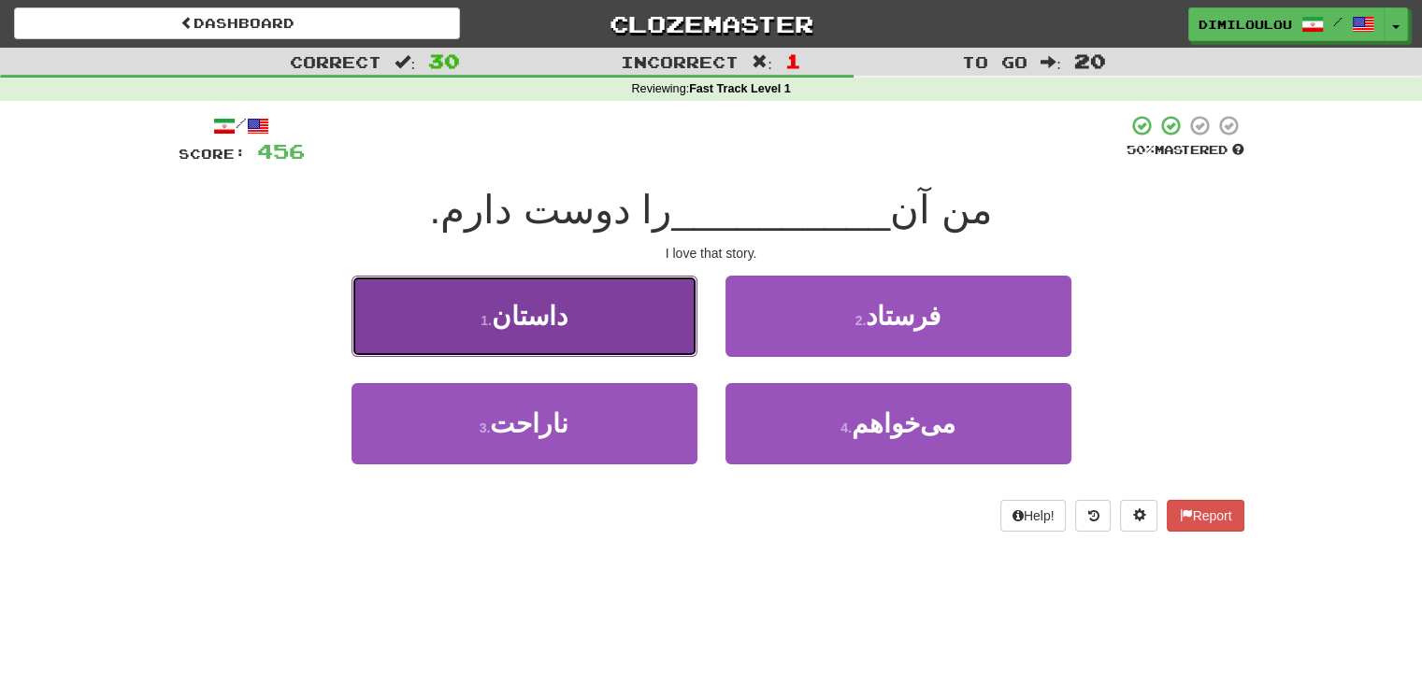
click at [548, 323] on span "داستان" at bounding box center [530, 316] width 76 height 29
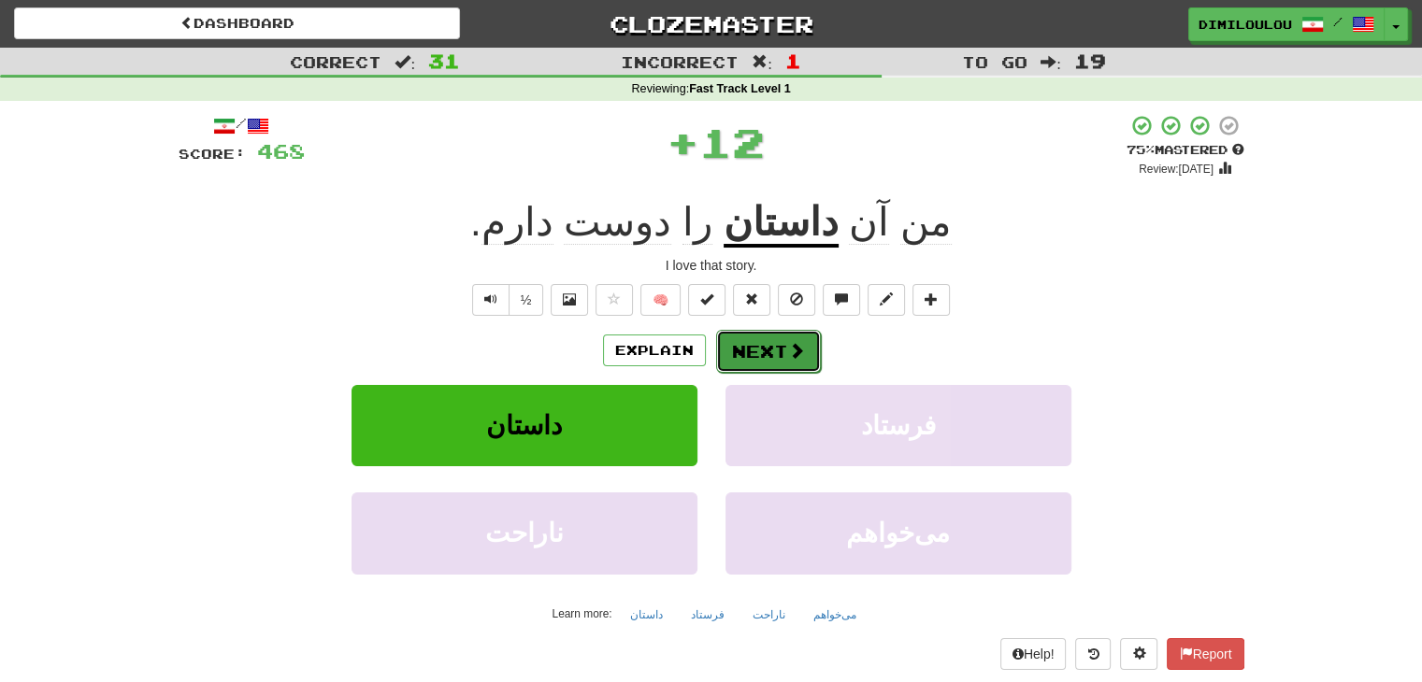
click at [752, 357] on button "Next" at bounding box center [768, 351] width 105 height 43
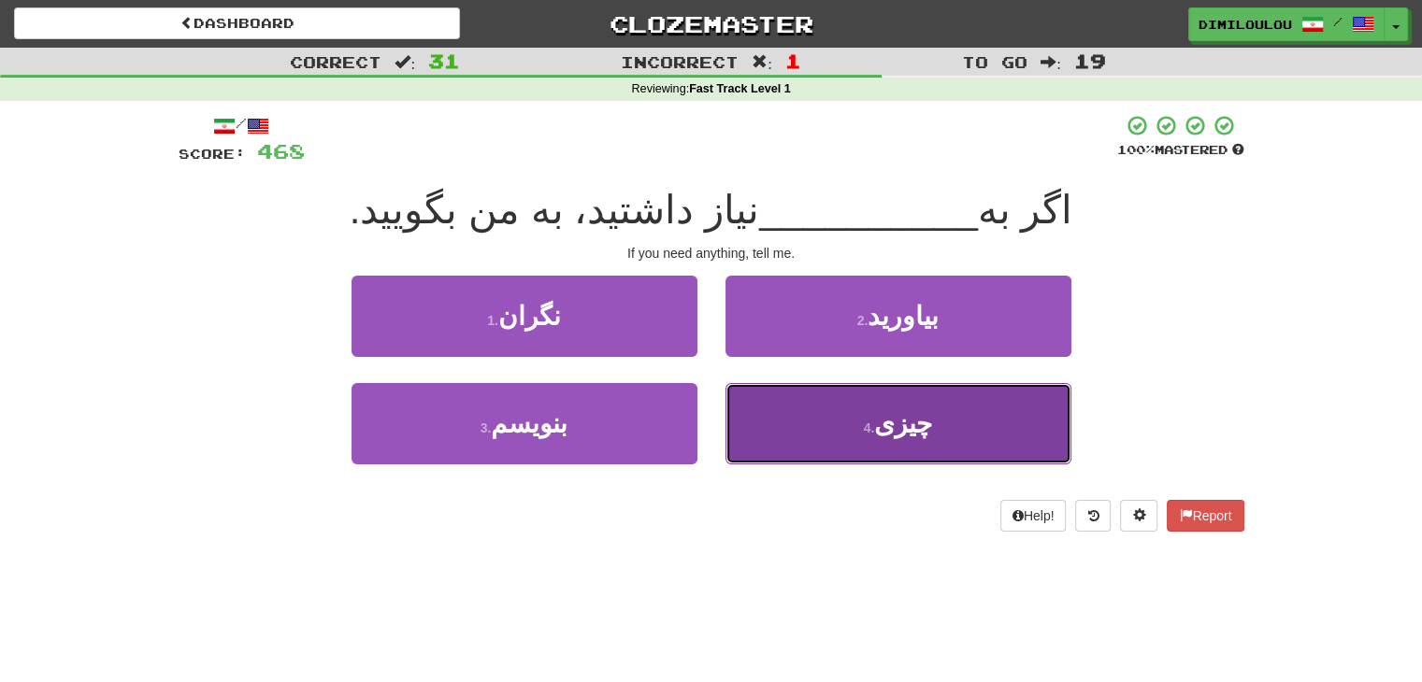
click at [983, 429] on button "4 . چیزی" at bounding box center [898, 423] width 346 height 81
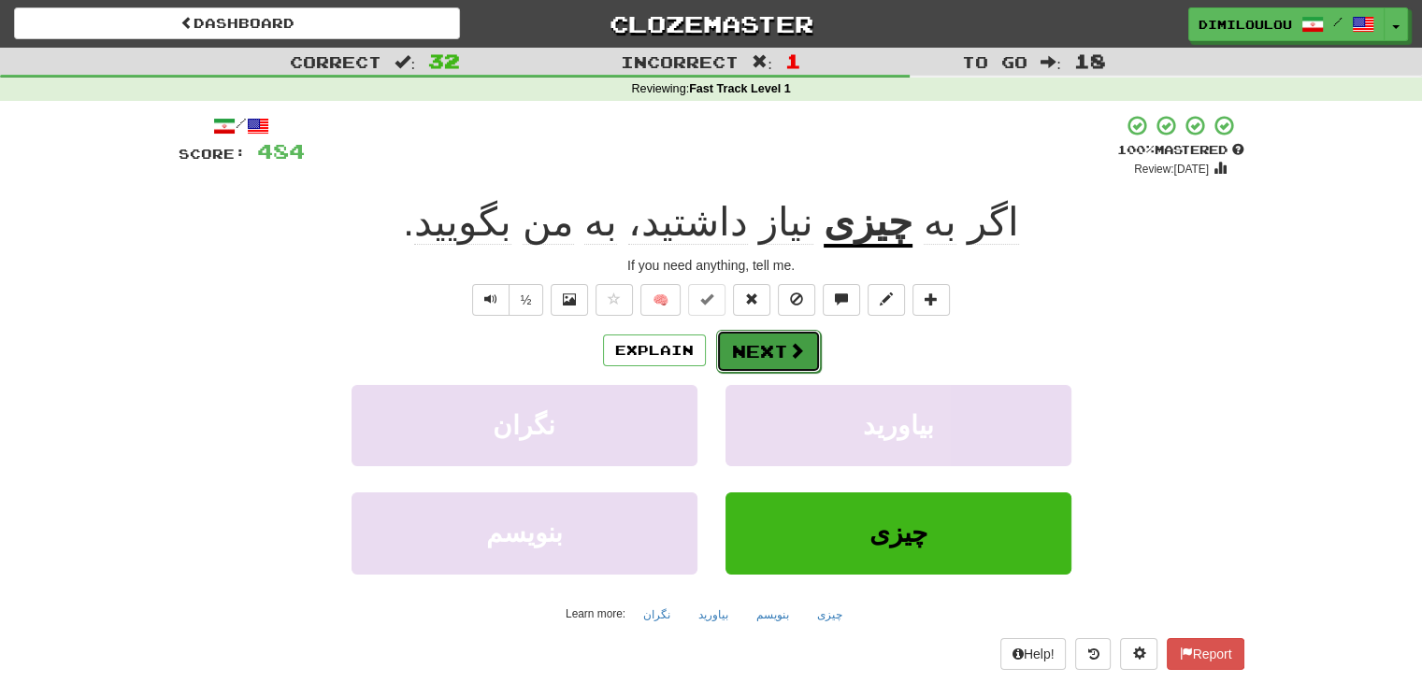
click at [775, 358] on button "Next" at bounding box center [768, 351] width 105 height 43
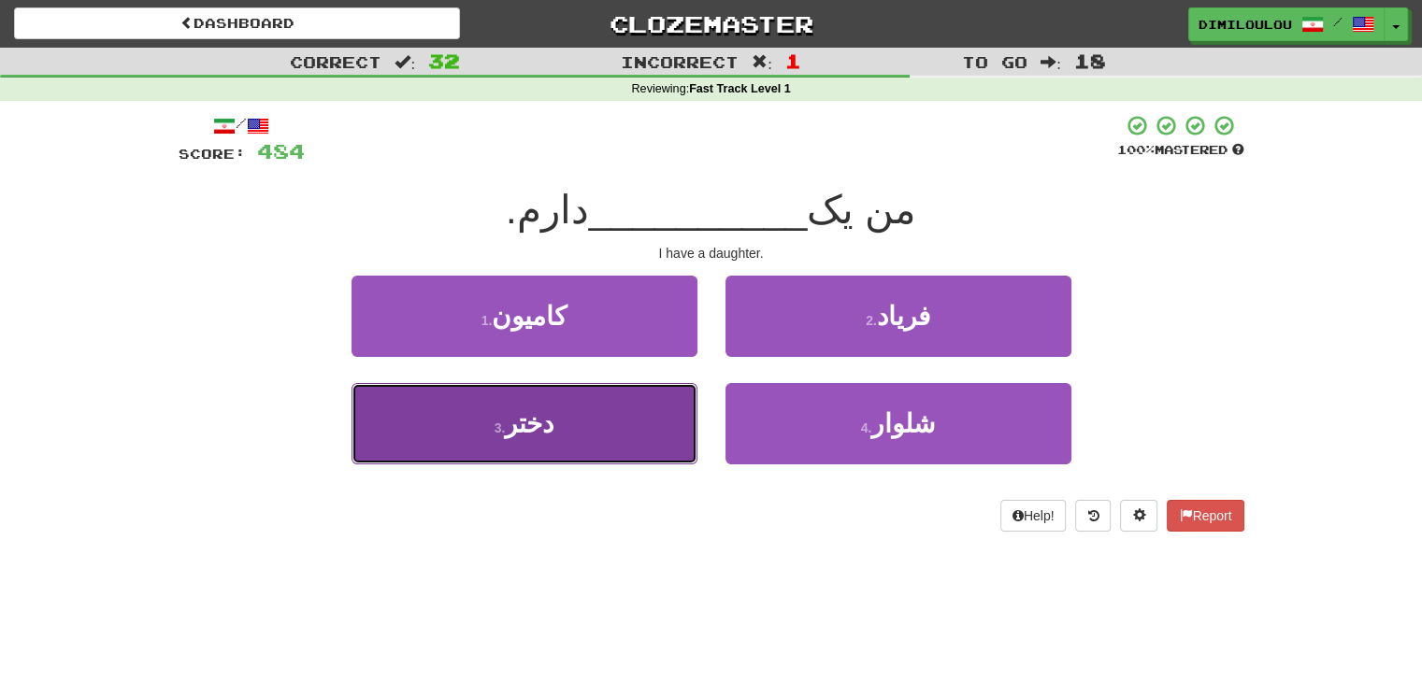
click at [639, 431] on button "3 . دختر" at bounding box center [525, 423] width 346 height 81
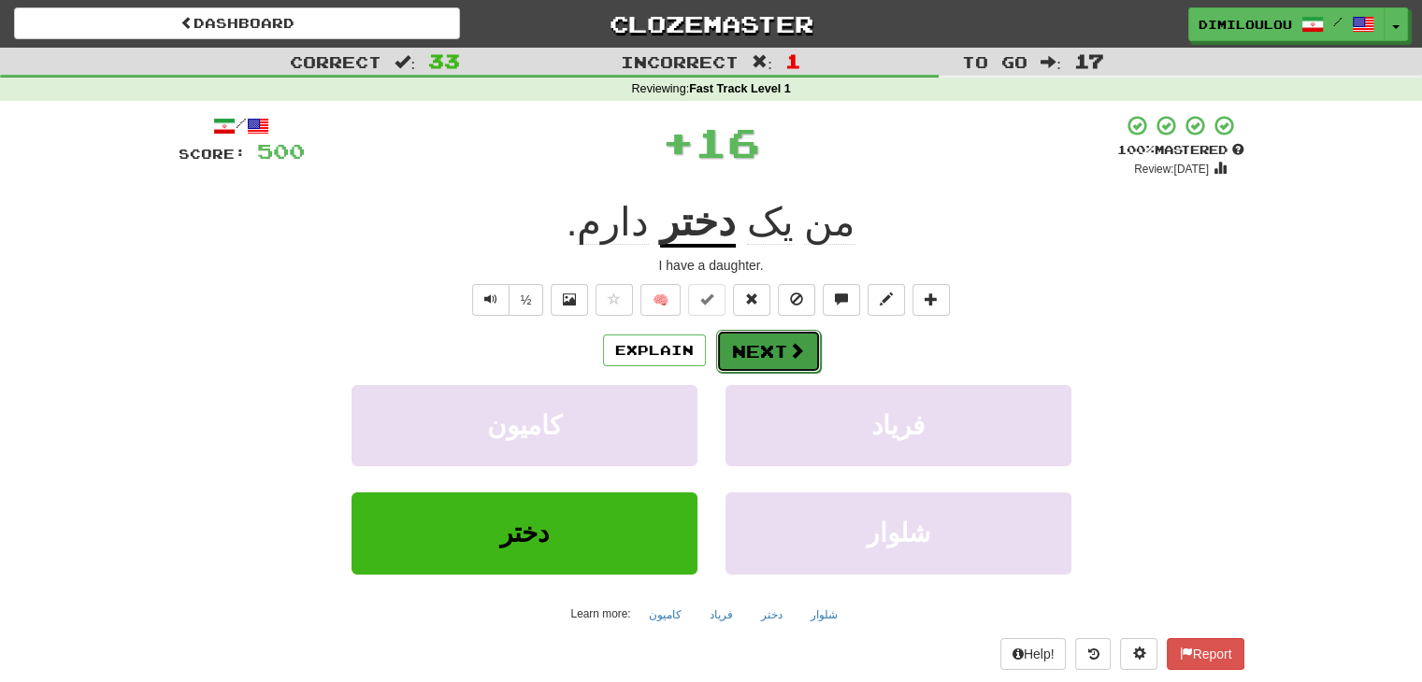
click at [782, 344] on button "Next" at bounding box center [768, 351] width 105 height 43
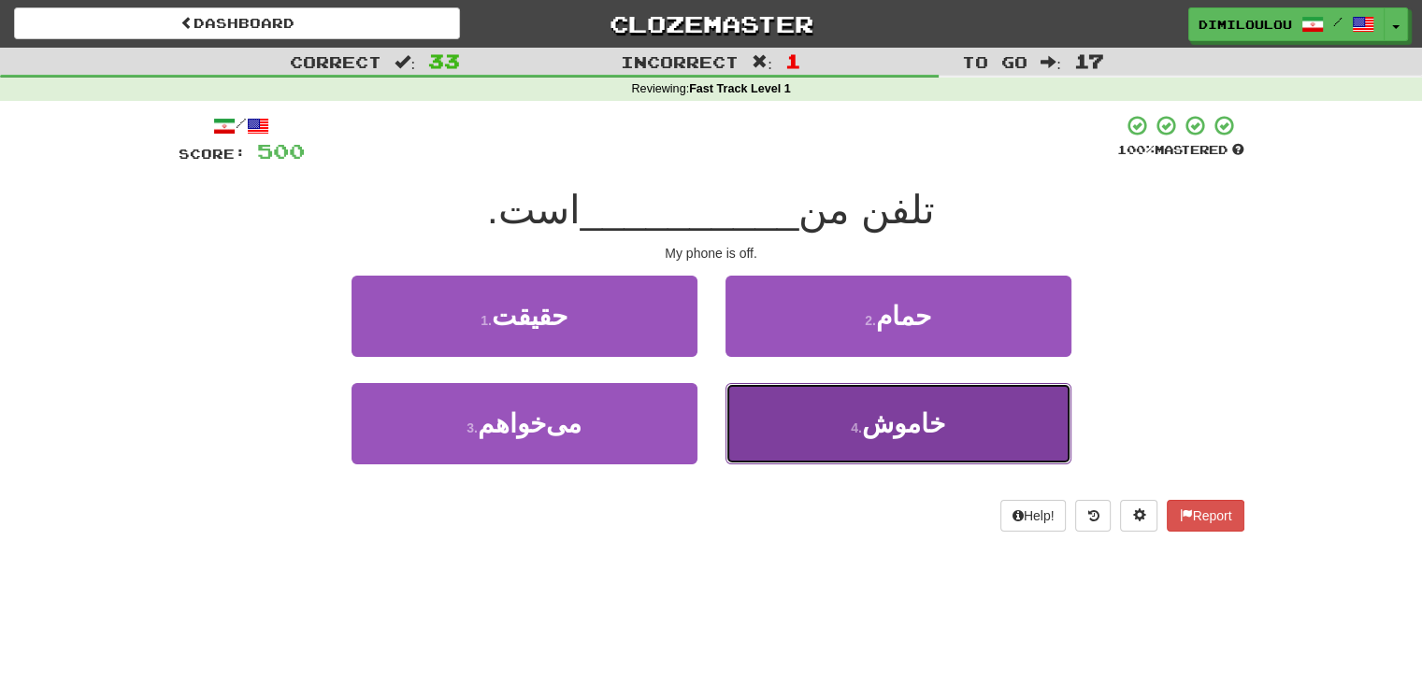
click at [879, 435] on span "خاموش" at bounding box center [903, 423] width 83 height 29
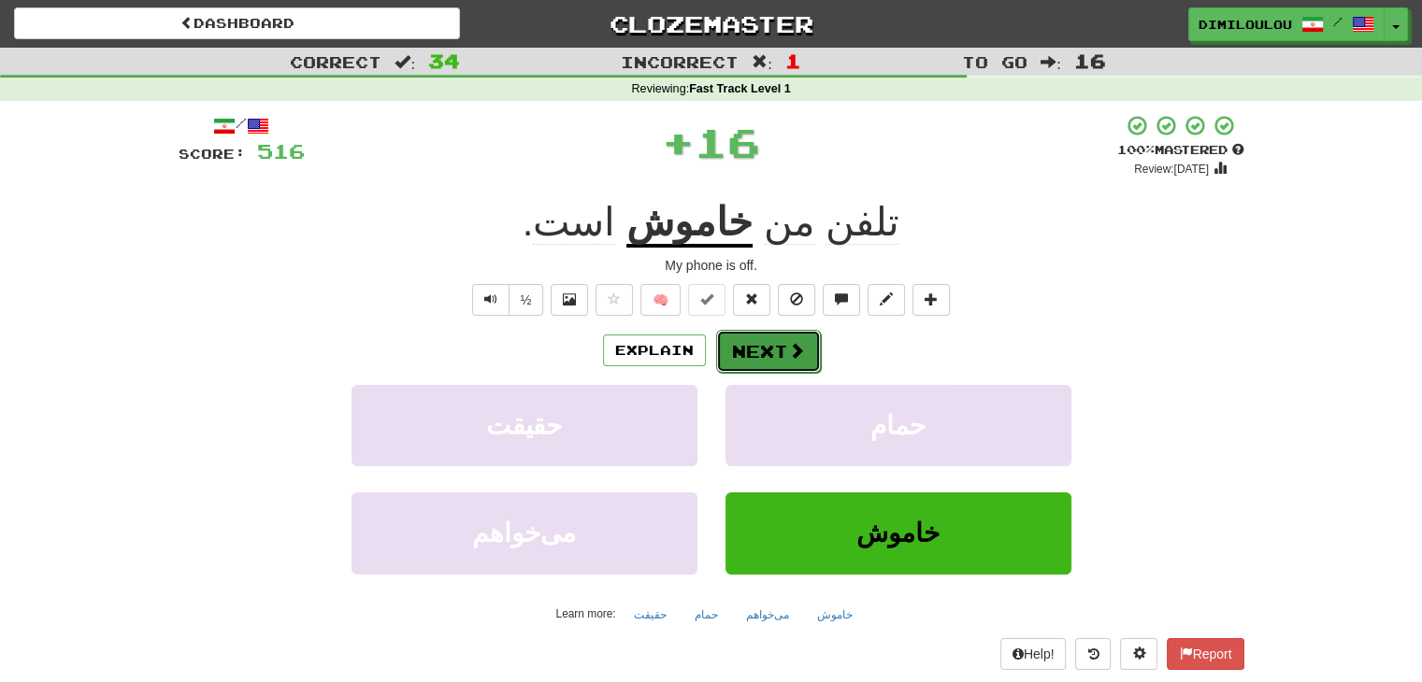
click at [782, 357] on button "Next" at bounding box center [768, 351] width 105 height 43
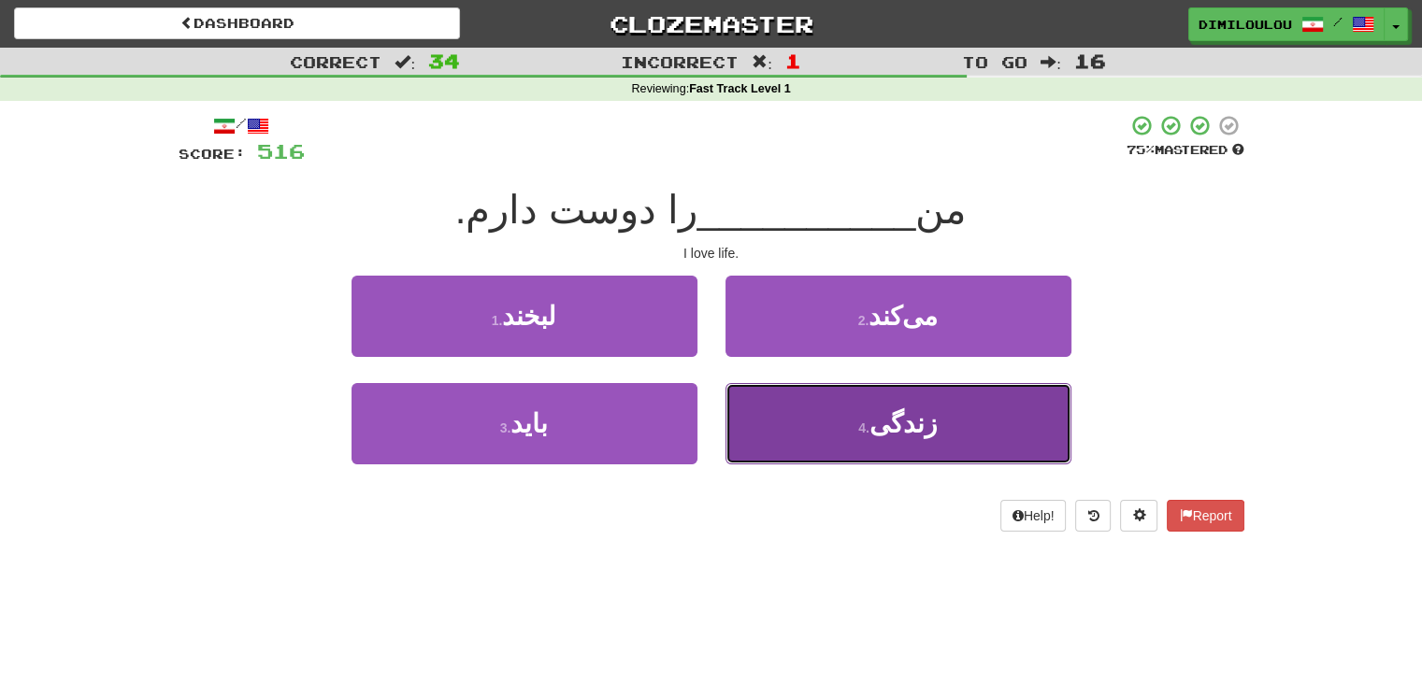
click at [989, 448] on button "4 . زندگی" at bounding box center [898, 423] width 346 height 81
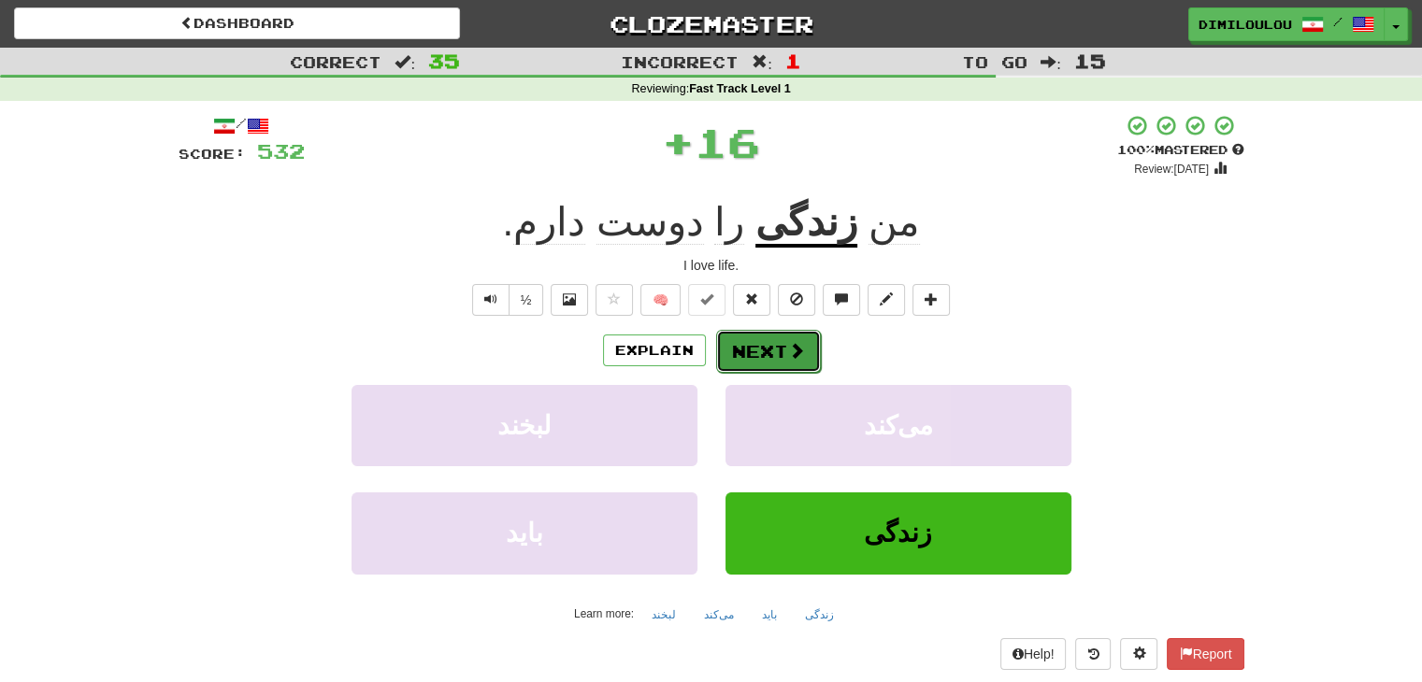
click at [760, 343] on button "Next" at bounding box center [768, 351] width 105 height 43
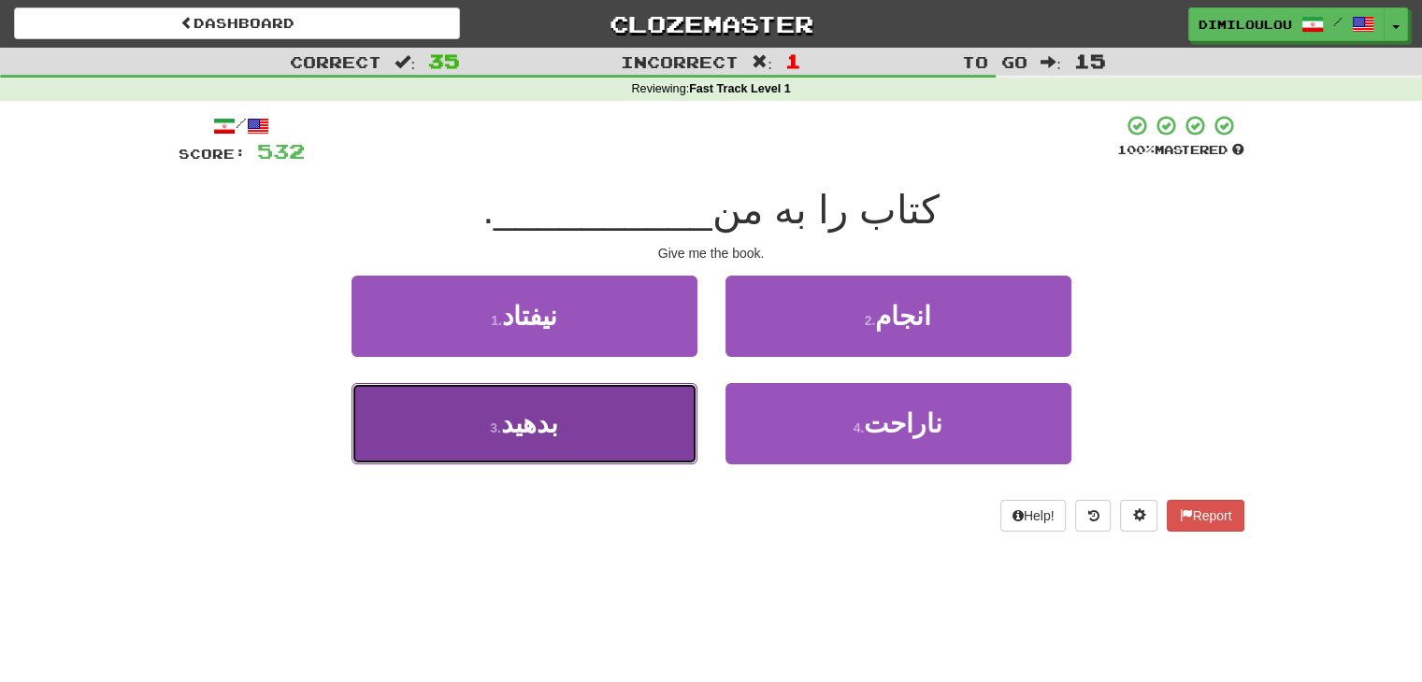
click at [568, 441] on button "3 . بدهید" at bounding box center [525, 423] width 346 height 81
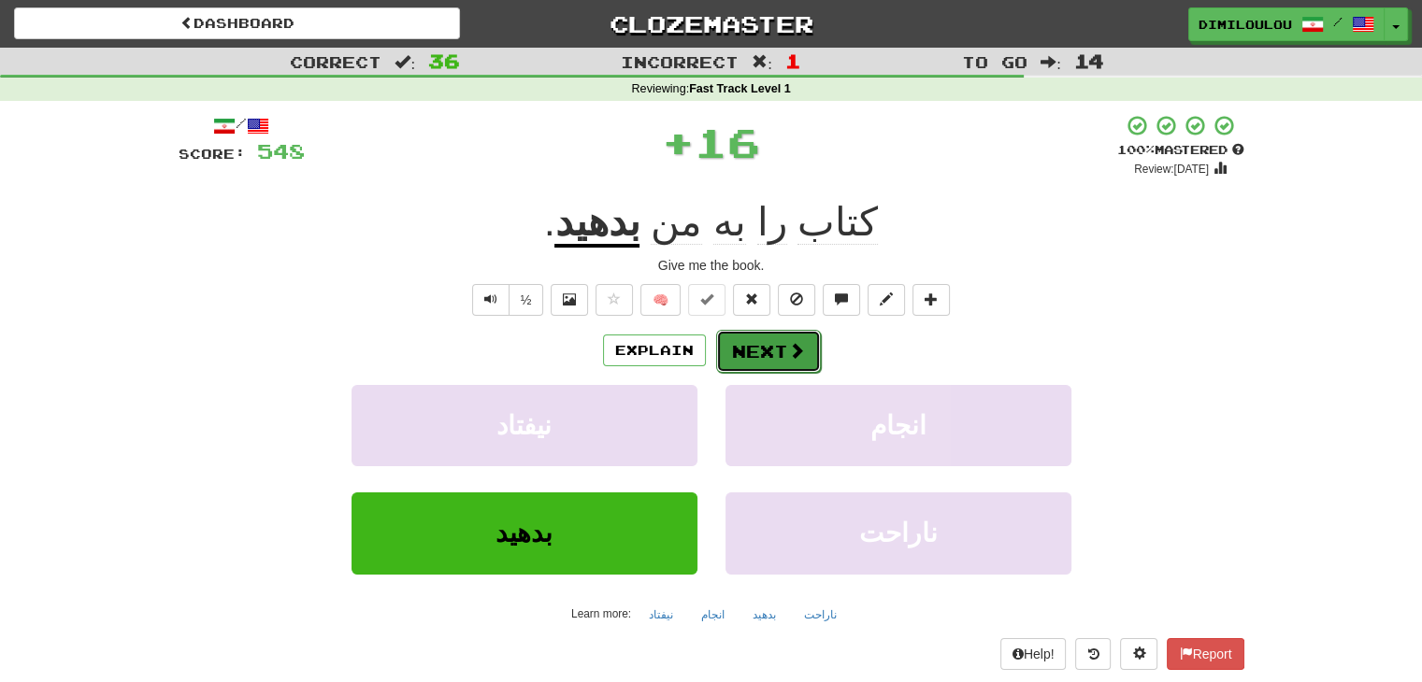
click at [727, 354] on button "Next" at bounding box center [768, 351] width 105 height 43
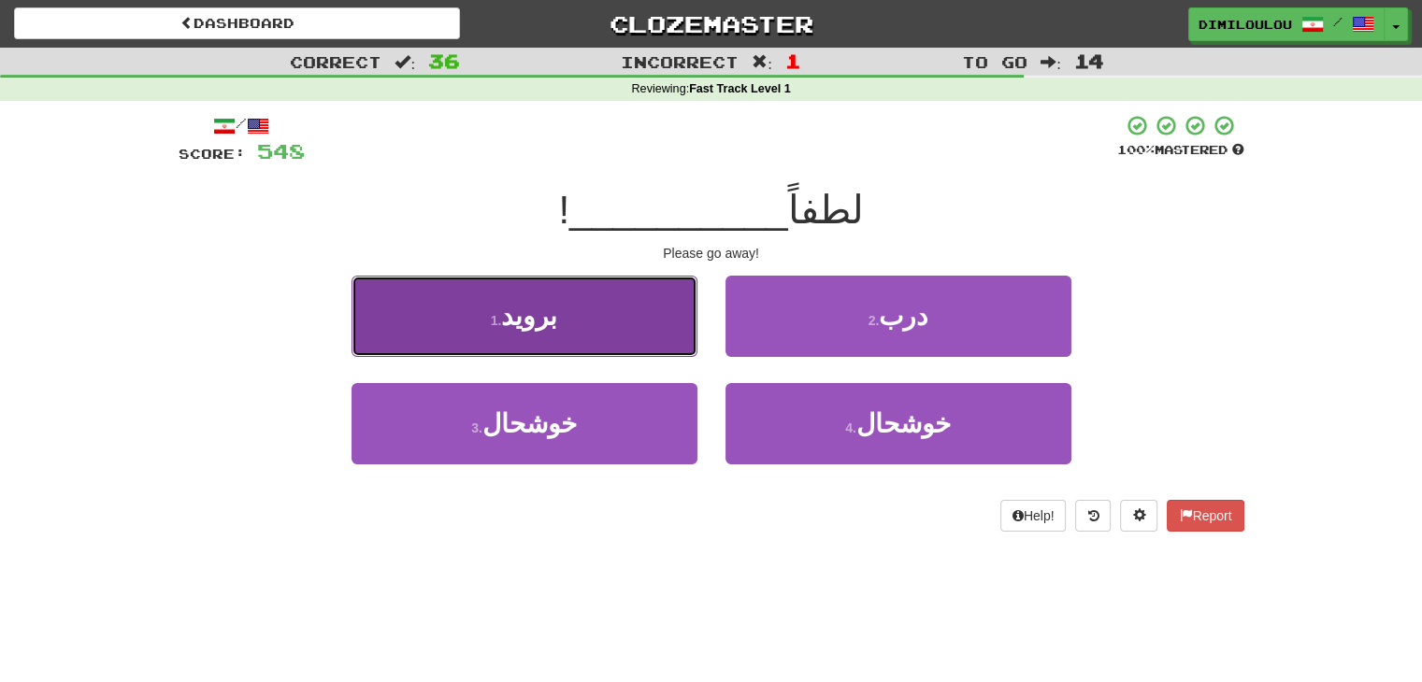
click at [597, 311] on button "1 . بروید" at bounding box center [525, 316] width 346 height 81
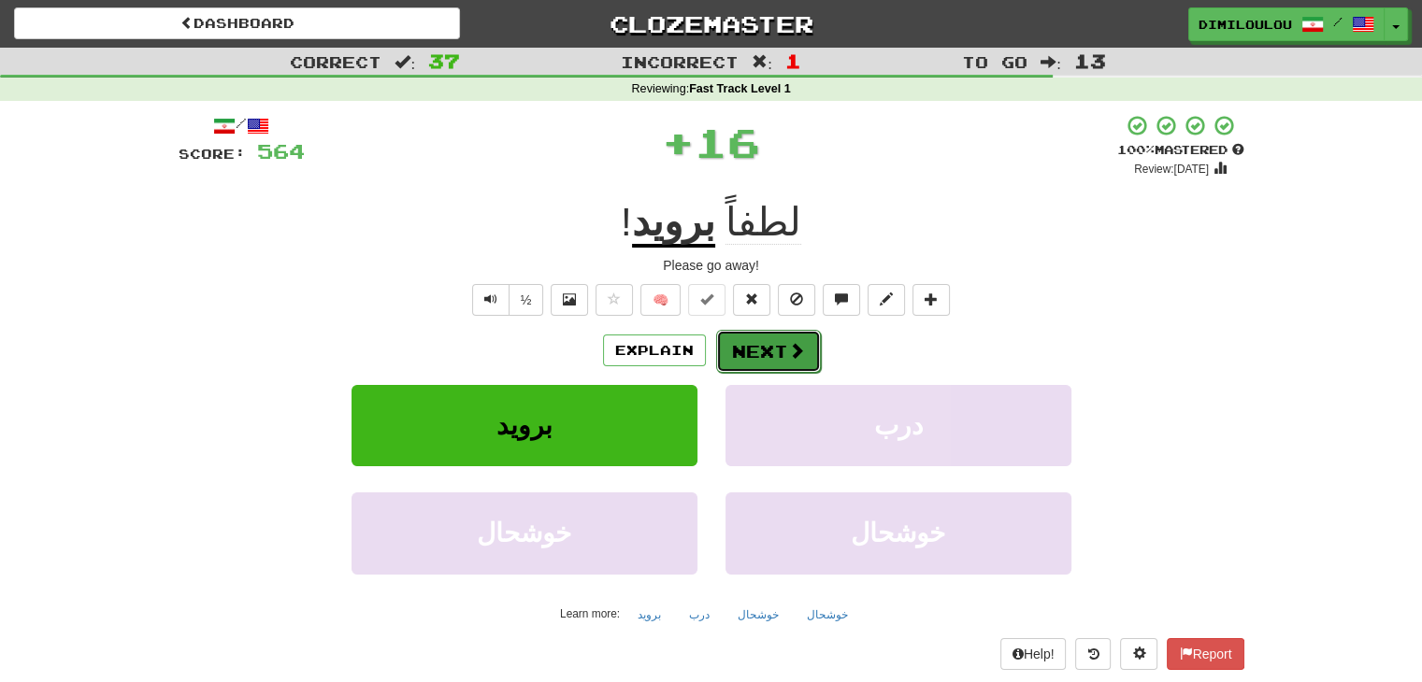
click at [744, 352] on button "Next" at bounding box center [768, 351] width 105 height 43
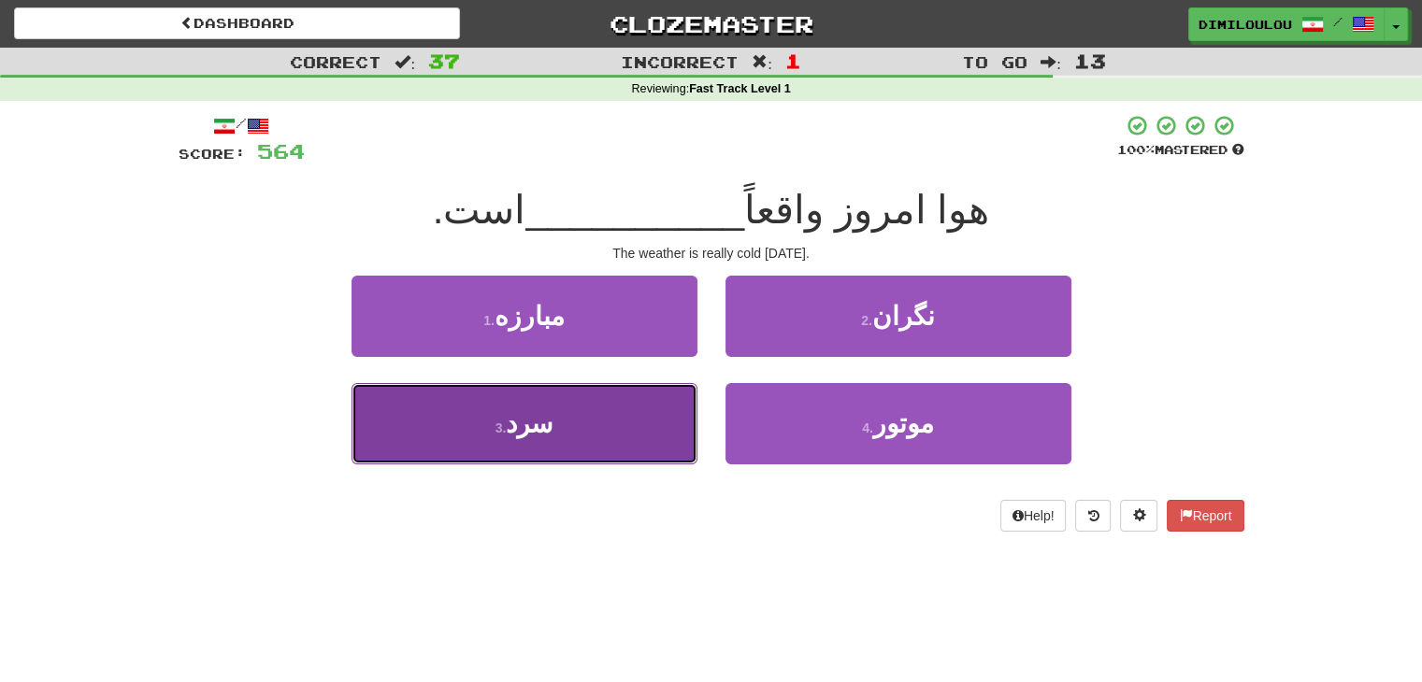
click at [572, 423] on button "3 . سرد" at bounding box center [525, 423] width 346 height 81
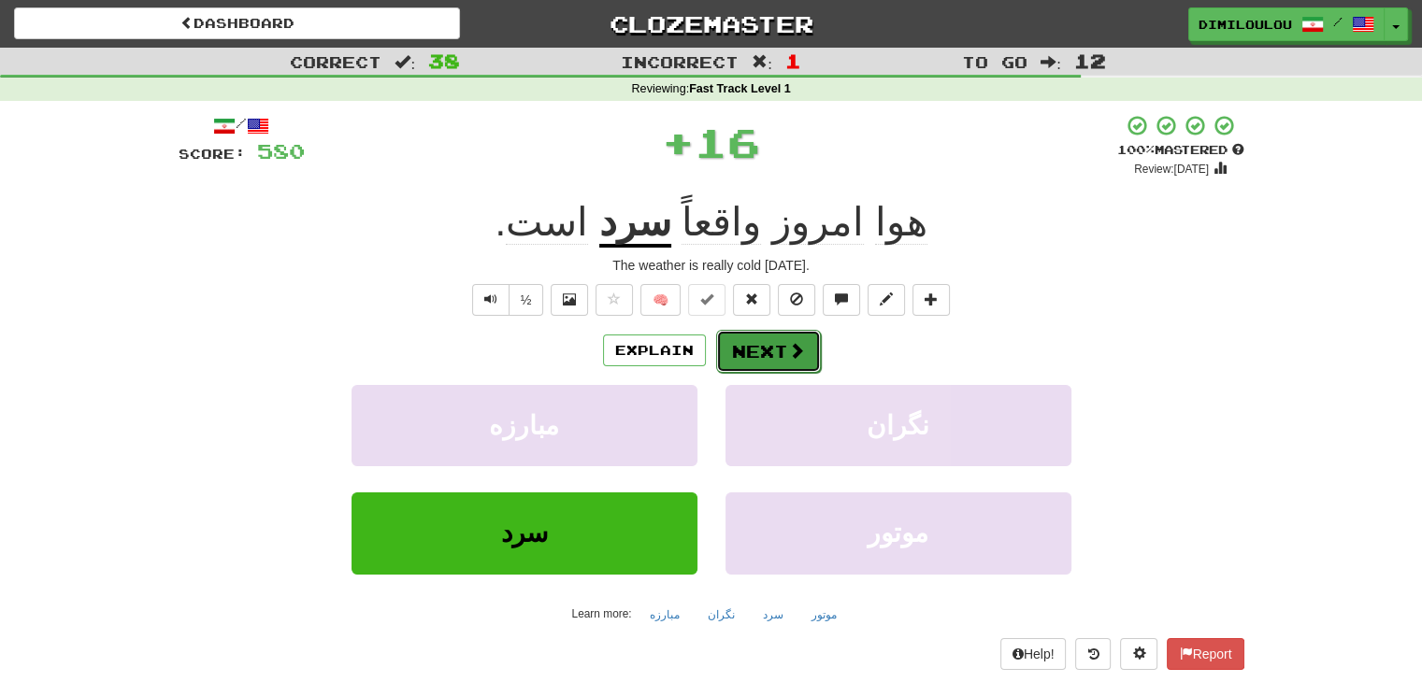
click at [788, 348] on span at bounding box center [796, 350] width 17 height 17
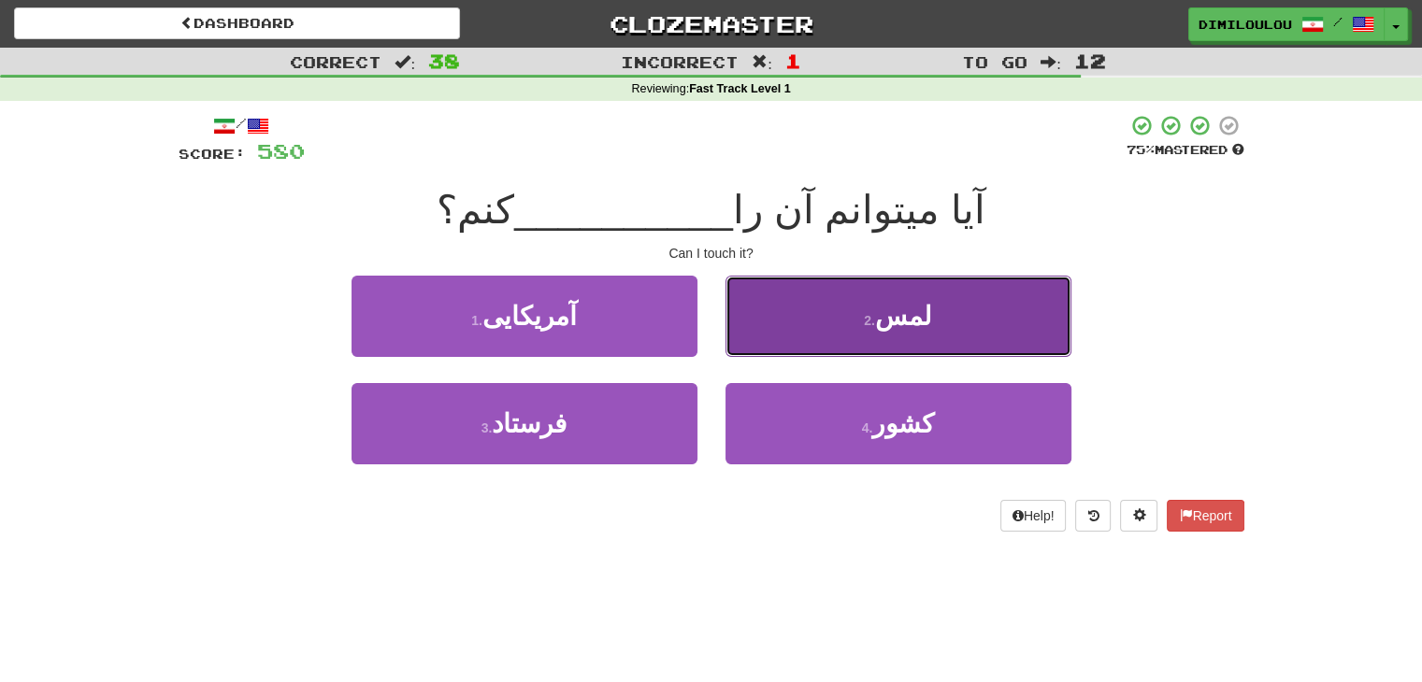
click at [976, 310] on button "2 . لمس" at bounding box center [898, 316] width 346 height 81
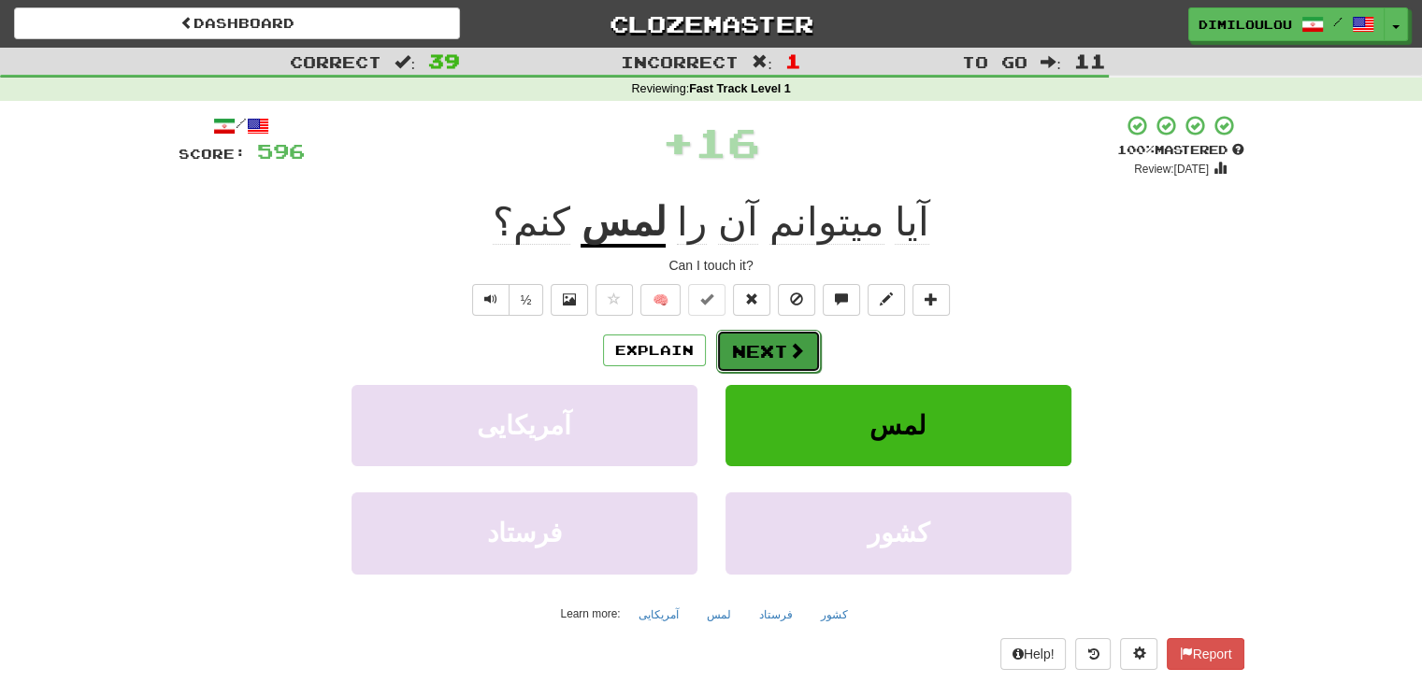
click at [755, 360] on button "Next" at bounding box center [768, 351] width 105 height 43
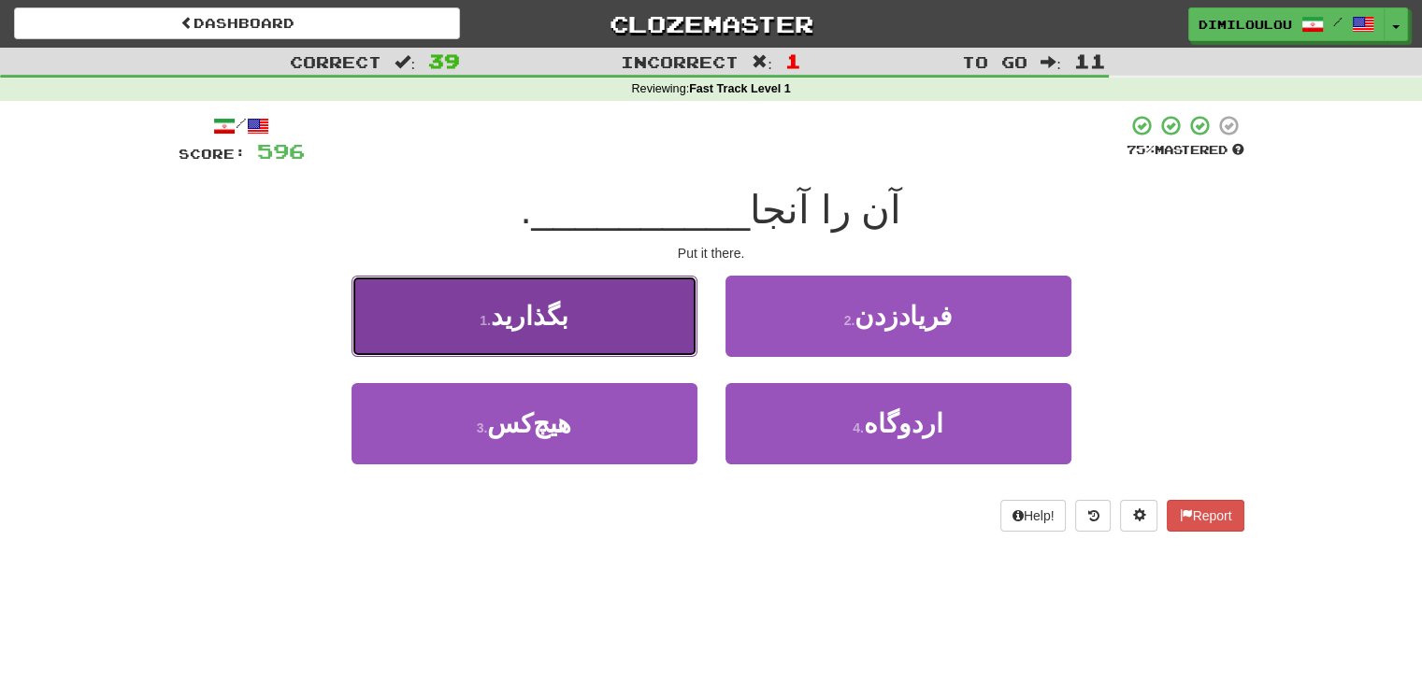
click at [572, 311] on button "1 . بگذارید" at bounding box center [525, 316] width 346 height 81
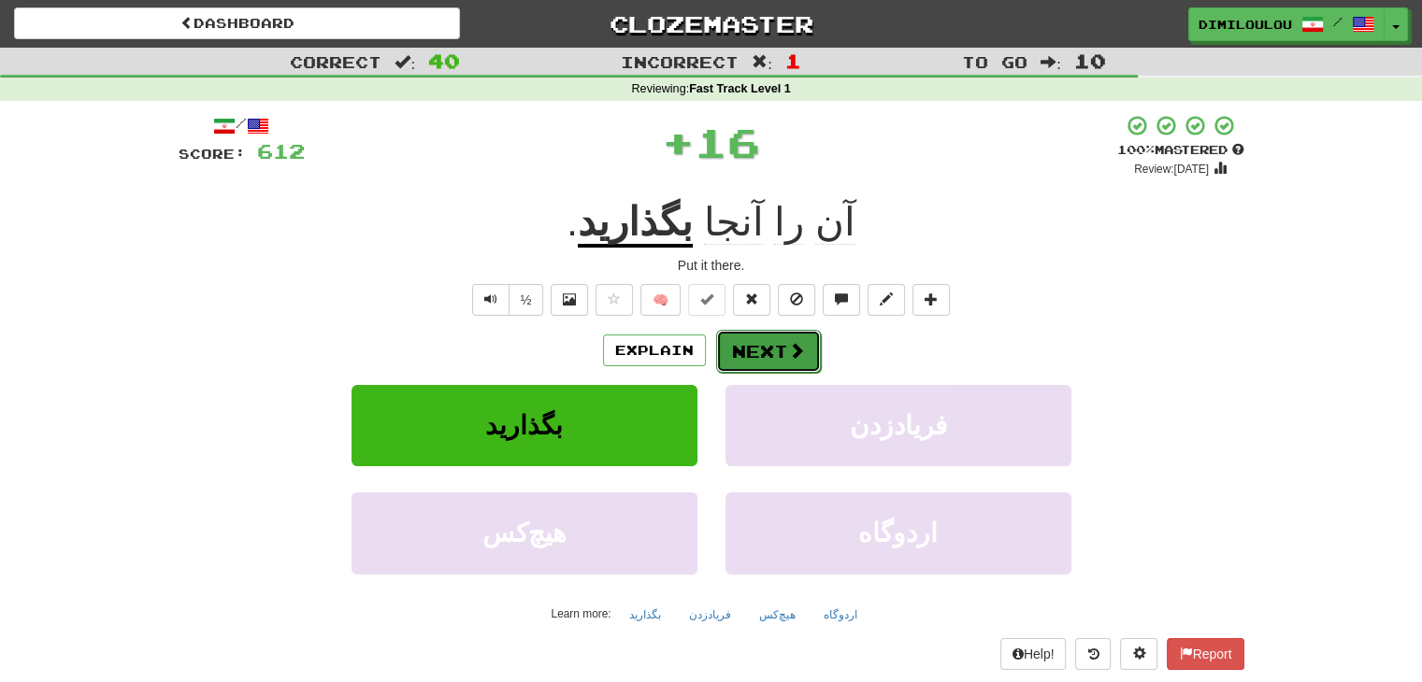
click at [755, 338] on button "Next" at bounding box center [768, 351] width 105 height 43
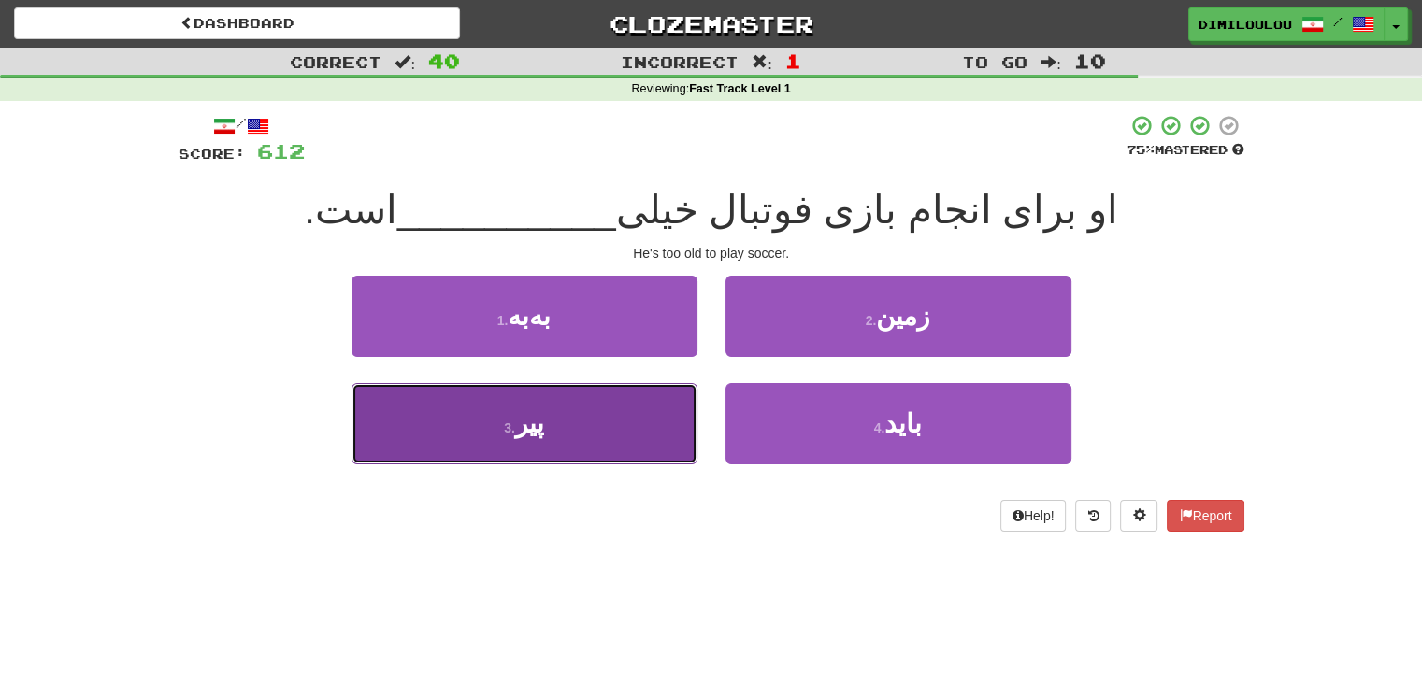
click at [588, 438] on button "3 . پیر" at bounding box center [525, 423] width 346 height 81
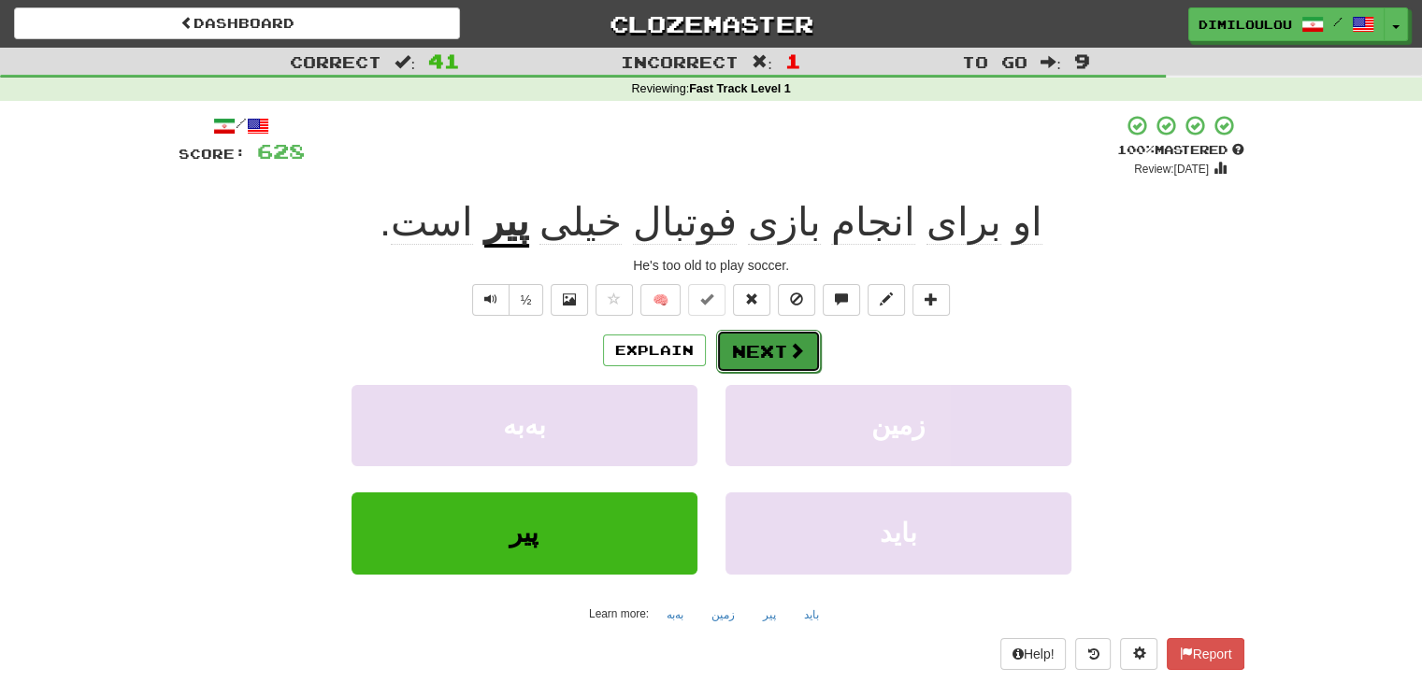
click at [767, 356] on button "Next" at bounding box center [768, 351] width 105 height 43
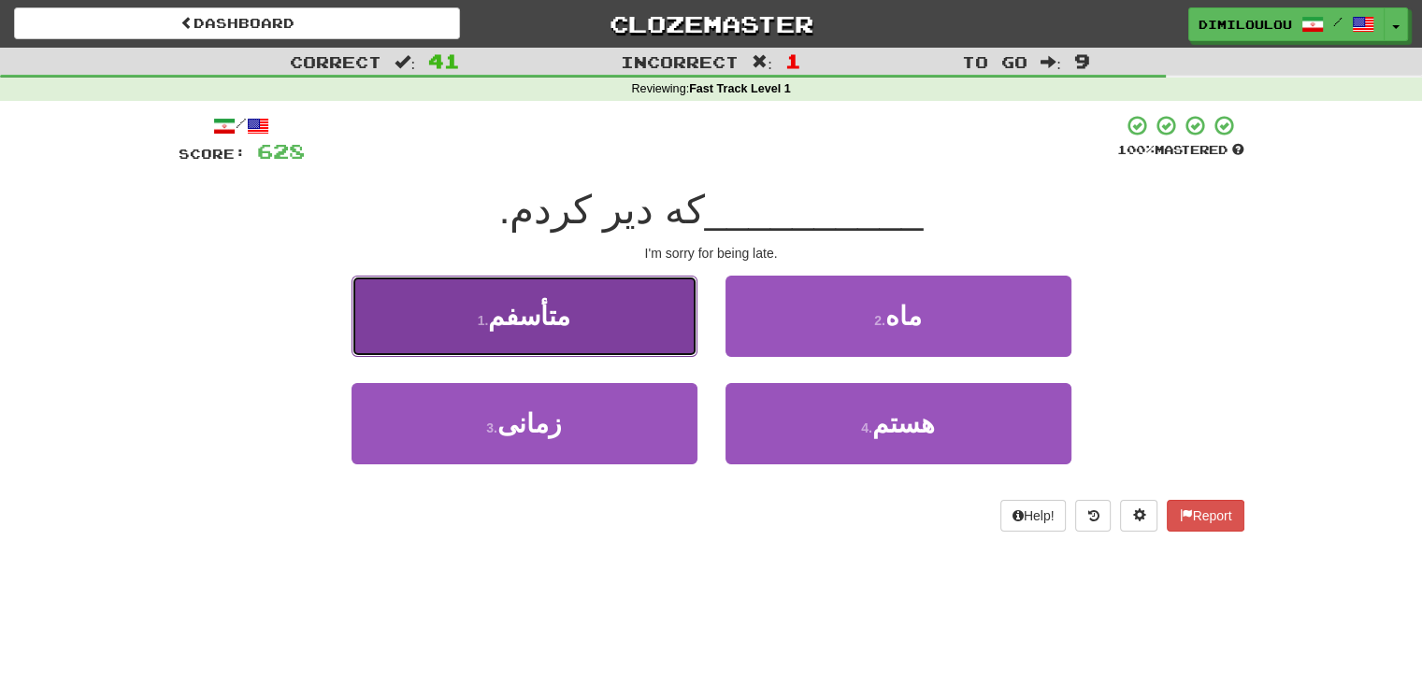
click at [583, 323] on button "1 . متأسفم" at bounding box center [525, 316] width 346 height 81
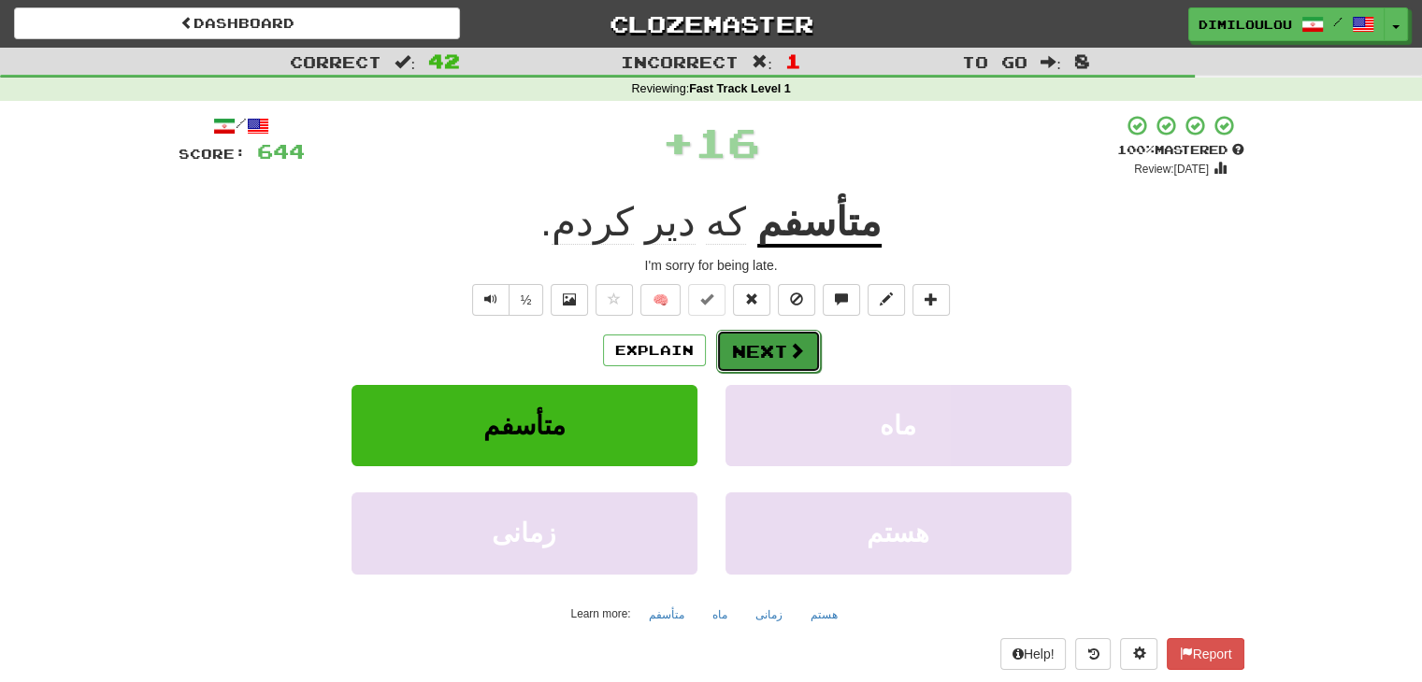
click at [803, 346] on button "Next" at bounding box center [768, 351] width 105 height 43
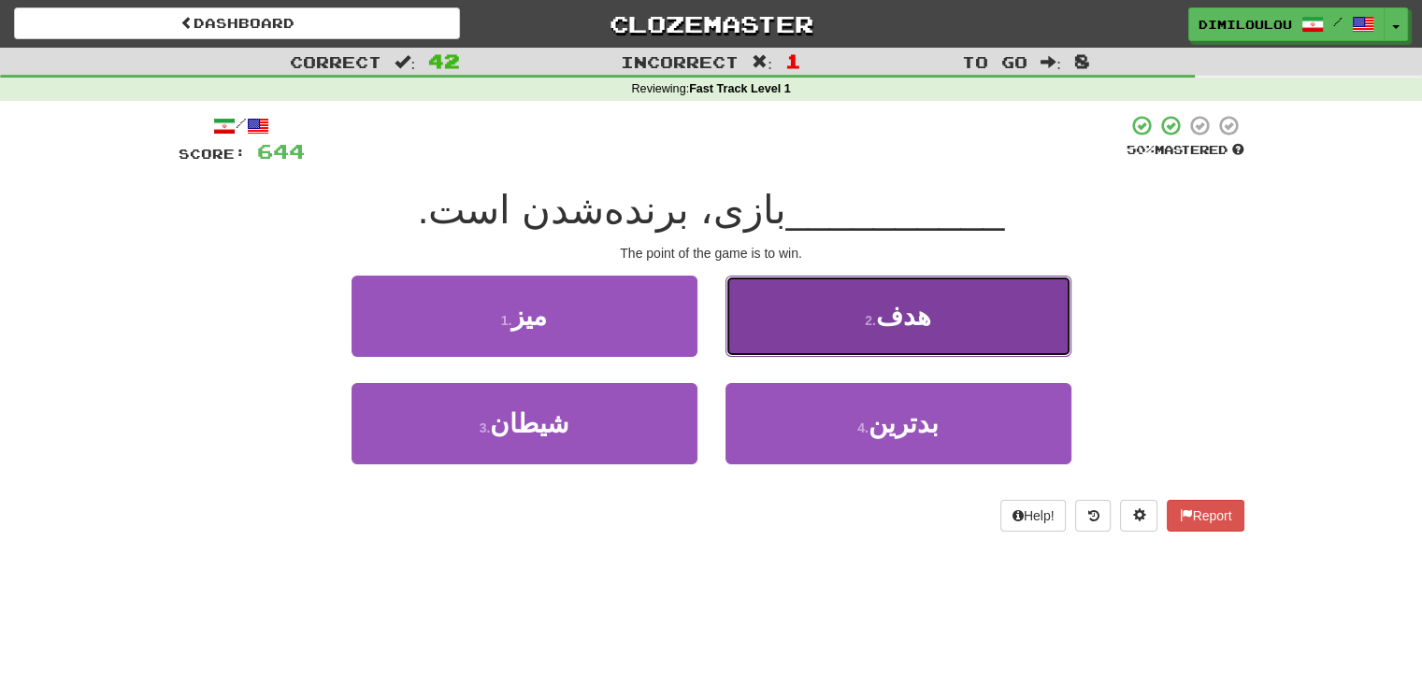
click at [958, 322] on button "2 . هدف" at bounding box center [898, 316] width 346 height 81
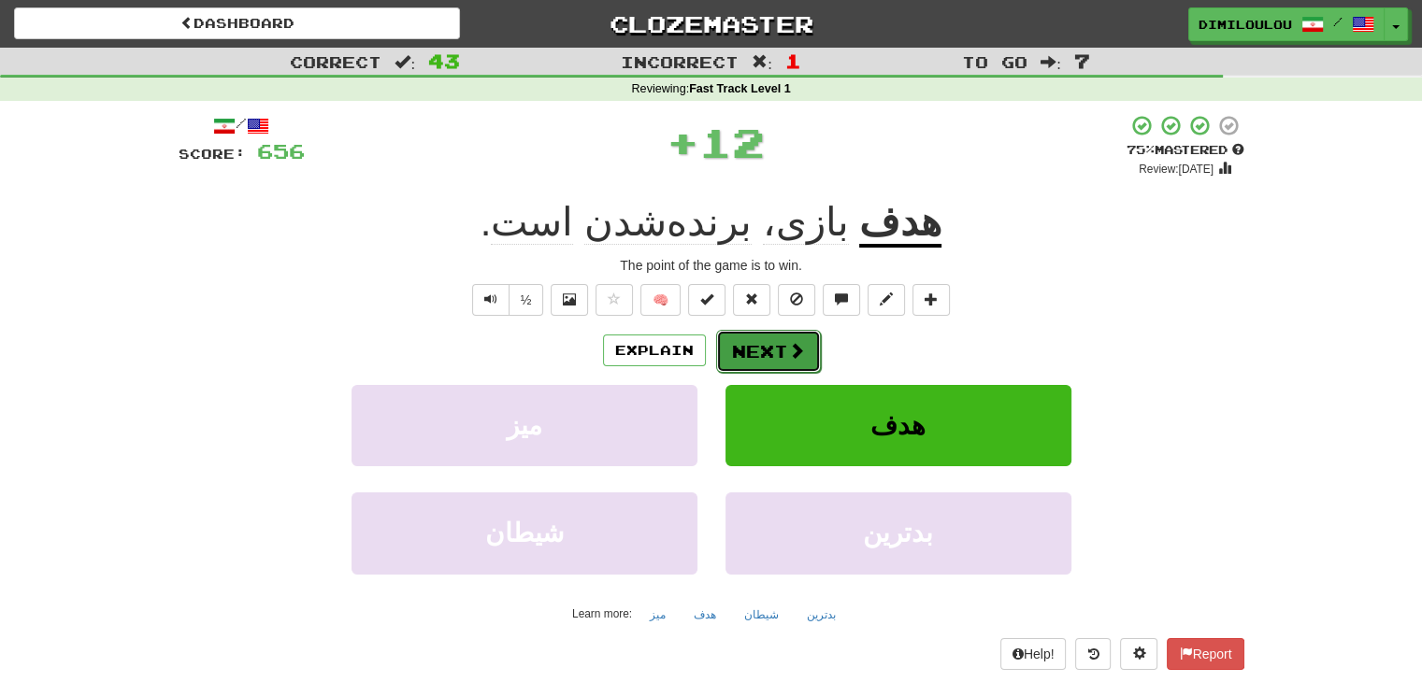
click at [770, 347] on button "Next" at bounding box center [768, 351] width 105 height 43
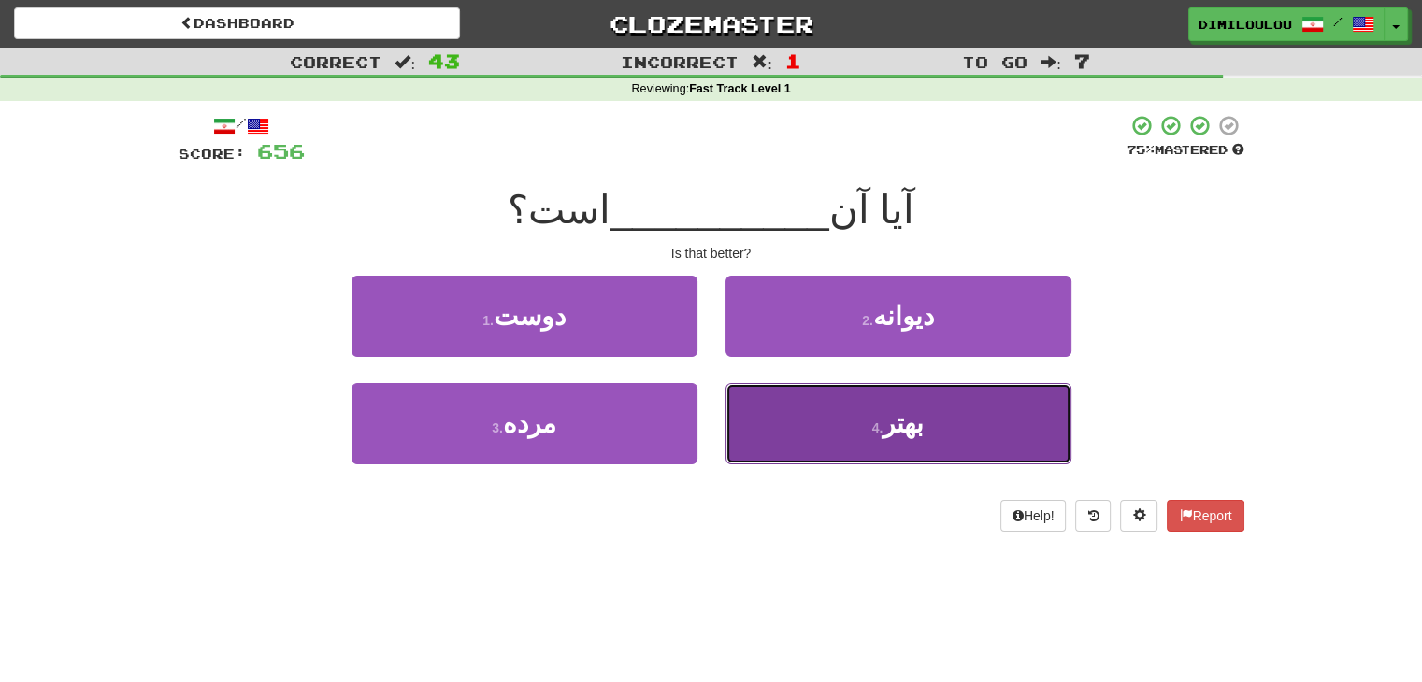
click at [1002, 428] on button "4 . بهتر" at bounding box center [898, 423] width 346 height 81
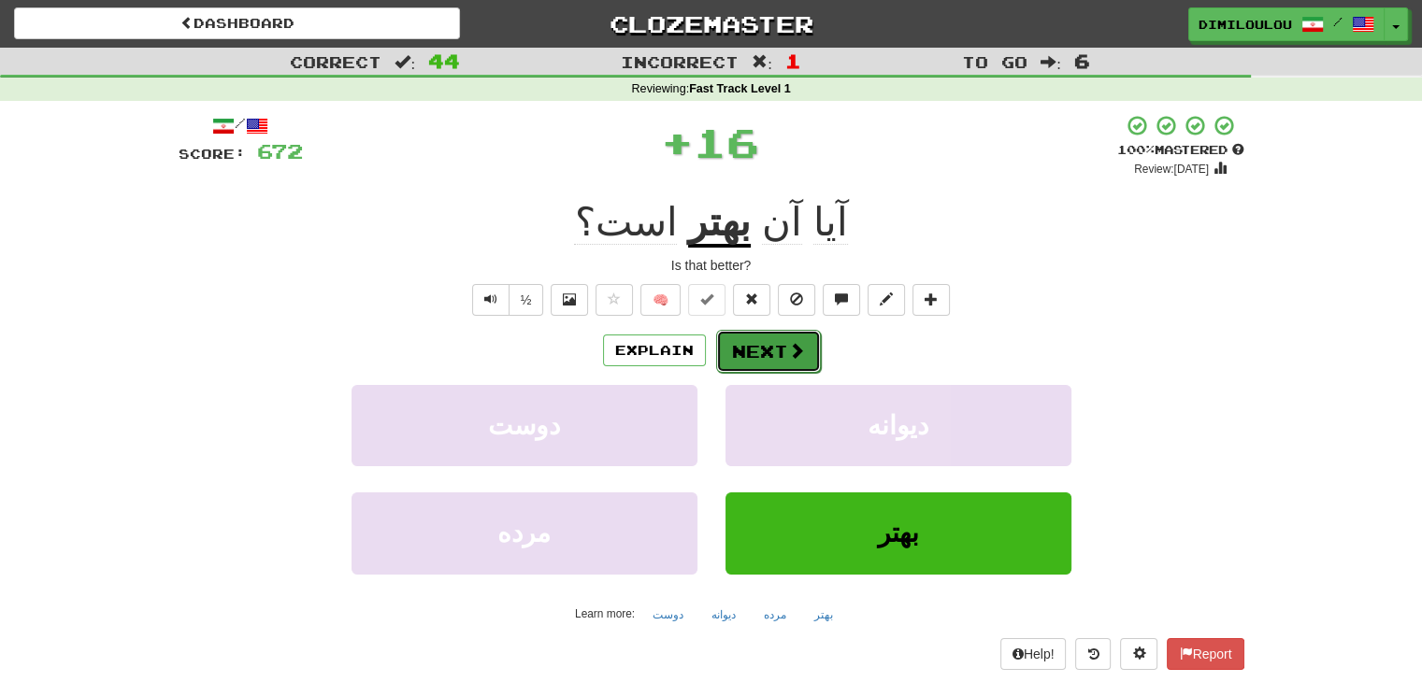
click at [771, 334] on button "Next" at bounding box center [768, 351] width 105 height 43
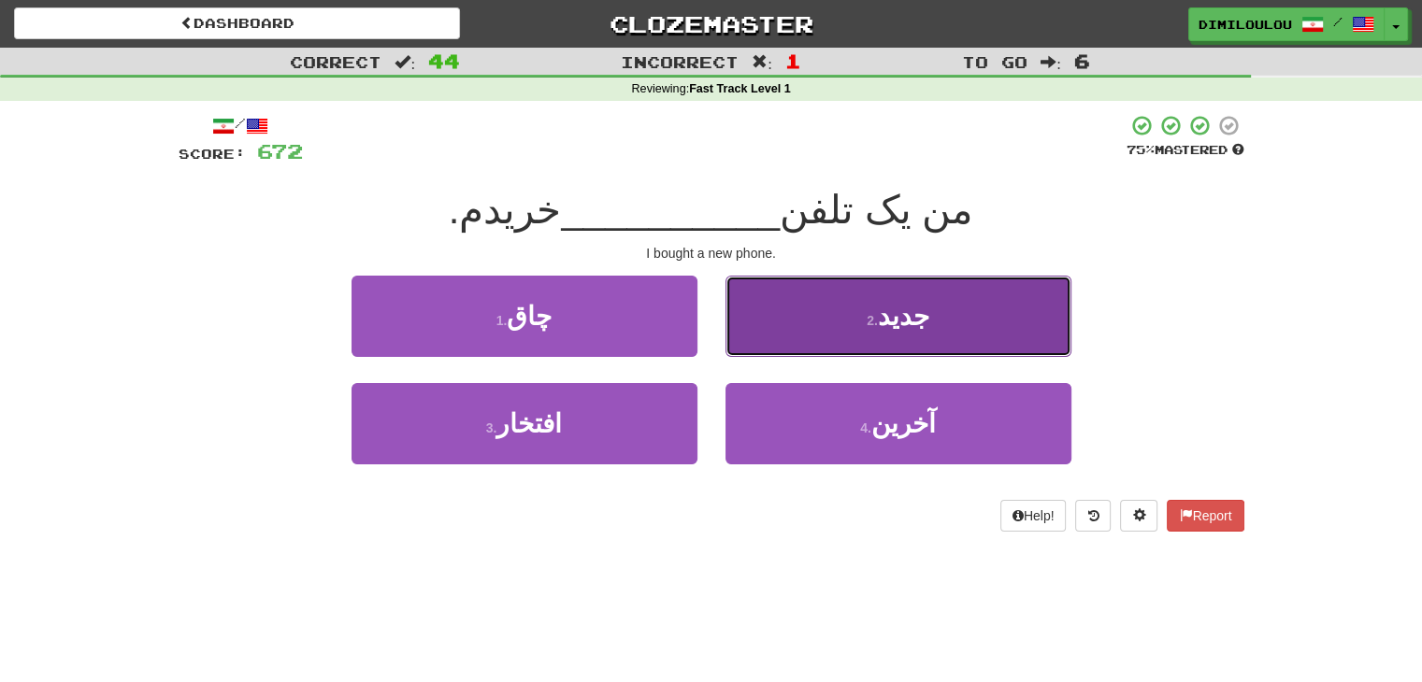
click at [958, 316] on button "2 . جدید" at bounding box center [898, 316] width 346 height 81
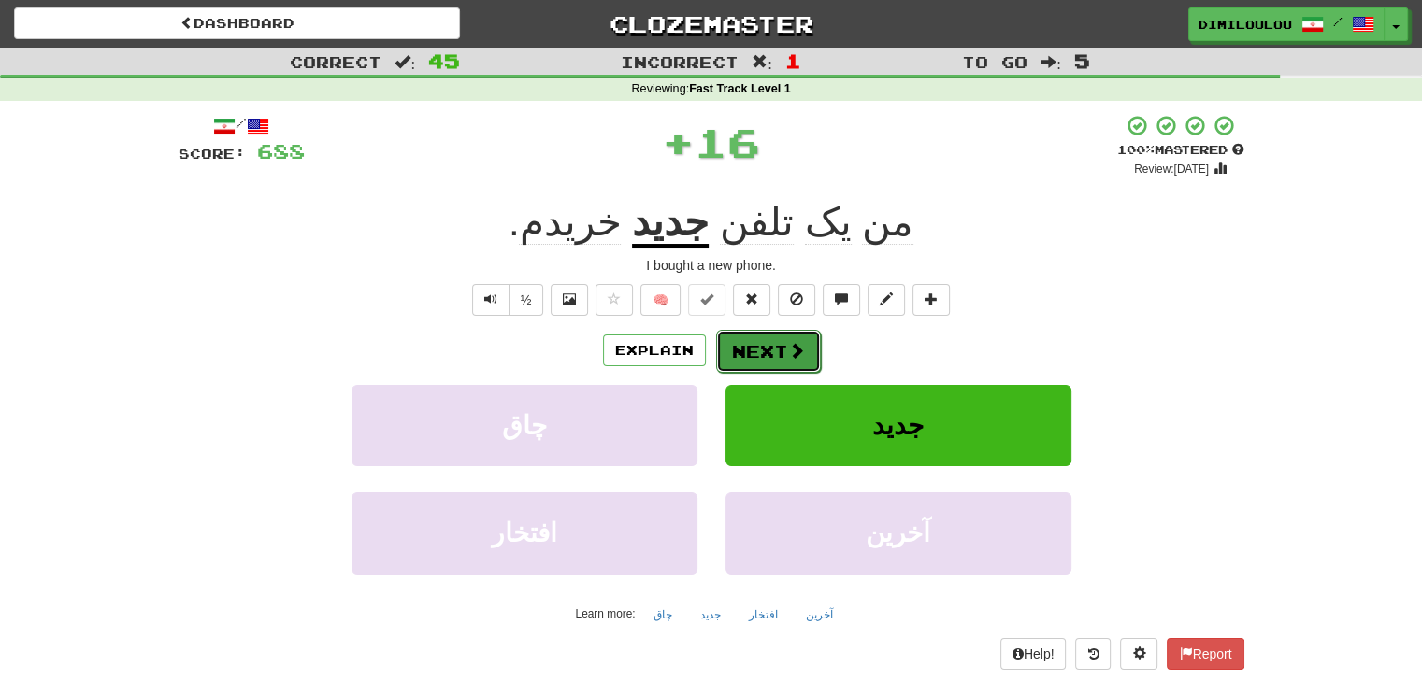
click at [769, 355] on button "Next" at bounding box center [768, 351] width 105 height 43
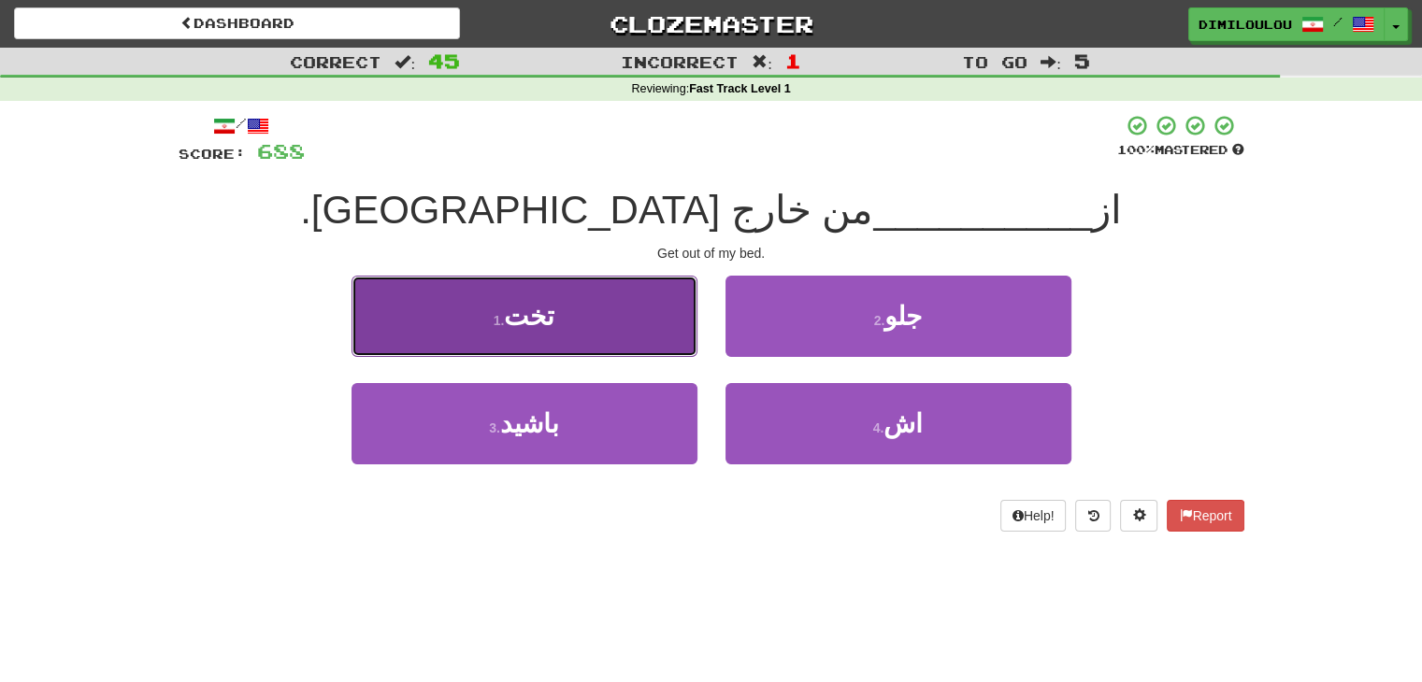
click at [568, 311] on button "1 . تخت" at bounding box center [525, 316] width 346 height 81
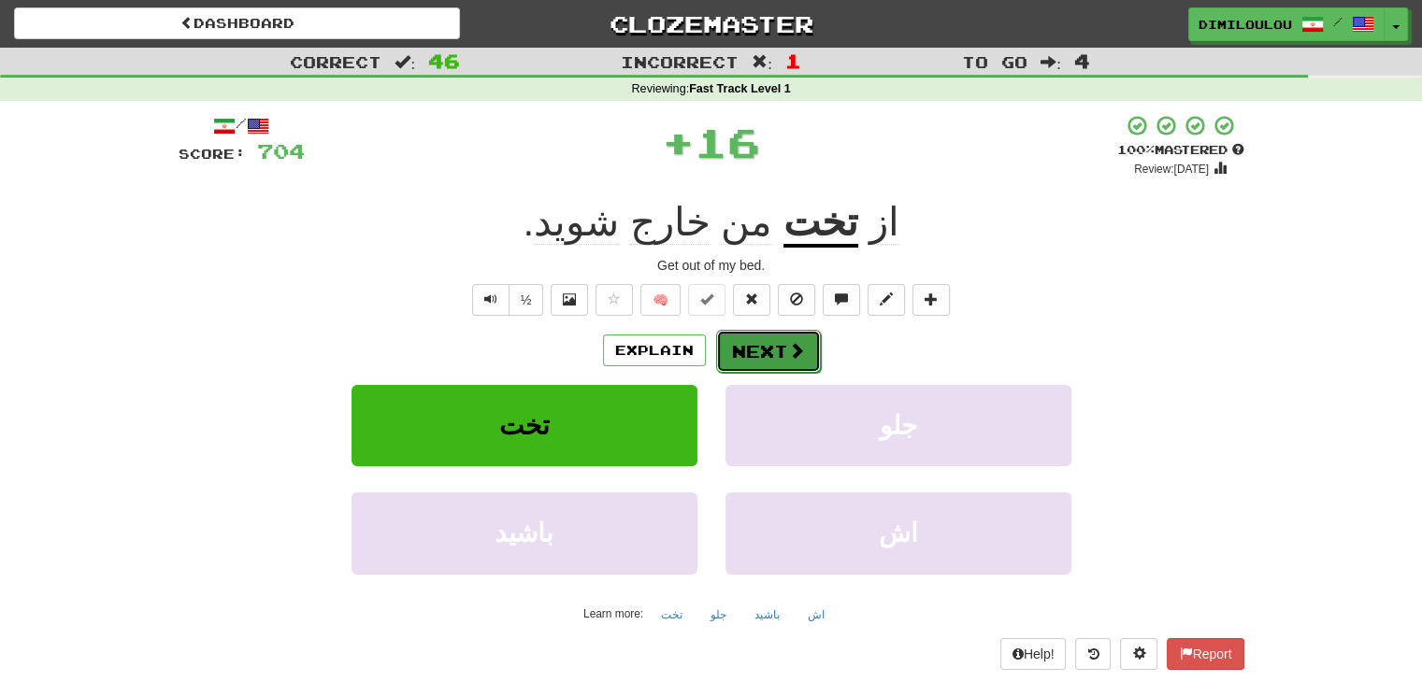
click at [782, 341] on button "Next" at bounding box center [768, 351] width 105 height 43
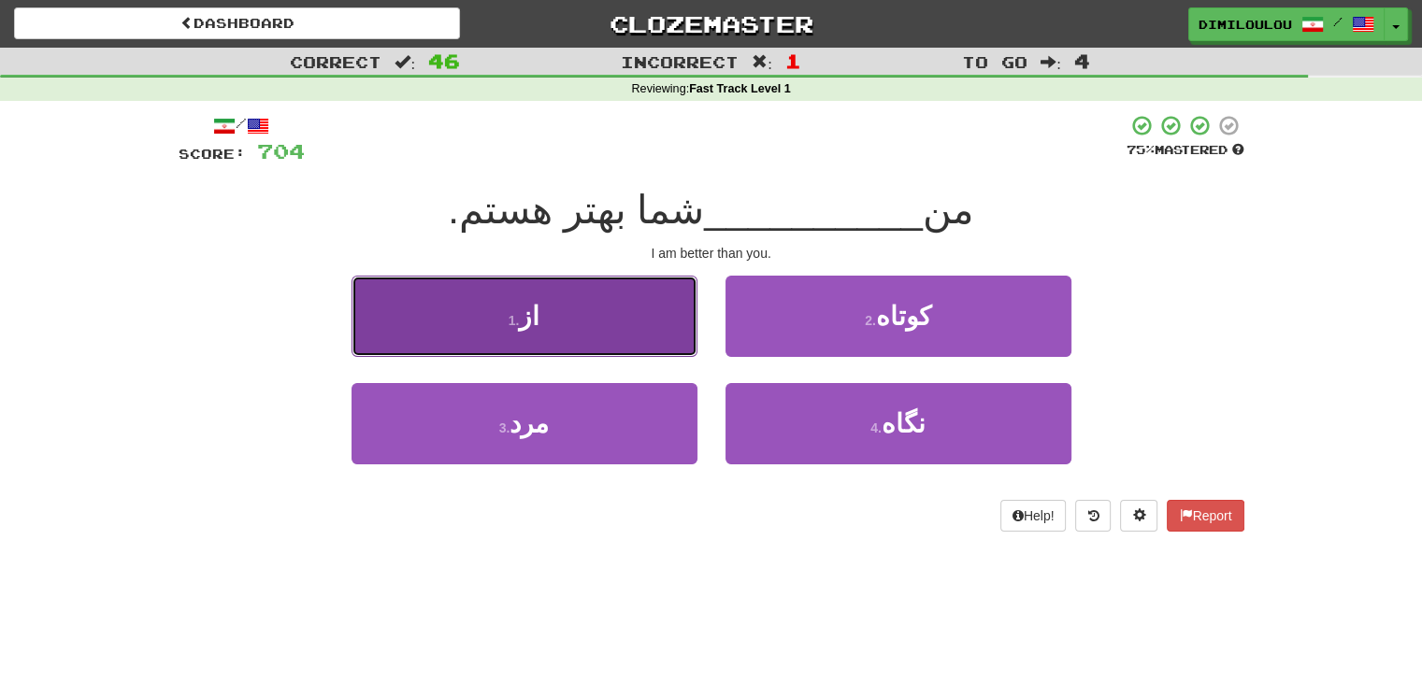
click at [563, 324] on button "1 . از" at bounding box center [525, 316] width 346 height 81
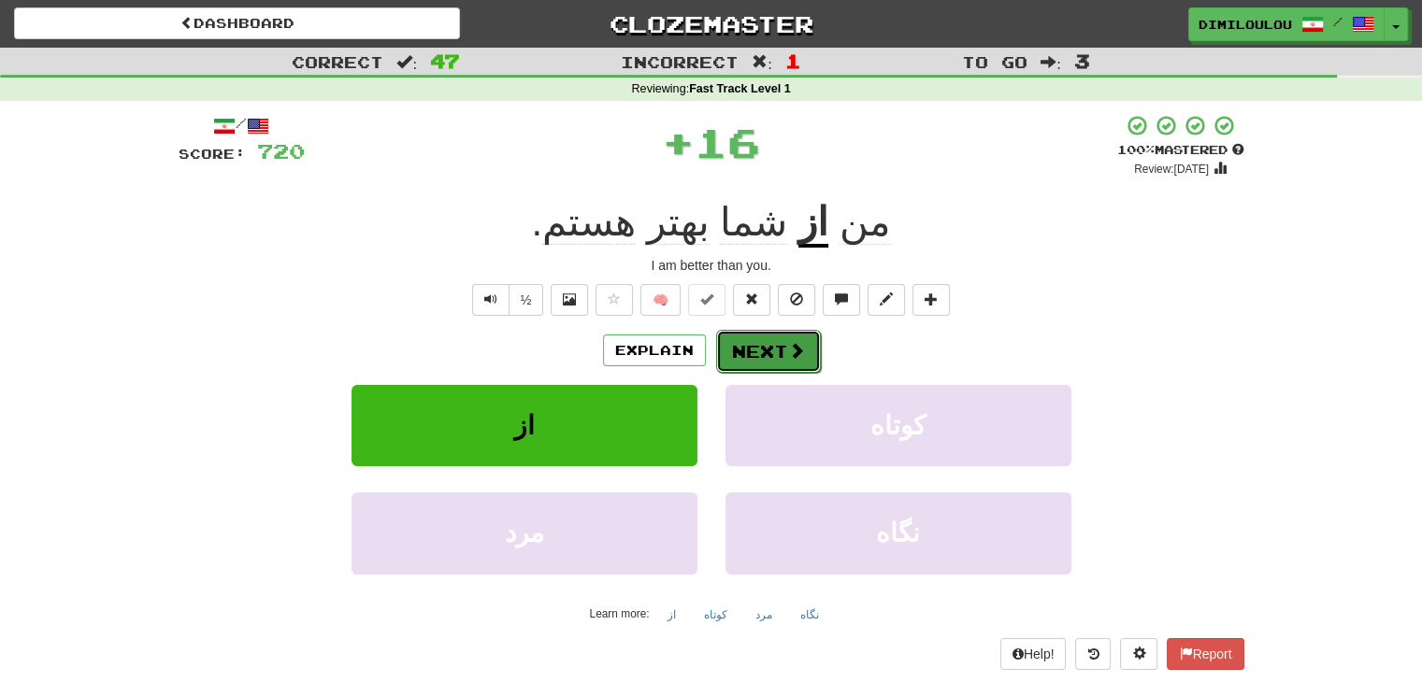
click at [790, 352] on span at bounding box center [796, 350] width 17 height 17
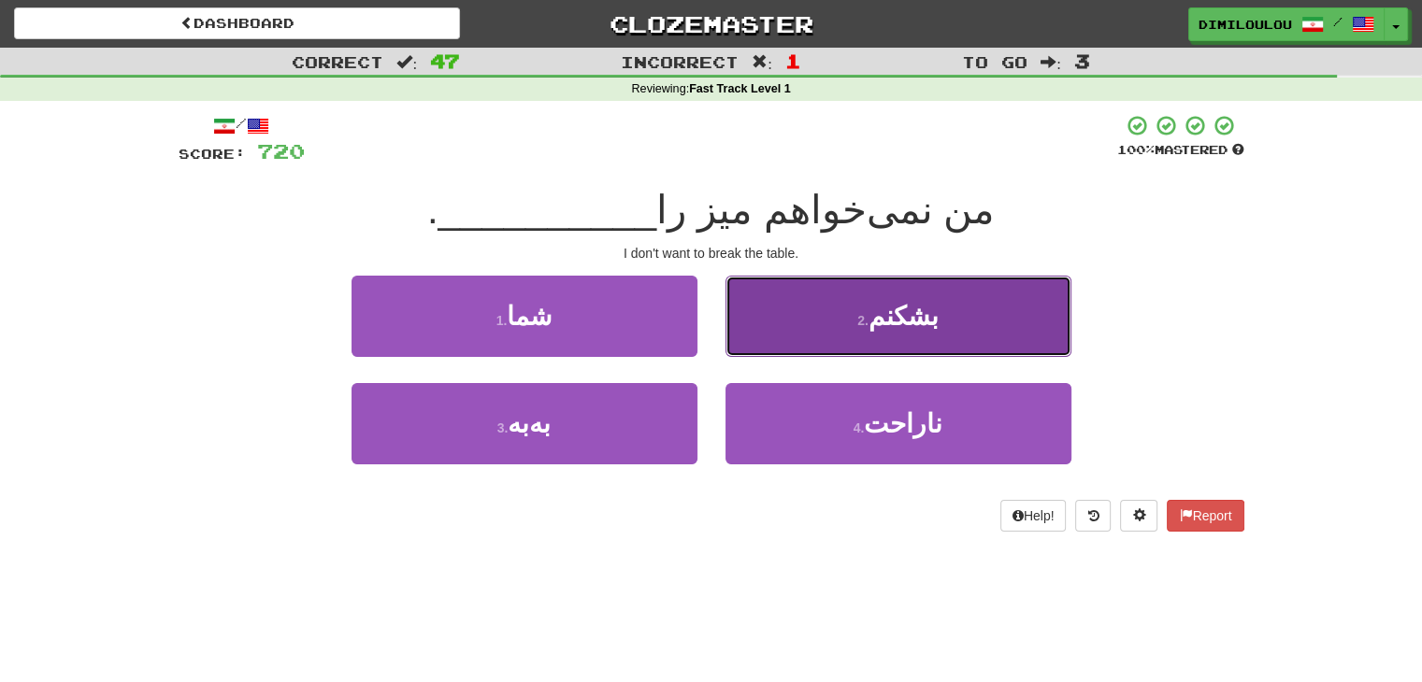
click at [994, 298] on button "2 . بشکنم" at bounding box center [898, 316] width 346 height 81
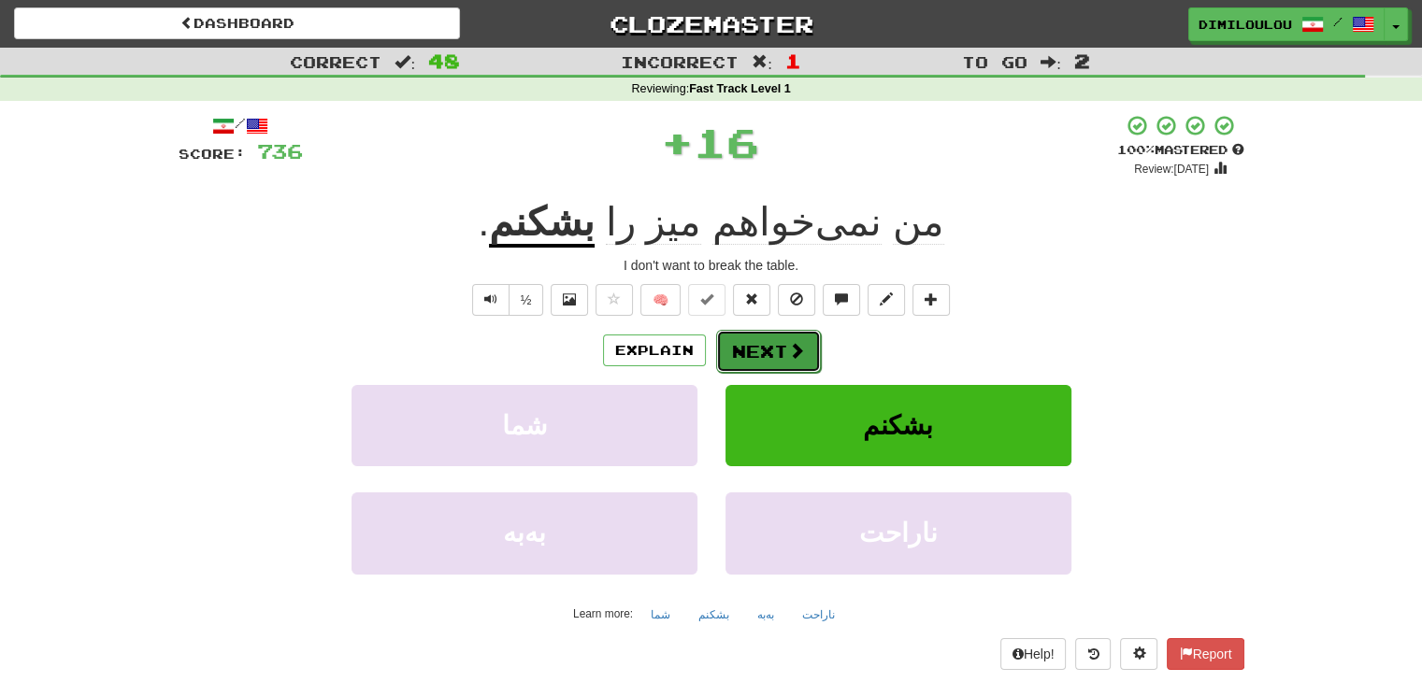
click at [780, 345] on button "Next" at bounding box center [768, 351] width 105 height 43
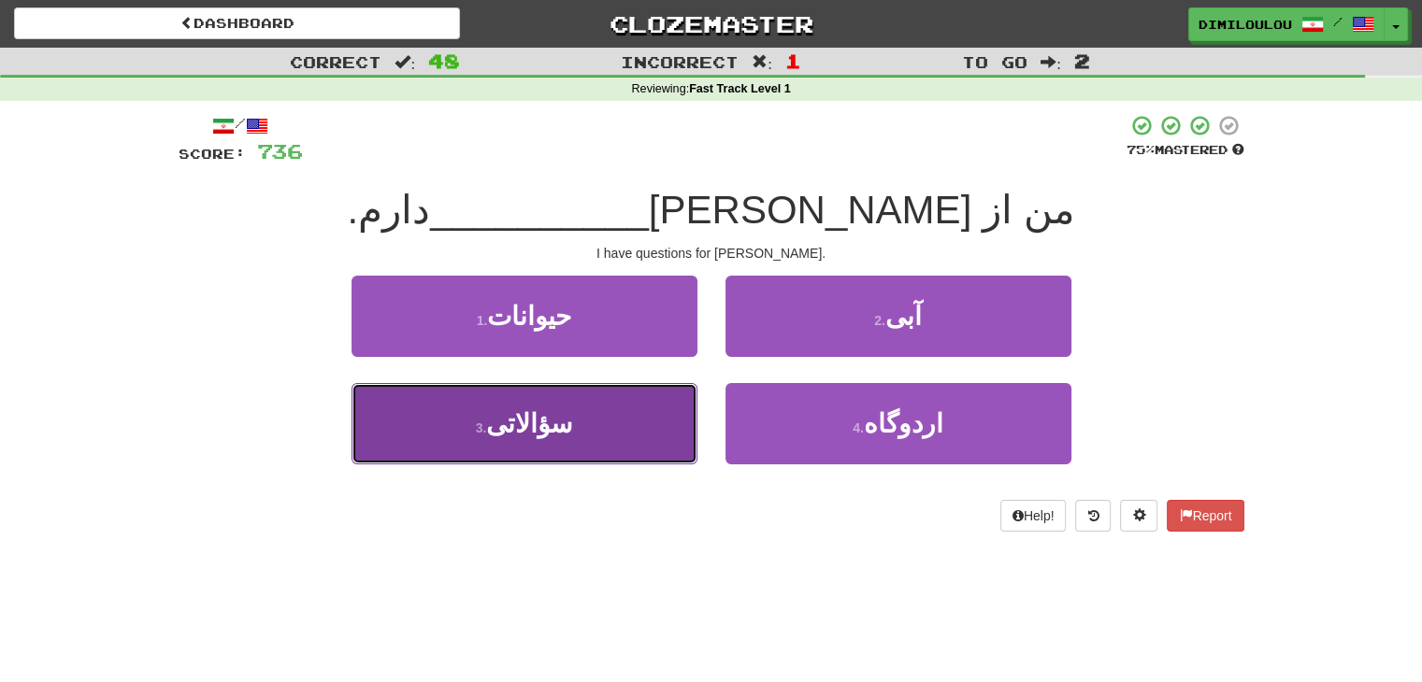
click at [576, 431] on button "3 . سؤالاتی" at bounding box center [525, 423] width 346 height 81
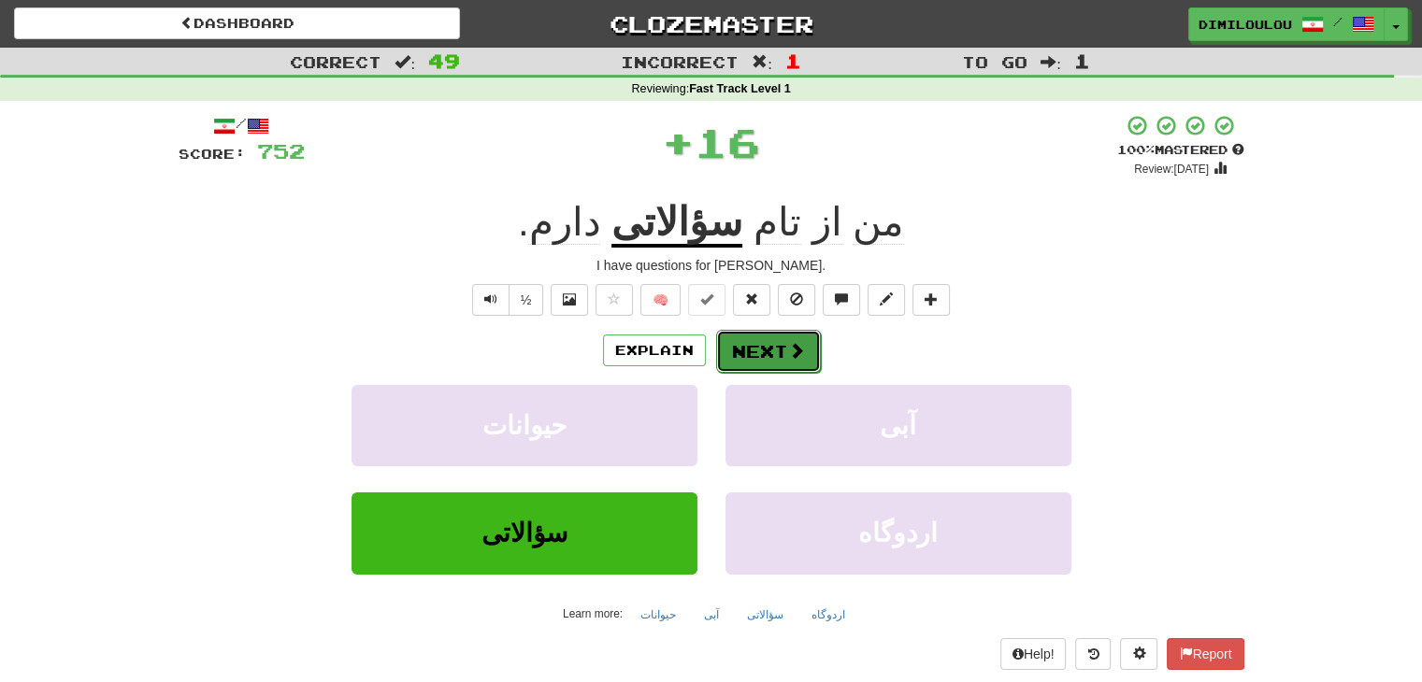
click at [770, 347] on button "Next" at bounding box center [768, 351] width 105 height 43
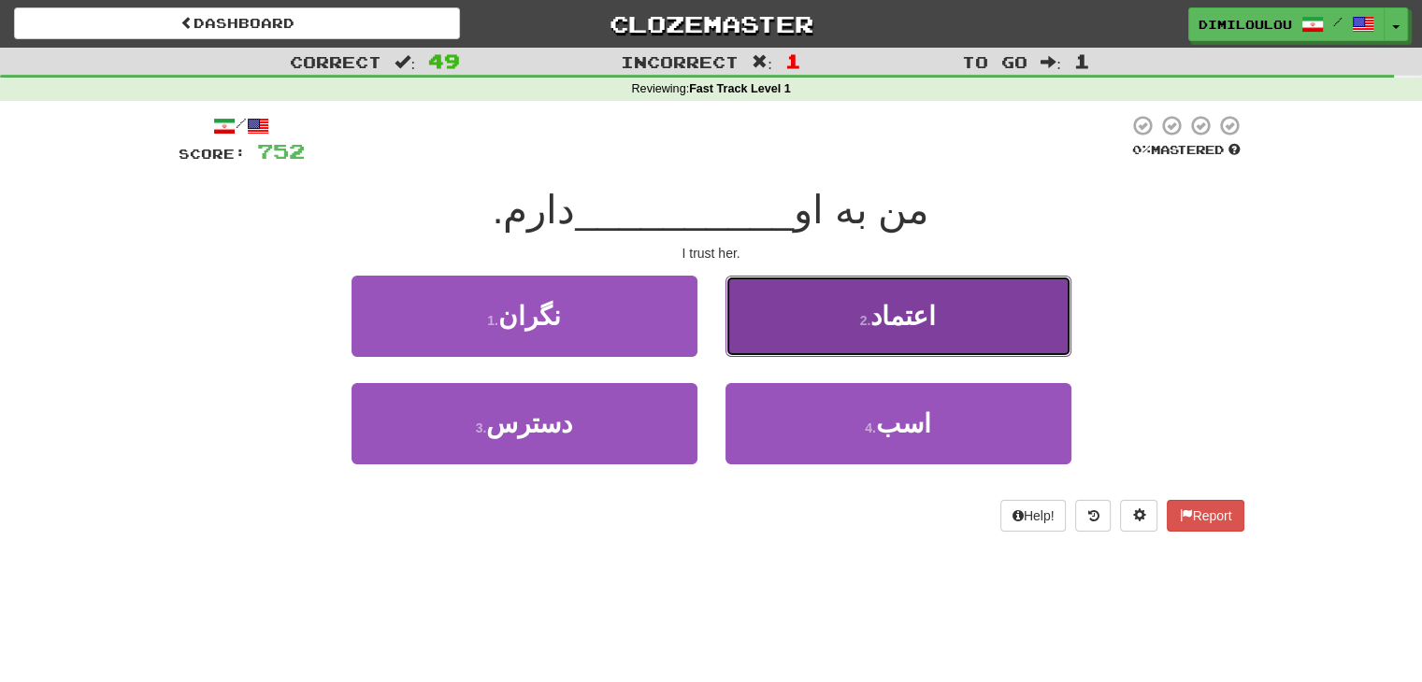
click at [998, 316] on button "2 . اعتماد" at bounding box center [898, 316] width 346 height 81
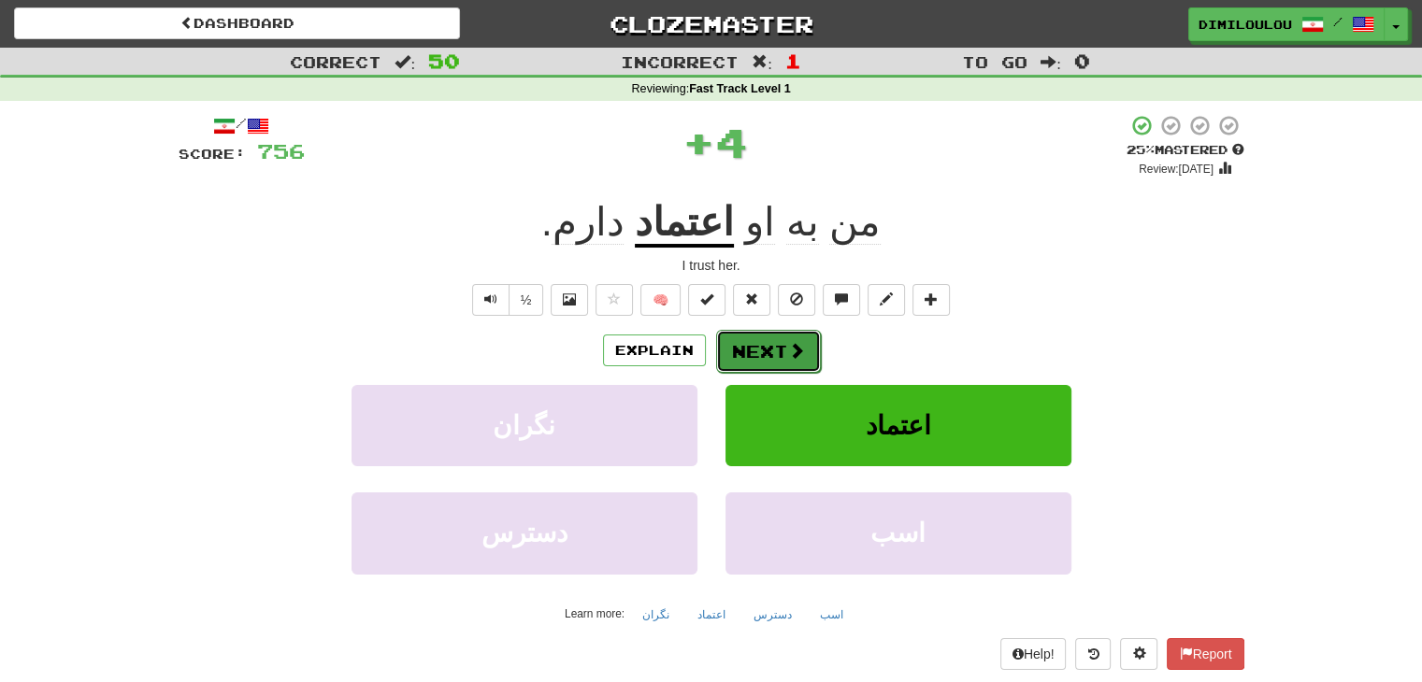
click at [780, 348] on button "Next" at bounding box center [768, 351] width 105 height 43
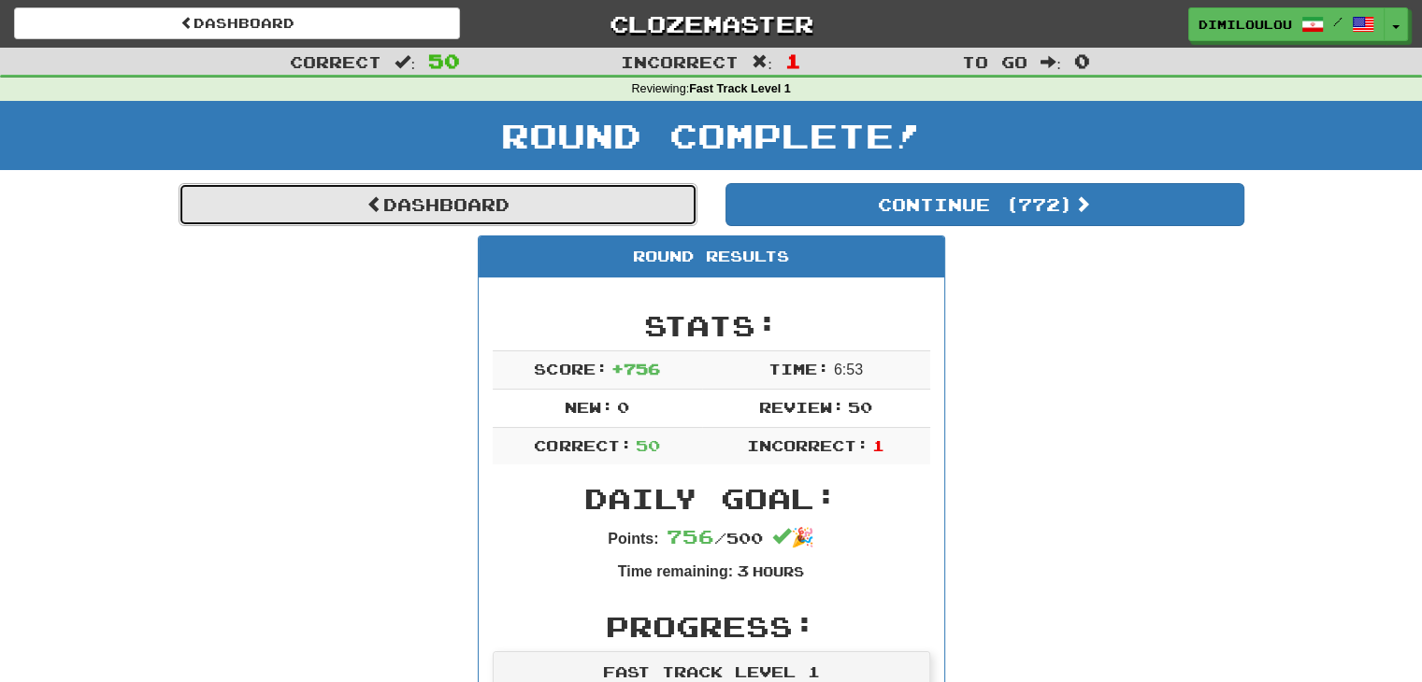
click at [460, 199] on link "Dashboard" at bounding box center [438, 204] width 519 height 43
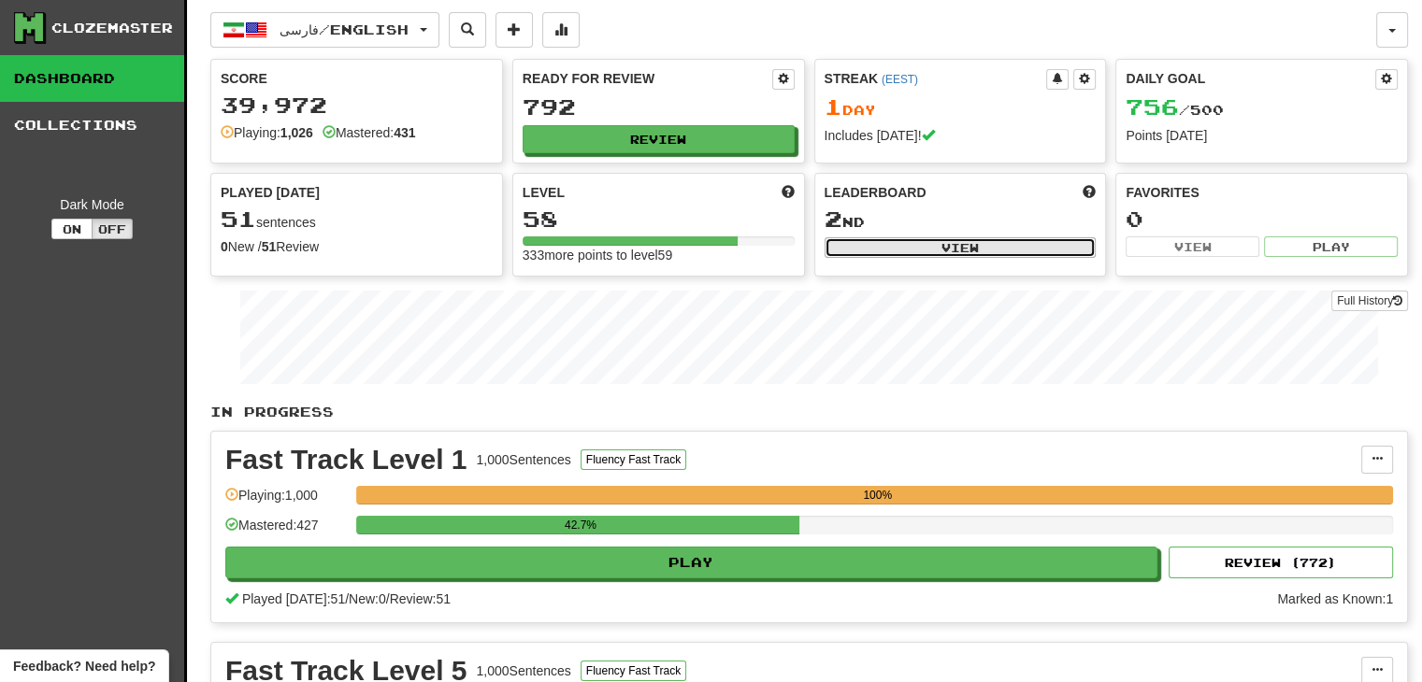
click at [954, 243] on button "View" at bounding box center [961, 247] width 272 height 21
select select "**********"
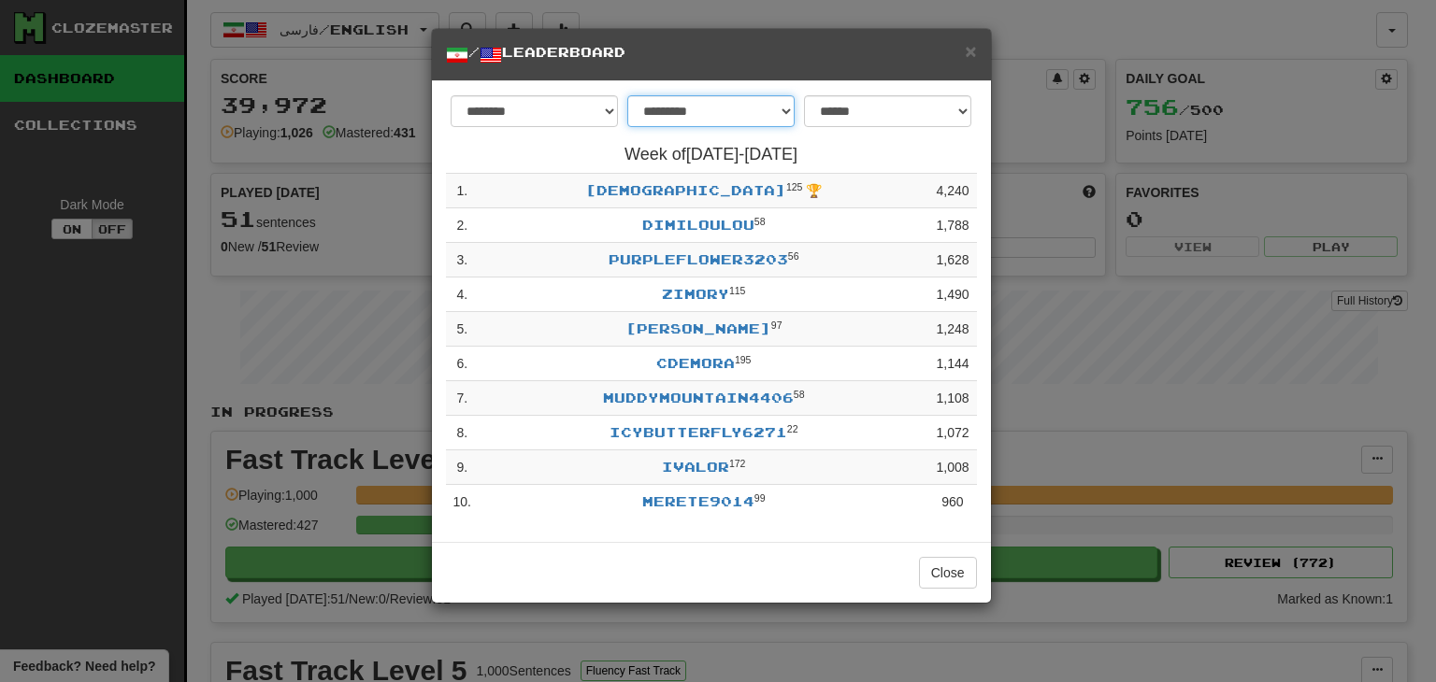
click at [755, 115] on select "**********" at bounding box center [710, 111] width 167 height 32
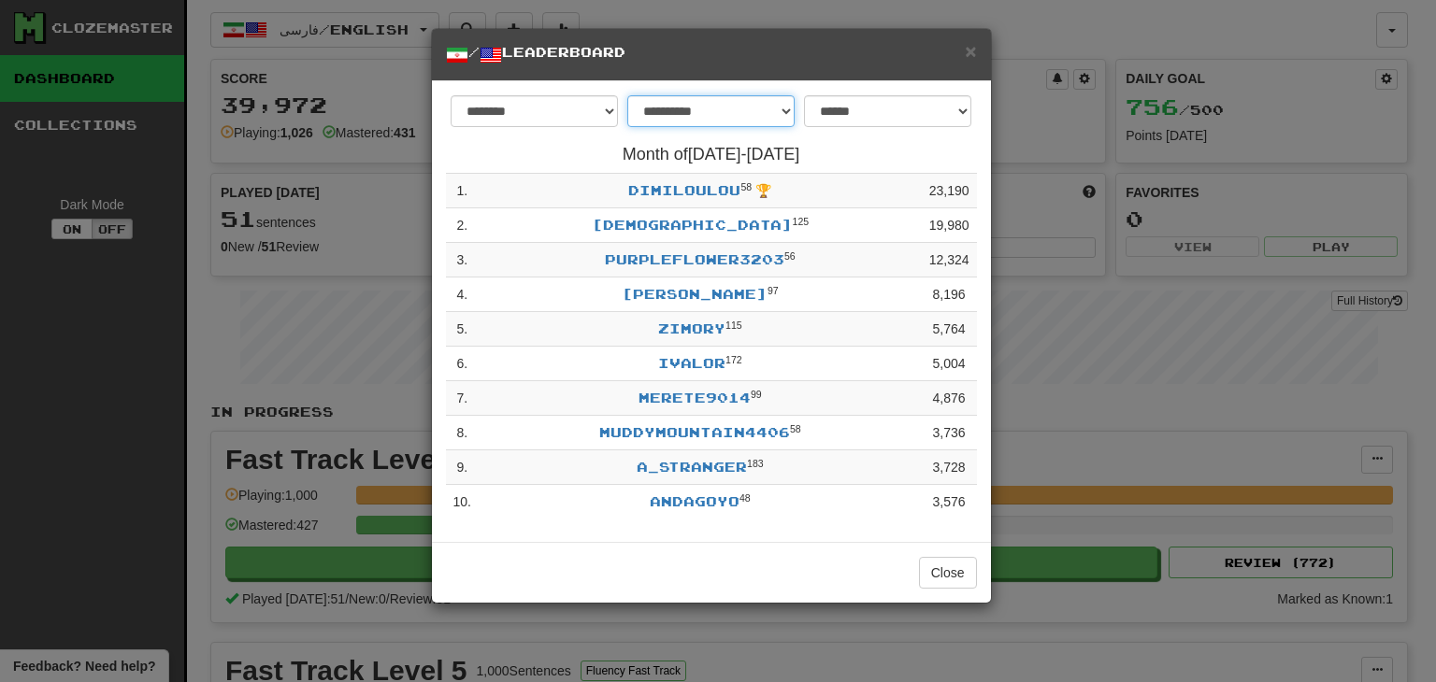
click at [700, 119] on select "**********" at bounding box center [710, 111] width 167 height 32
select select "******"
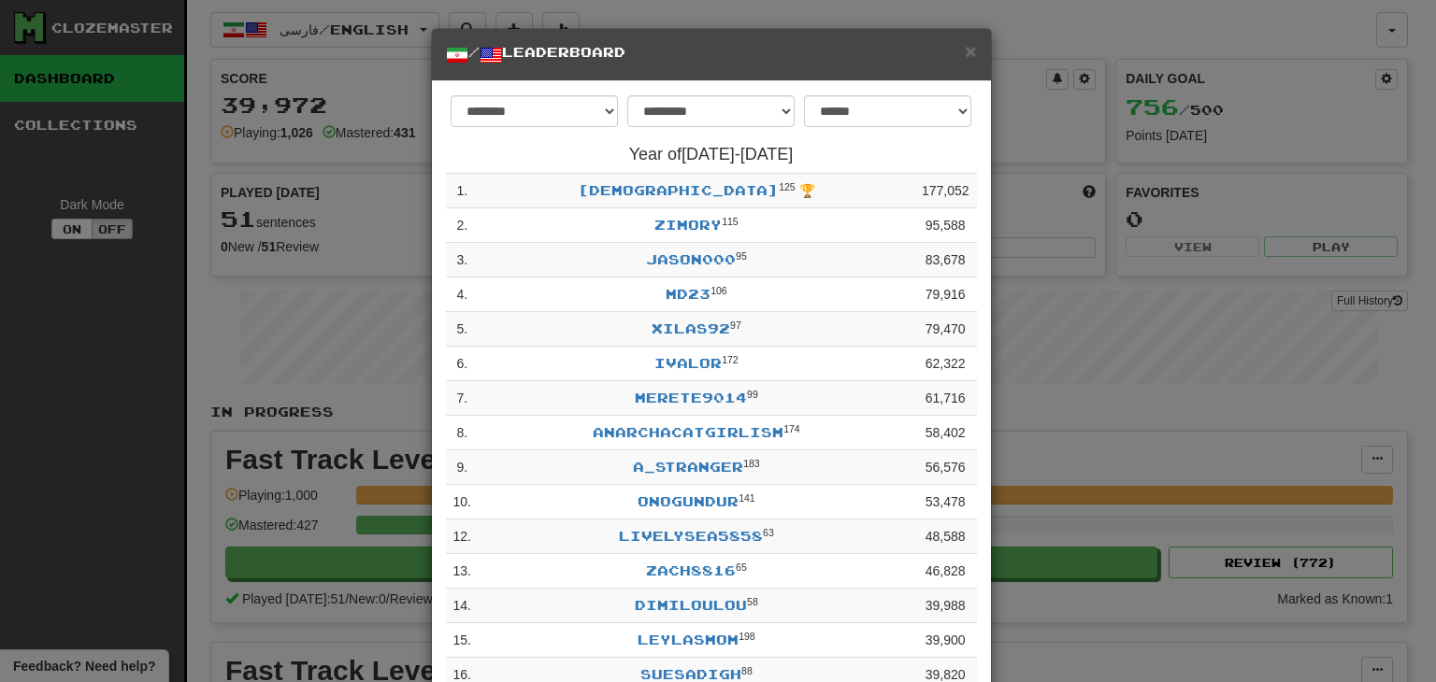
click at [1107, 295] on div "**********" at bounding box center [718, 341] width 1436 height 682
